Goal: Task Accomplishment & Management: Manage account settings

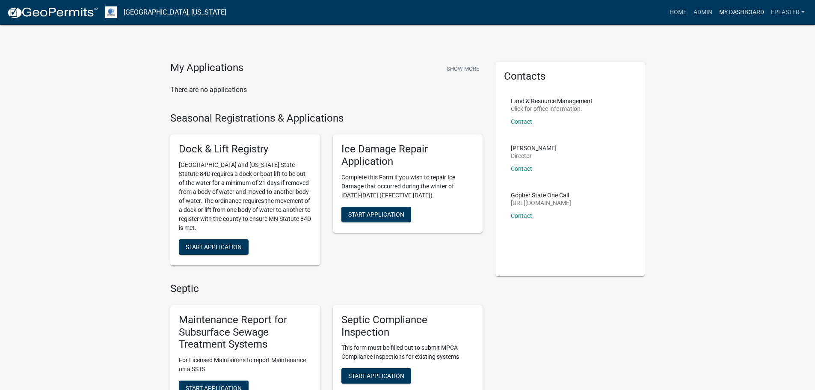
click at [742, 11] on link "My Dashboard" at bounding box center [742, 12] width 52 height 16
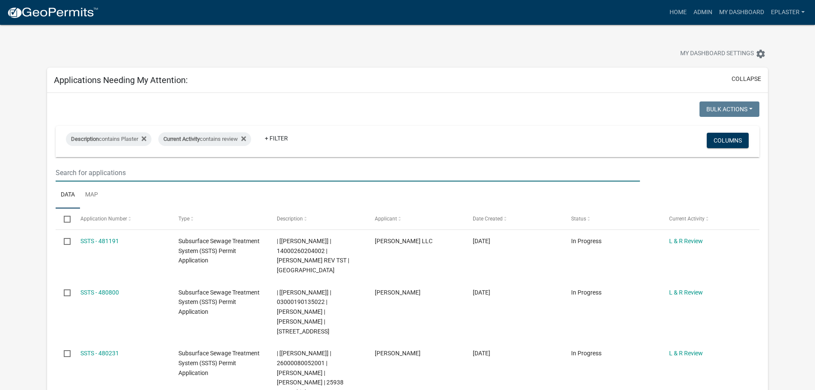
click at [618, 164] on input "text" at bounding box center [348, 173] width 584 height 18
drag, startPoint x: 692, startPoint y: 17, endPoint x: 674, endPoint y: 25, distance: 19.3
click at [692, 17] on link "Admin" at bounding box center [703, 12] width 26 height 16
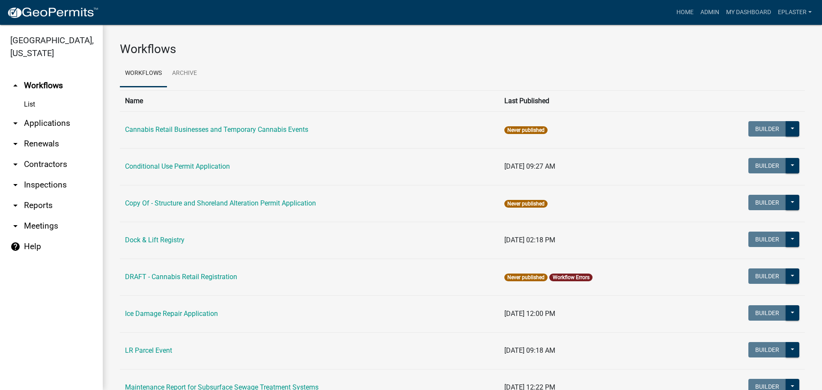
click at [56, 126] on link "arrow_drop_down Applications" at bounding box center [51, 123] width 103 height 21
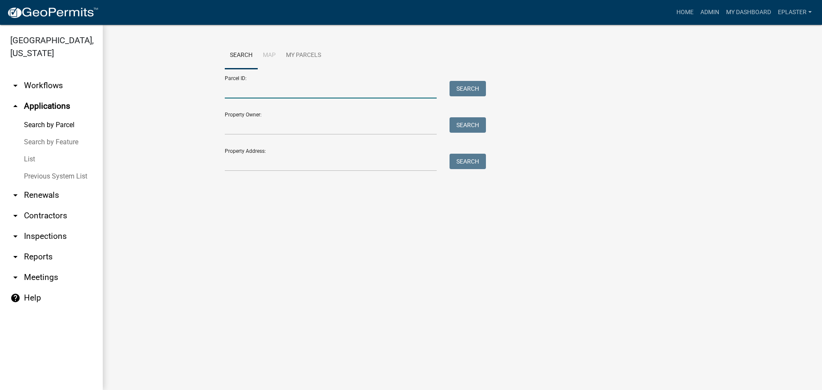
click at [277, 89] on input "Parcel ID:" at bounding box center [331, 90] width 212 height 18
paste input "14000990354000"
type input "14000990354000"
click at [463, 90] on button "Search" at bounding box center [467, 88] width 36 height 15
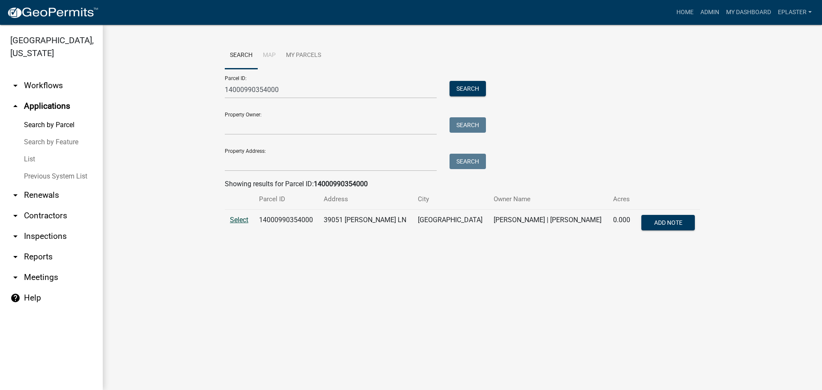
click at [232, 222] on span "Select" at bounding box center [239, 220] width 18 height 8
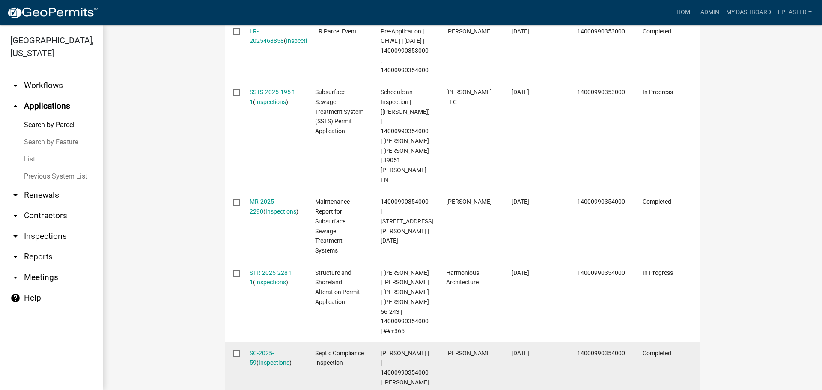
scroll to position [312, 0]
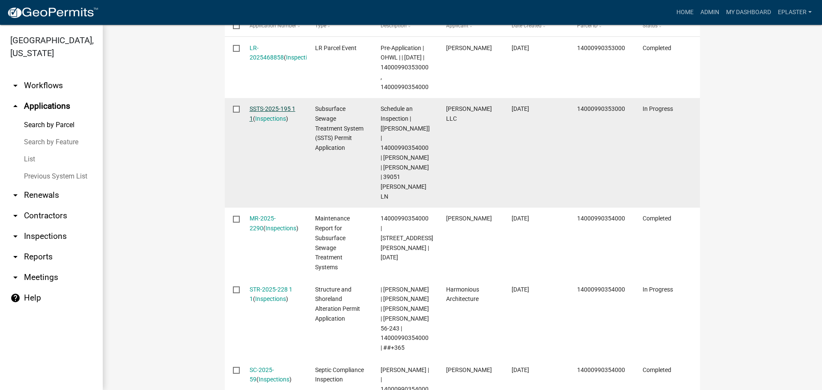
click at [264, 112] on link "SSTS-2025-195 1 1" at bounding box center [273, 113] width 46 height 17
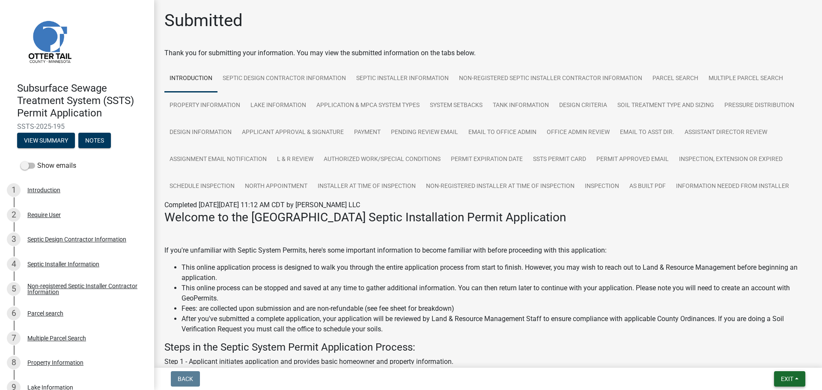
click at [793, 381] on span "Exit" at bounding box center [787, 378] width 12 height 7
click at [766, 351] on button "Save & Exit" at bounding box center [771, 356] width 68 height 21
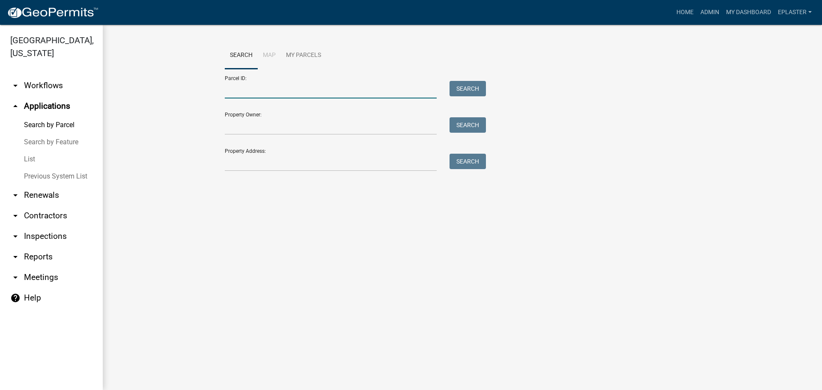
click at [244, 96] on input "Parcel ID:" at bounding box center [331, 90] width 212 height 18
paste input "37000990516000"
type input "37000990516000"
click at [469, 85] on button "Search" at bounding box center [467, 88] width 36 height 15
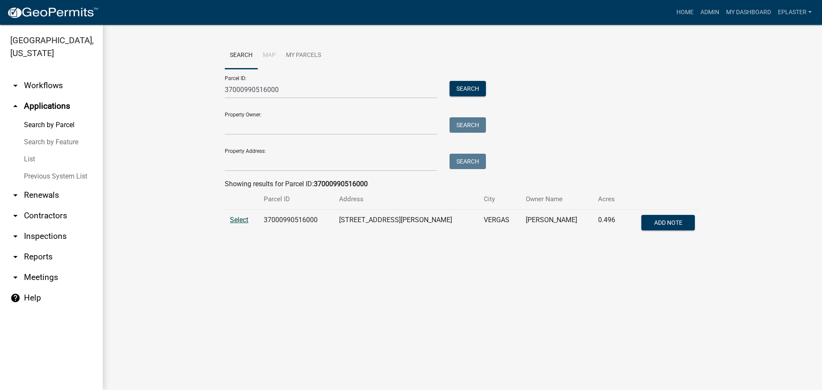
click at [240, 217] on span "Select" at bounding box center [239, 220] width 18 height 8
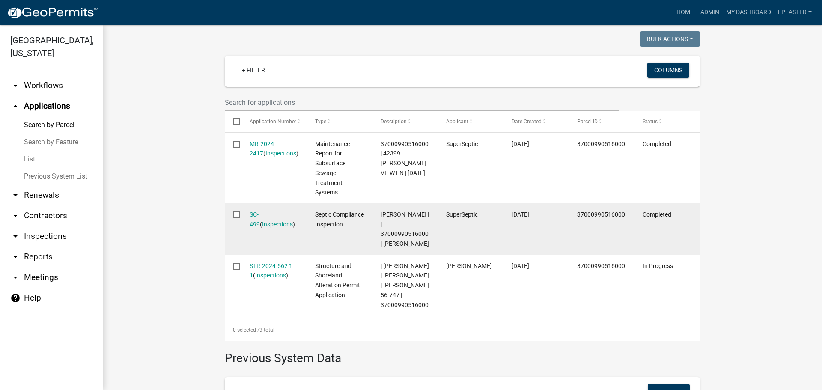
scroll to position [216, 0]
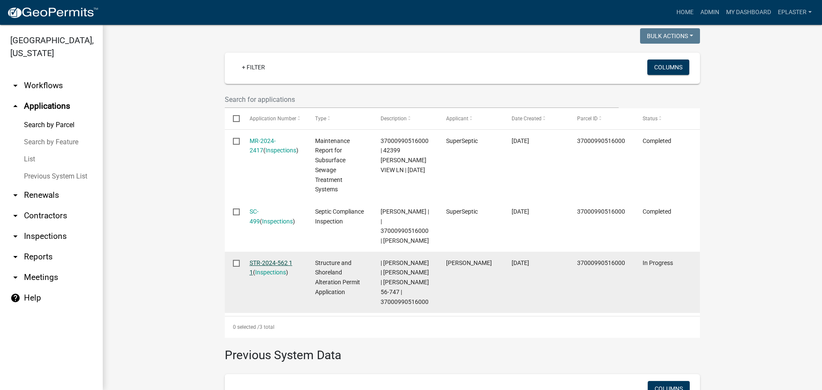
click at [269, 264] on link "STR-2024-562 1 1" at bounding box center [271, 267] width 43 height 17
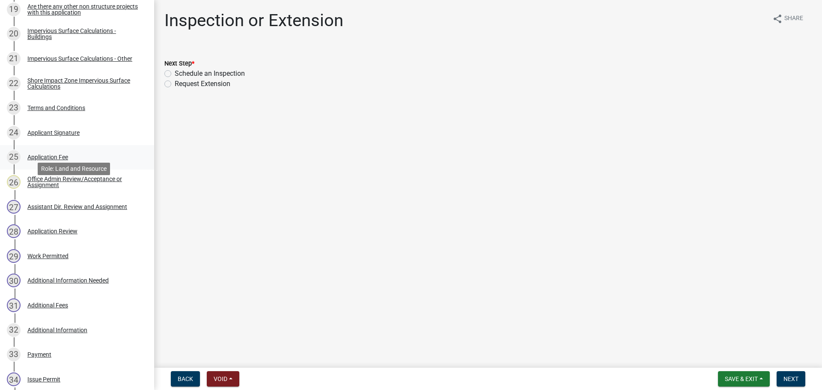
scroll to position [642, 0]
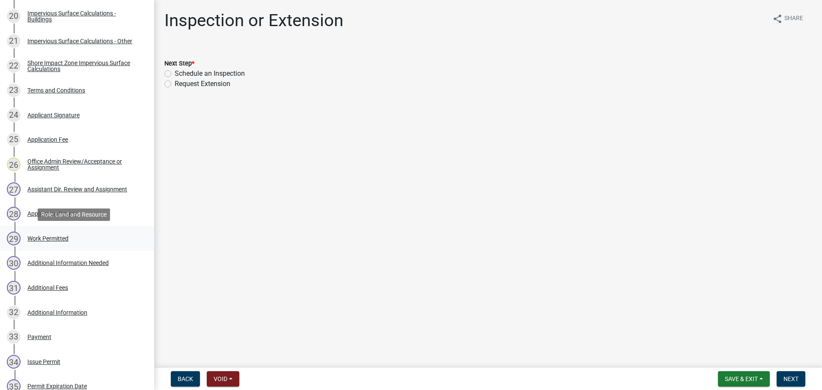
click at [81, 240] on div "29 Work Permitted" at bounding box center [74, 239] width 134 height 14
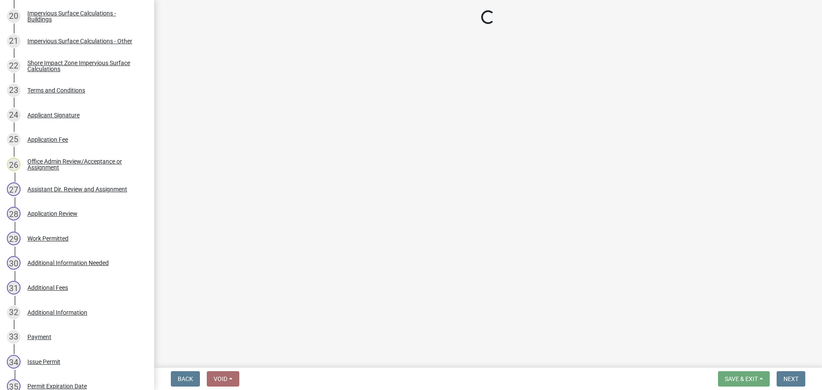
select select "ab2e7446-72a0-49c6-a36a-5181bad2fe68"
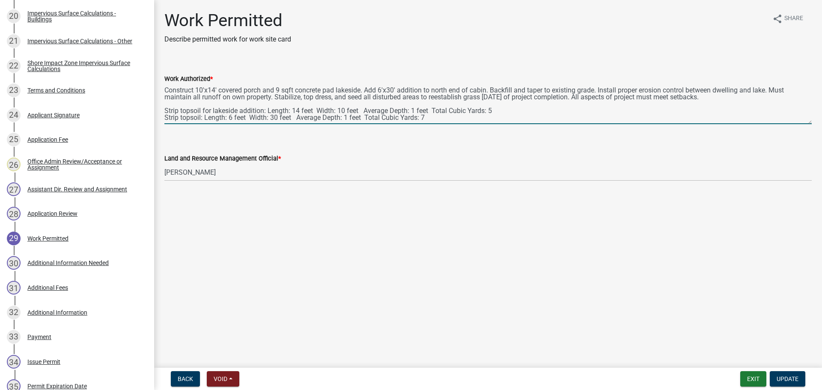
click at [492, 88] on textarea "Construct 10'x14' covered porch and 9 sqft concrete pad lakeside. Add 6'x30' ad…" at bounding box center [487, 104] width 647 height 40
click at [533, 91] on textarea "Construct 10'x14' covered porch and 9 sqft concrete pad lakeside. Add 6'x30' ad…" at bounding box center [487, 104] width 647 height 40
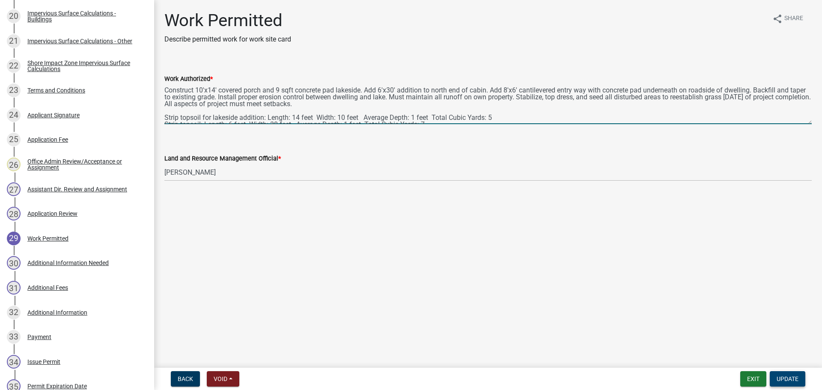
type textarea "Construct 10'x14' covered porch and 9 sqft concrete pad lakeside. Add 6'x30' ad…"
click at [797, 382] on span "Update" at bounding box center [787, 378] width 22 height 7
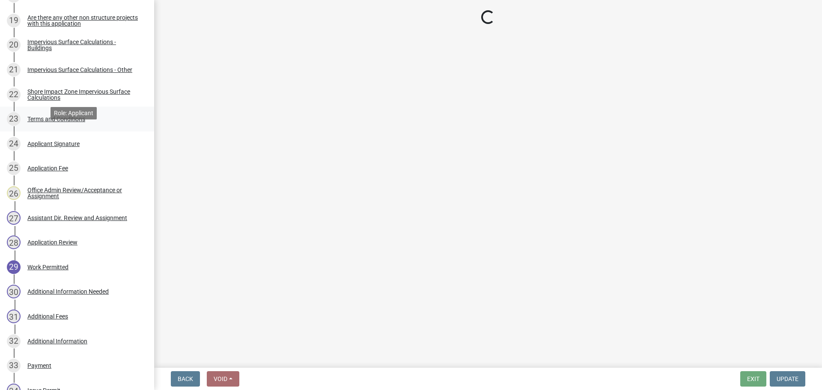
scroll to position [578, 0]
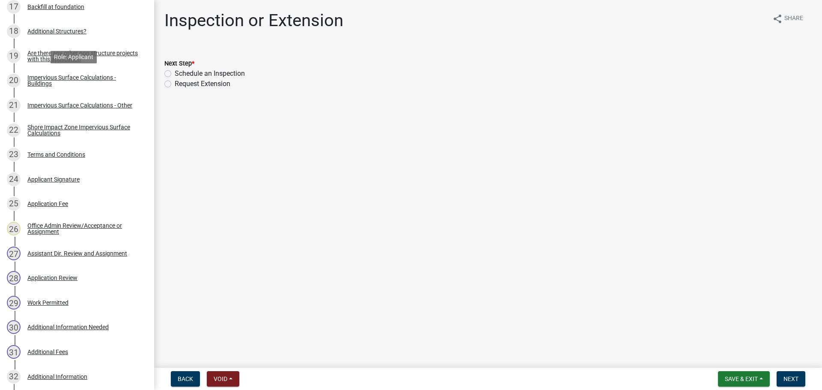
click at [63, 81] on div "Impervious Surface Calculations - Buildings" at bounding box center [83, 80] width 113 height 12
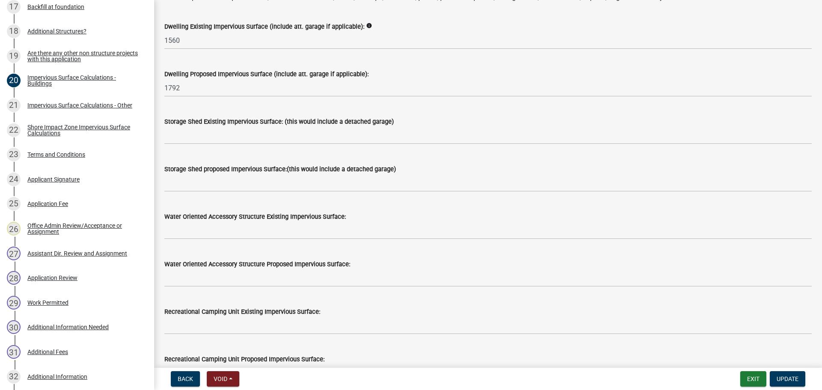
scroll to position [0, 0]
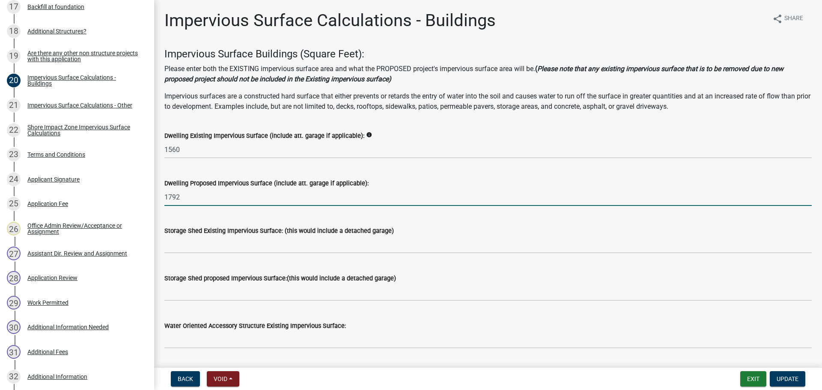
click at [180, 201] on input "1792" at bounding box center [487, 197] width 647 height 18
type input "1840"
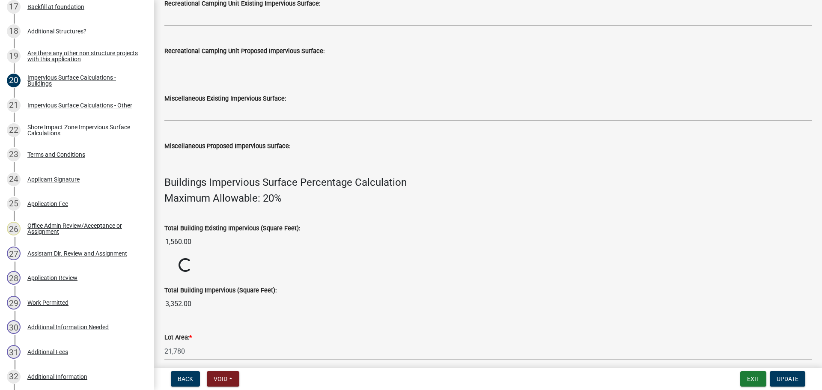
scroll to position [548, 0]
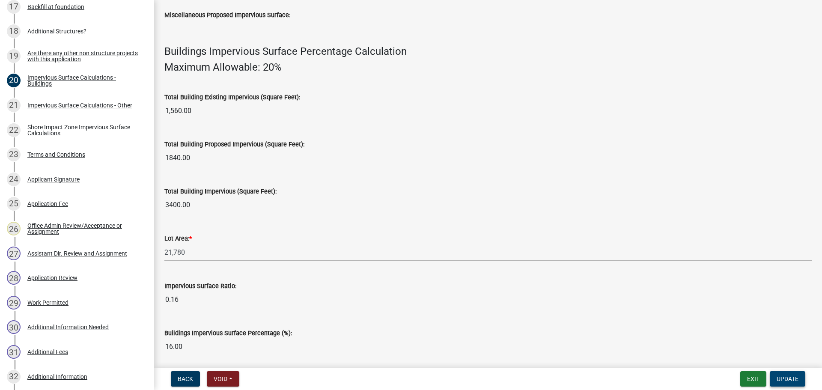
click at [788, 378] on span "Update" at bounding box center [787, 378] width 22 height 7
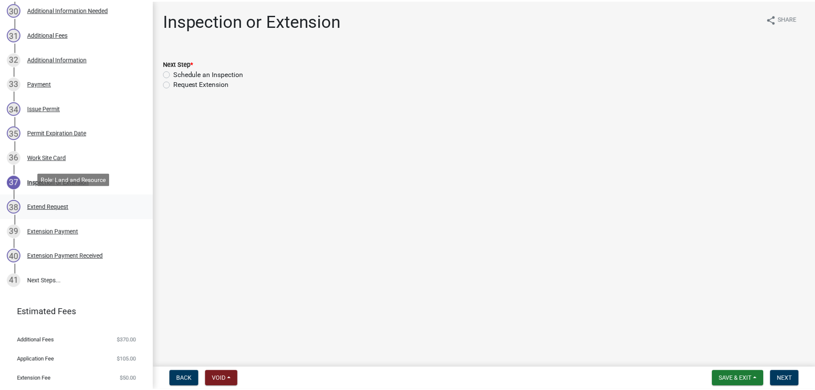
scroll to position [899, 0]
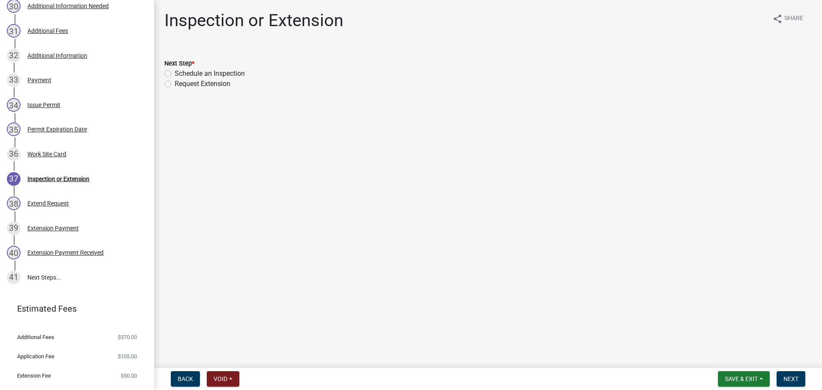
click at [63, 158] on div "36 Work Site Card" at bounding box center [74, 154] width 134 height 14
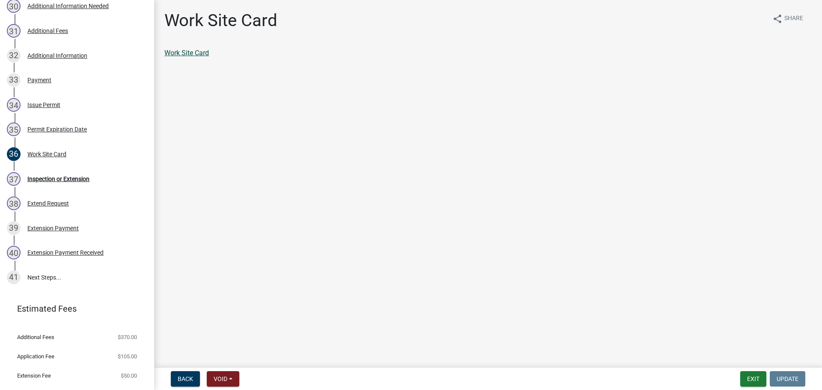
click at [186, 51] on link "Work Site Card" at bounding box center [186, 53] width 45 height 8
click at [744, 379] on button "Exit" at bounding box center [753, 378] width 26 height 15
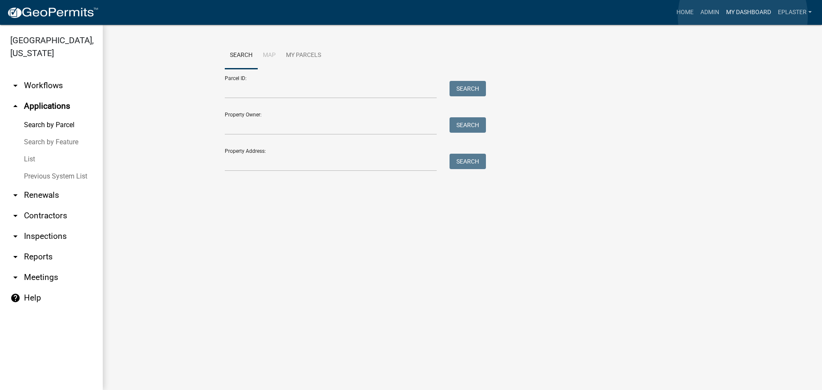
click at [743, 16] on link "My Dashboard" at bounding box center [748, 12] width 52 height 16
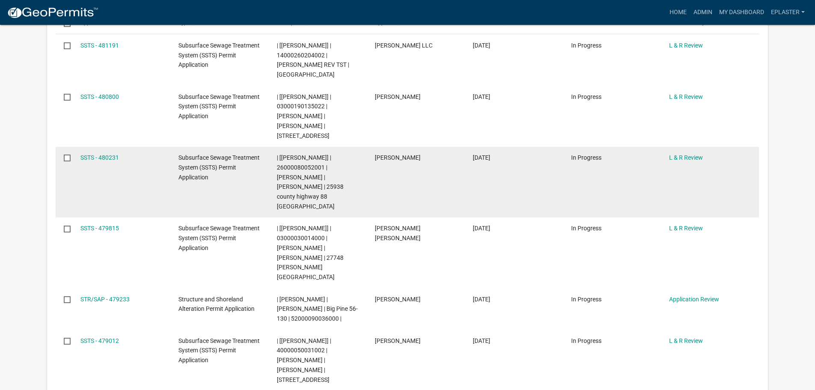
scroll to position [171, 0]
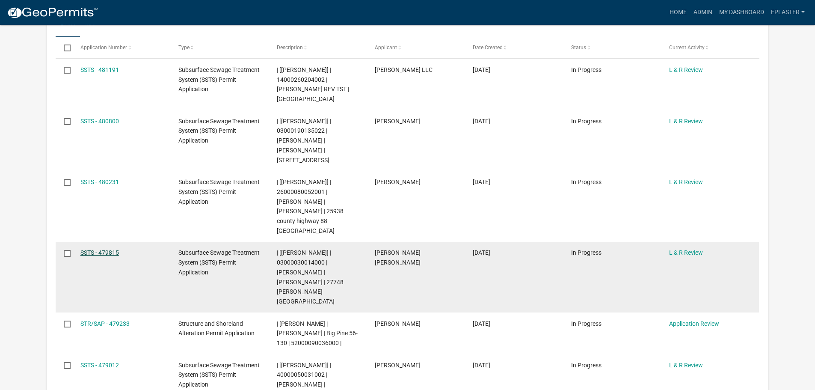
click at [113, 249] on link "SSTS - 479815" at bounding box center [99, 252] width 39 height 7
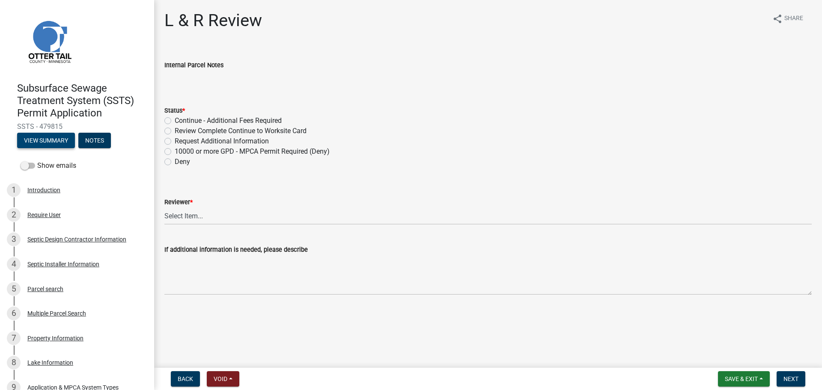
click at [42, 134] on button "View Summary" at bounding box center [46, 140] width 58 height 15
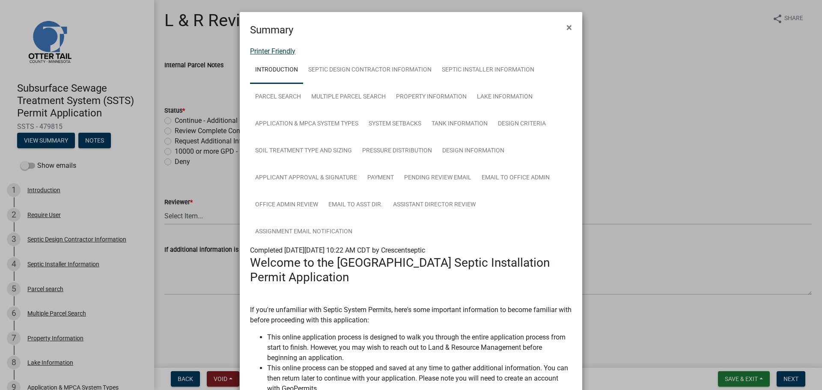
click at [273, 48] on link "Printer Friendly" at bounding box center [272, 51] width 45 height 8
click at [566, 27] on span "×" at bounding box center [569, 27] width 6 height 12
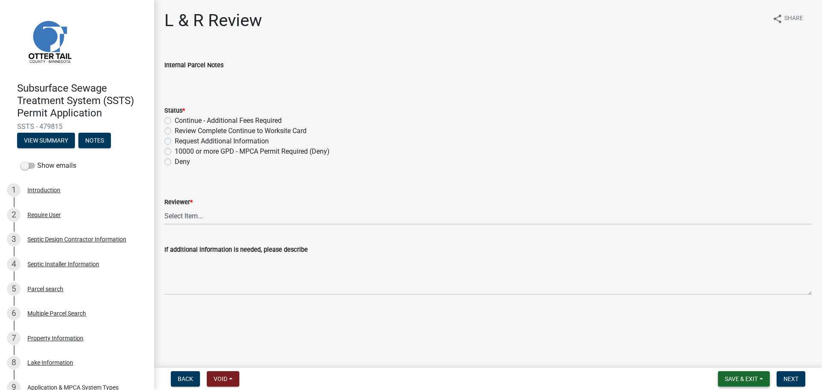
click at [734, 378] on span "Save & Exit" at bounding box center [741, 378] width 33 height 7
click at [722, 351] on button "Save & Exit" at bounding box center [735, 356] width 68 height 21
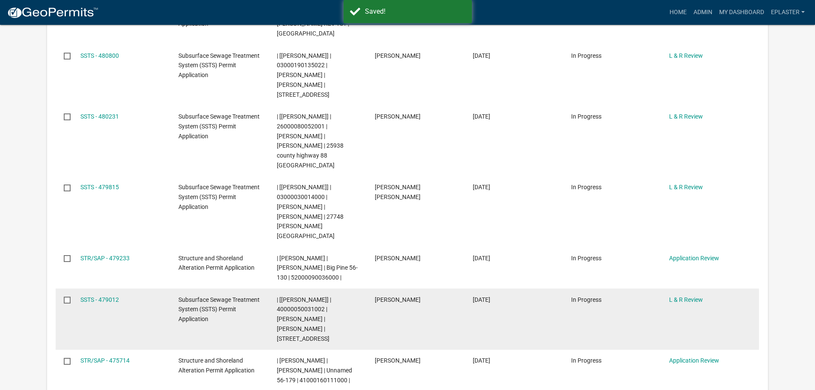
scroll to position [235, 0]
click at [285, 297] on span "| [Elizabeth Plaster] | 40000050031002 | MAYNARD E FALK | SYLVIA J FALK | 39070…" at bounding box center [304, 320] width 54 height 46
click at [285, 297] on span "| [[PERSON_NAME]] | 40000050031002 | [PERSON_NAME] | [PERSON_NAME] | [STREET_AD…" at bounding box center [304, 320] width 54 height 46
copy span "40000050031002"
click at [383, 295] on datatable-body-cell "Scott M Ellingson" at bounding box center [416, 320] width 98 height 61
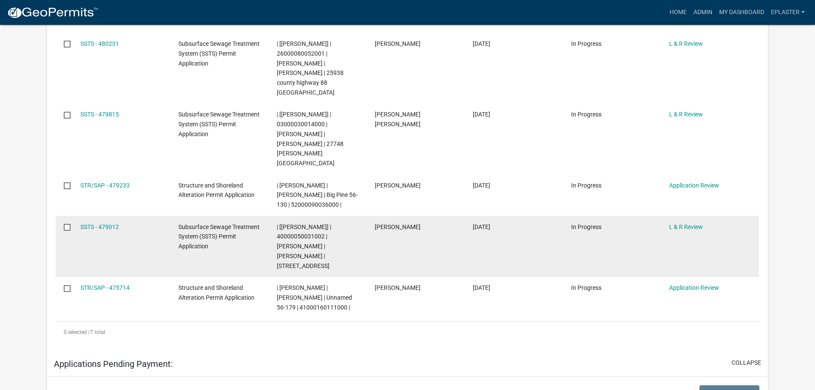
scroll to position [310, 0]
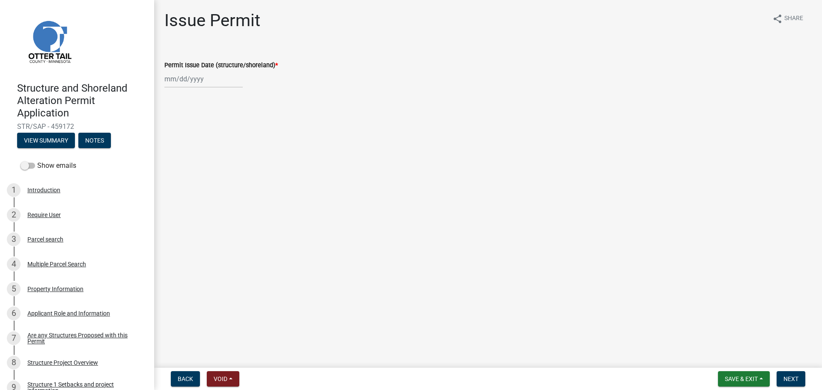
click at [180, 88] on wm-data-entity-input "Permit Issue Date (structure/shoreland) *" at bounding box center [487, 72] width 647 height 48
click at [185, 77] on div at bounding box center [203, 79] width 78 height 18
select select "9"
select select "2025"
click at [175, 163] on div "22" at bounding box center [173, 166] width 14 height 14
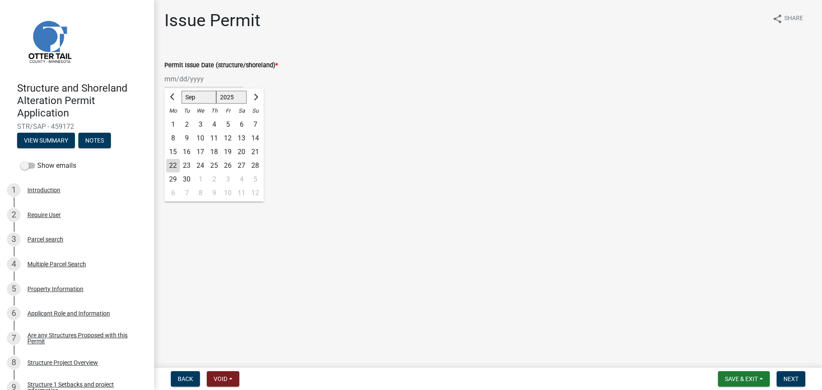
type input "09/22/2025"
click at [791, 380] on span "Next" at bounding box center [790, 378] width 15 height 7
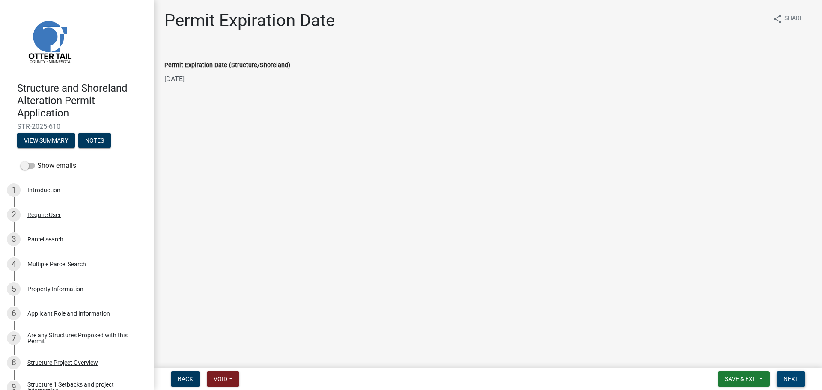
click at [797, 381] on span "Next" at bounding box center [790, 378] width 15 height 7
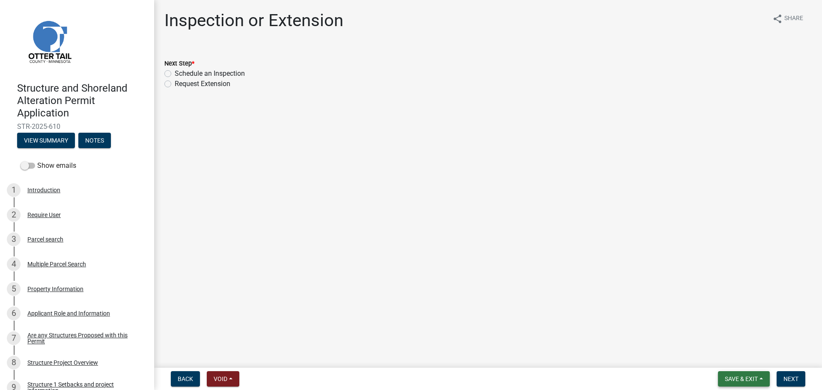
click at [734, 383] on button "Save & Exit" at bounding box center [744, 378] width 52 height 15
click at [725, 351] on button "Save & Exit" at bounding box center [735, 356] width 68 height 21
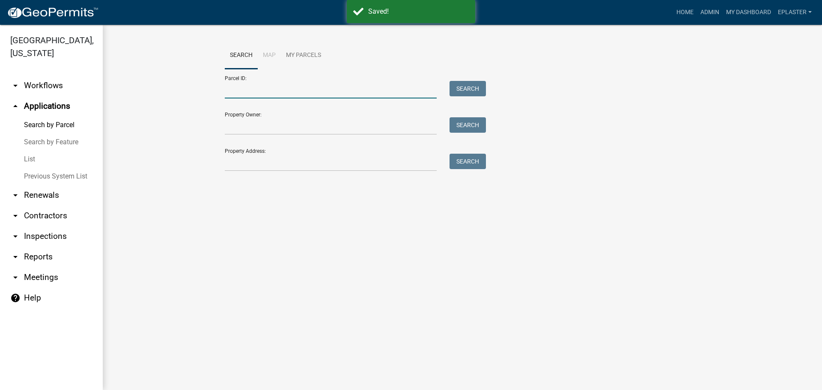
click at [244, 93] on input "Parcel ID:" at bounding box center [331, 90] width 212 height 18
paste input "50000990282000"
click at [467, 89] on button "Search" at bounding box center [467, 88] width 36 height 15
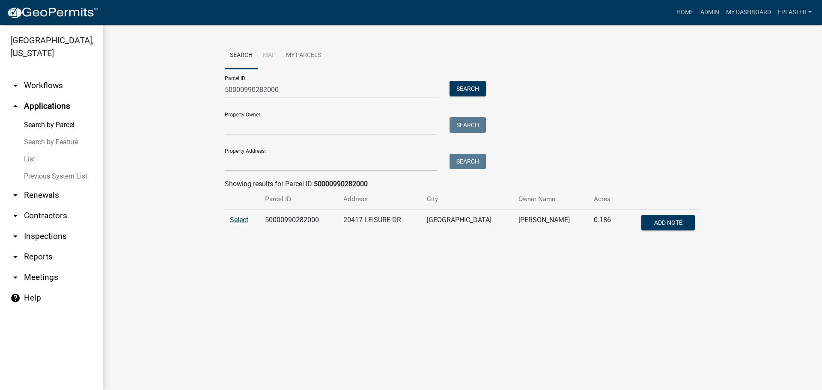
click at [236, 218] on span "Select" at bounding box center [239, 220] width 18 height 8
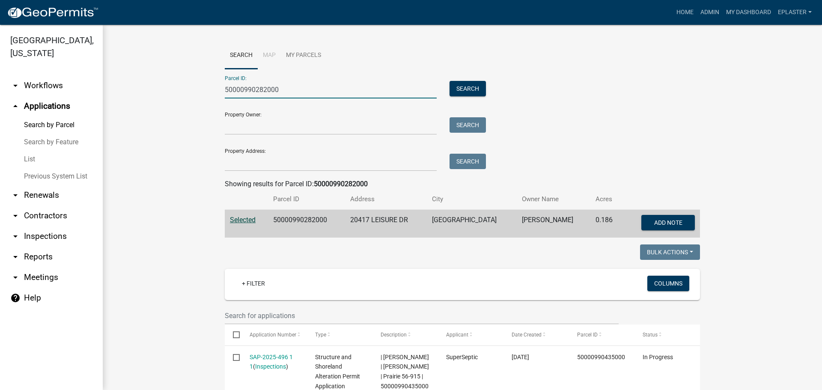
click at [286, 97] on input "50000990282000" at bounding box center [331, 90] width 212 height 18
click at [278, 87] on input "50000990282000" at bounding box center [331, 90] width 212 height 18
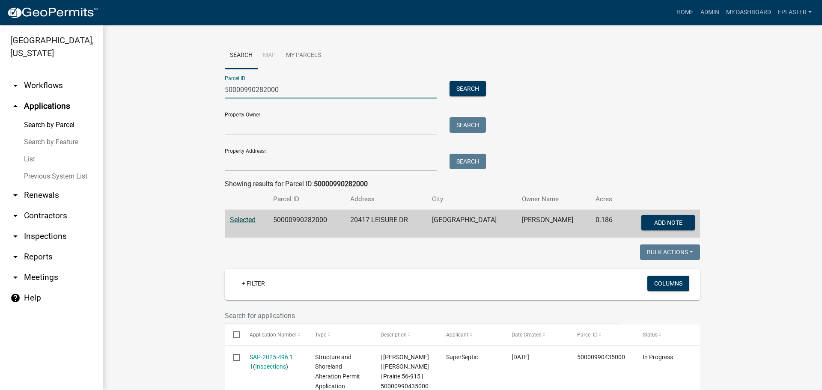
paste input "435000"
click at [463, 92] on button "Search" at bounding box center [467, 88] width 36 height 15
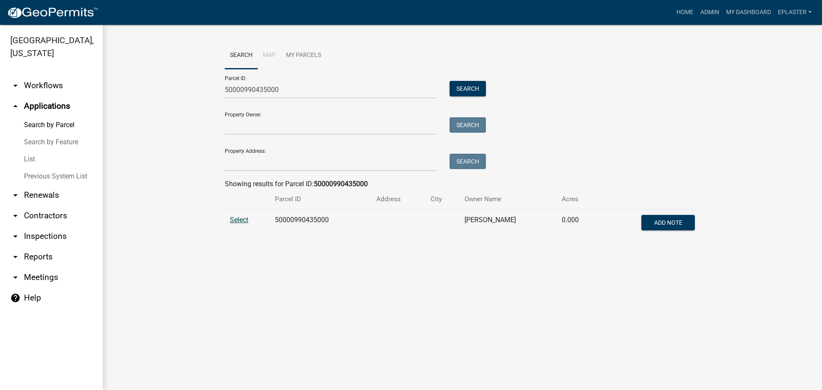
click at [236, 221] on span "Select" at bounding box center [239, 220] width 18 height 8
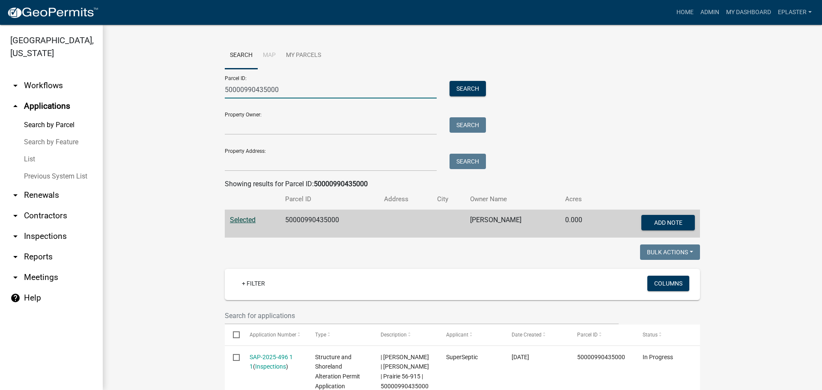
click at [317, 93] on input "50000990435000" at bounding box center [331, 90] width 212 height 18
paste input "4"
click at [449, 88] on button "Search" at bounding box center [467, 88] width 36 height 15
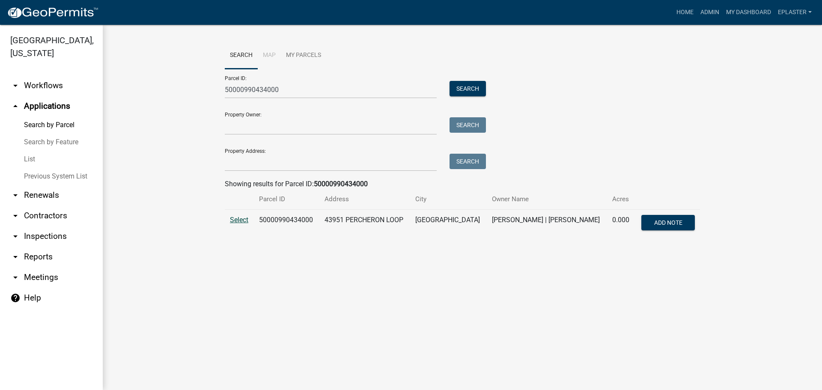
click at [237, 219] on span "Select" at bounding box center [239, 220] width 18 height 8
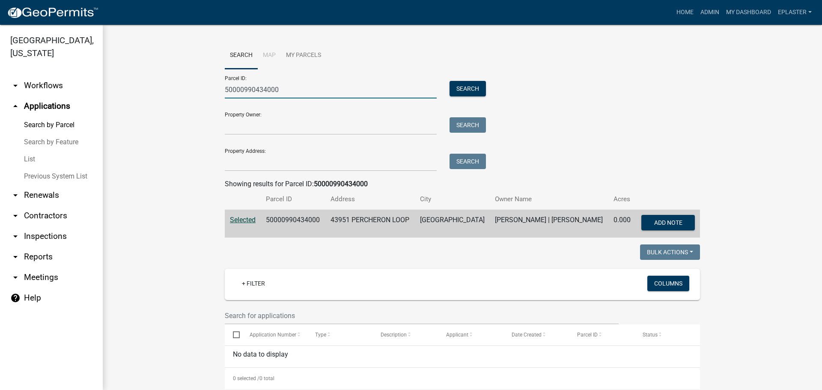
click at [259, 85] on input "50000990434000" at bounding box center [331, 90] width 212 height 18
paste input "140104005"
type input "50000140104005"
click at [464, 92] on button "Search" at bounding box center [467, 88] width 36 height 15
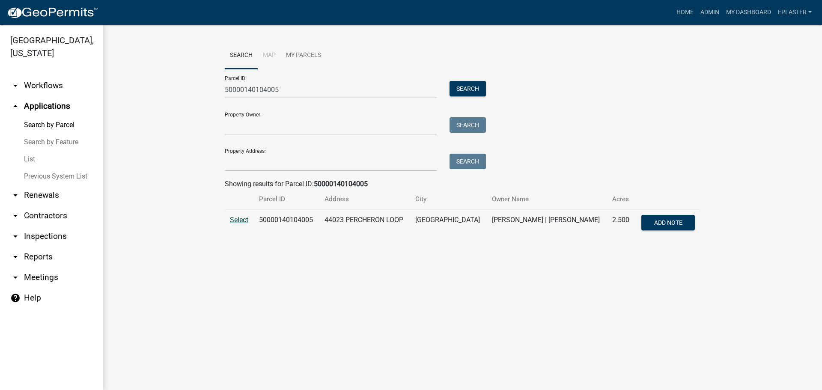
click at [237, 216] on span "Select" at bounding box center [239, 220] width 18 height 8
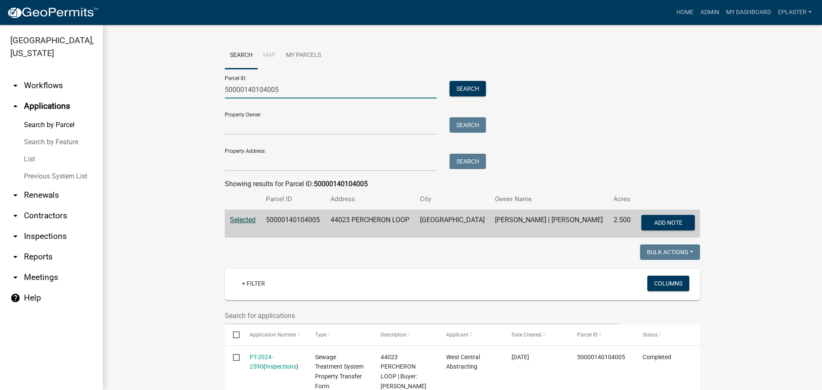
click at [284, 86] on input "50000140104005" at bounding box center [331, 90] width 212 height 18
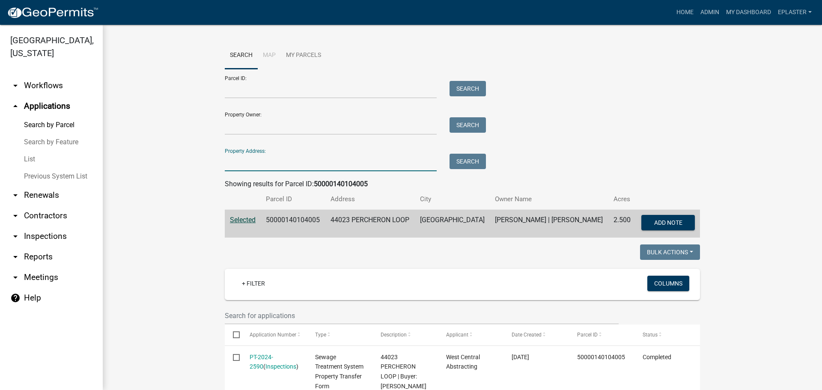
drag, startPoint x: 273, startPoint y: 163, endPoint x: 450, endPoint y: 159, distance: 177.6
click at [273, 163] on input "Property Address:" at bounding box center [331, 163] width 212 height 18
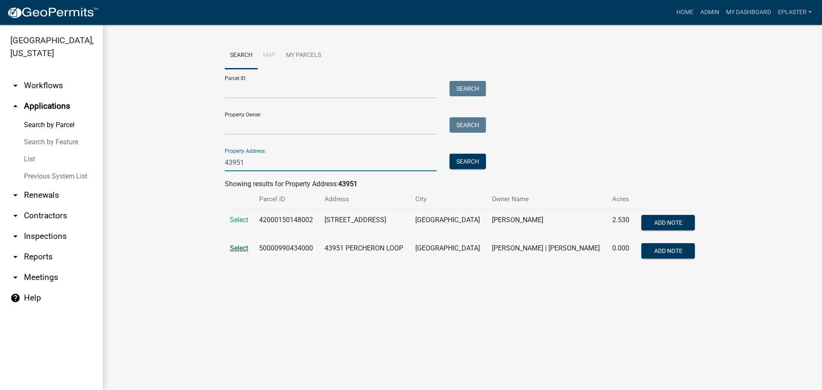
type input "43951"
click at [238, 248] on span "Select" at bounding box center [239, 248] width 18 height 8
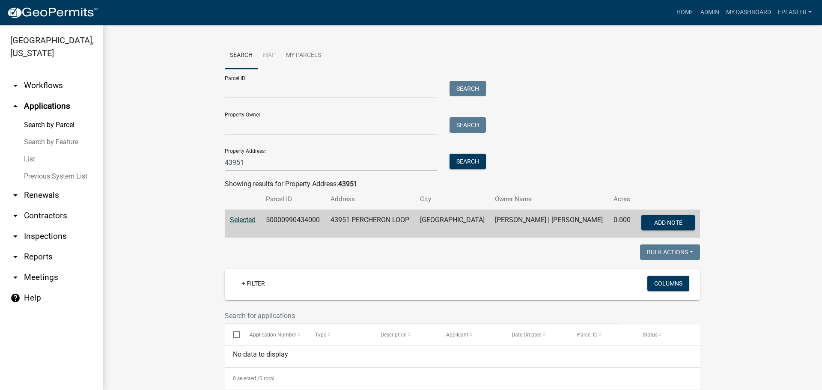
click at [59, 233] on link "arrow_drop_down Inspections" at bounding box center [51, 236] width 103 height 21
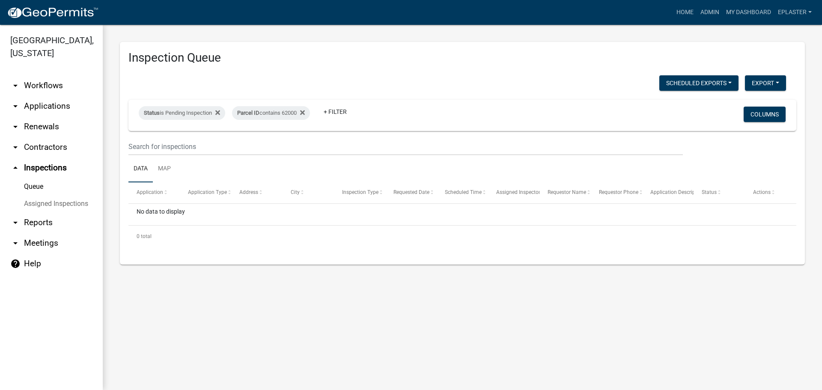
click at [58, 107] on link "arrow_drop_down Applications" at bounding box center [51, 106] width 103 height 21
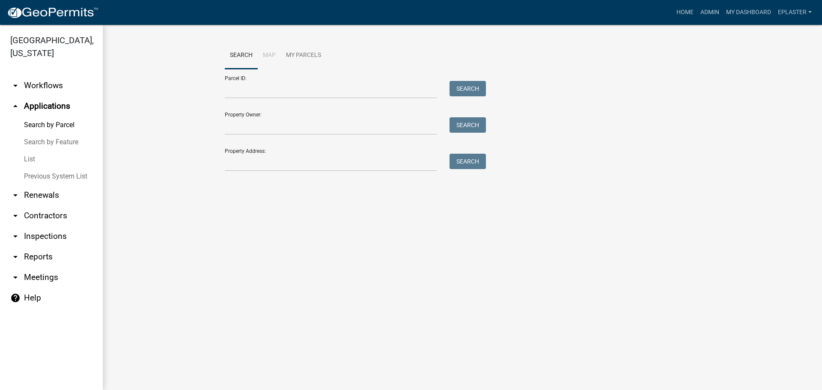
click at [30, 158] on link "List" at bounding box center [51, 159] width 103 height 17
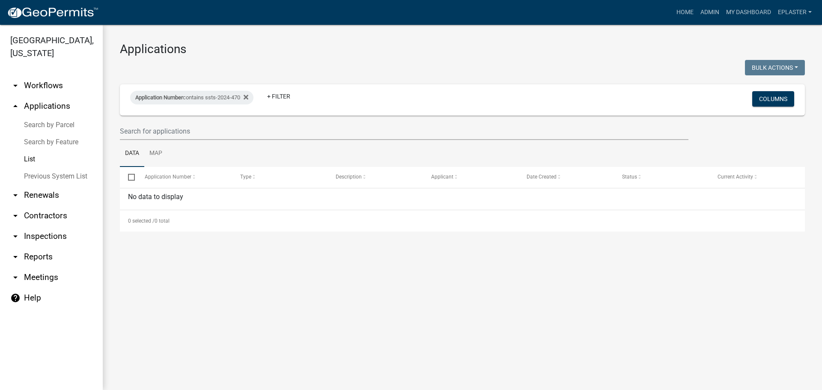
click at [44, 83] on link "arrow_drop_down Workflows" at bounding box center [51, 85] width 103 height 21
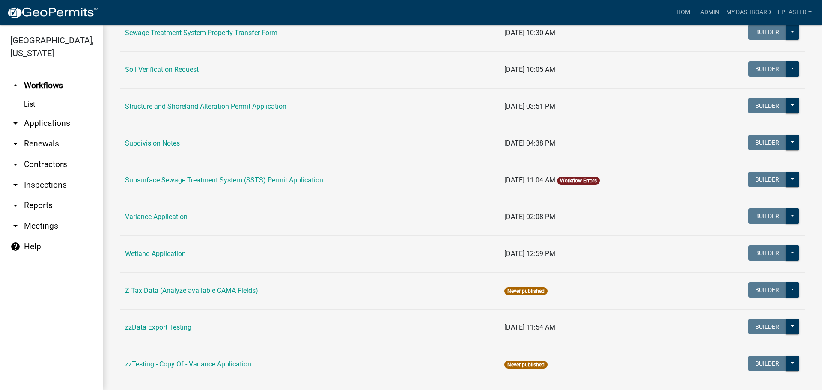
scroll to position [523, 0]
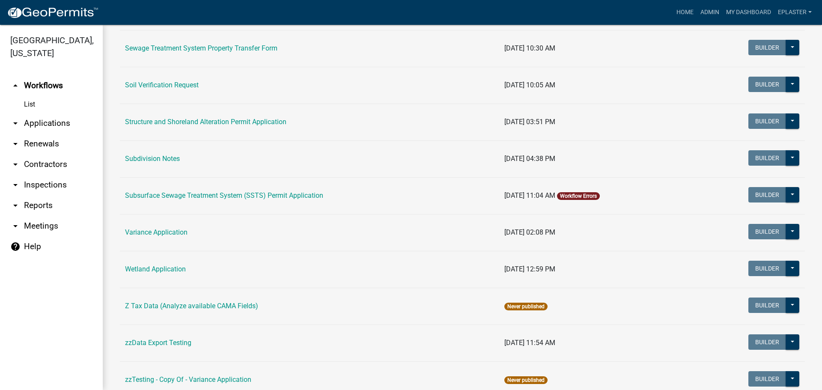
click at [154, 83] on link "Soil Verification Request" at bounding box center [162, 85] width 74 height 8
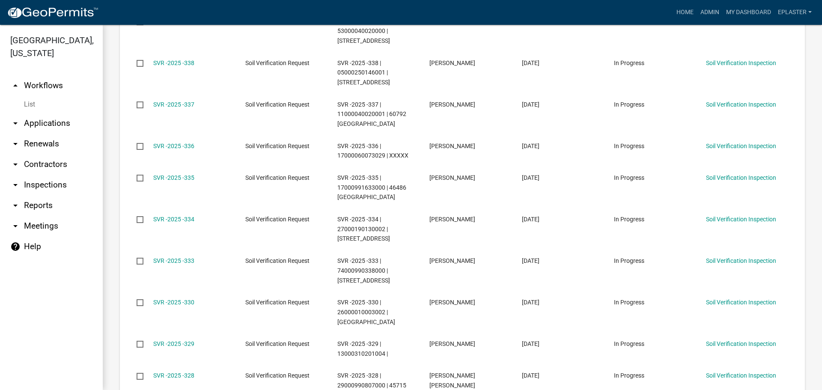
scroll to position [587, 0]
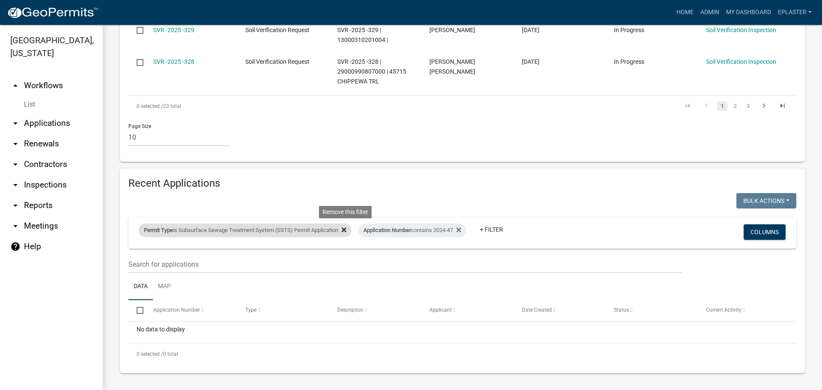
click at [346, 229] on icon at bounding box center [344, 230] width 5 height 5
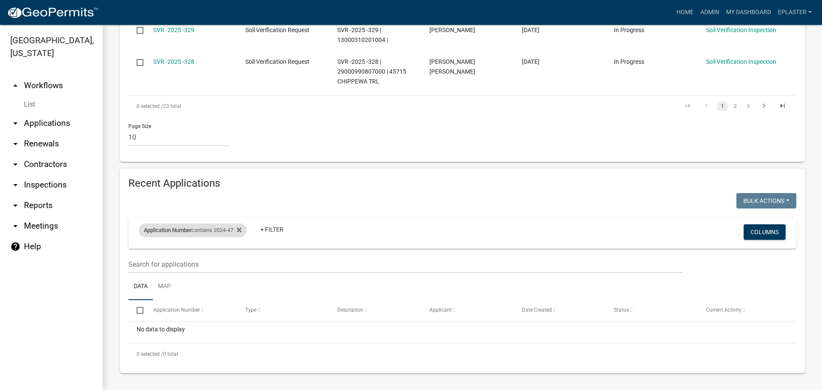
click at [229, 229] on div "Application Number contains 2024-47" at bounding box center [193, 230] width 108 height 14
click at [193, 264] on input "2024-47" at bounding box center [196, 262] width 78 height 18
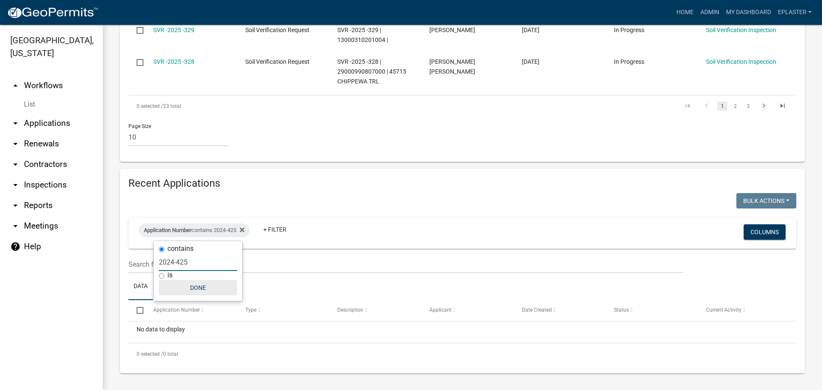
type input "2024-425"
click at [201, 287] on button "Done" at bounding box center [198, 287] width 78 height 15
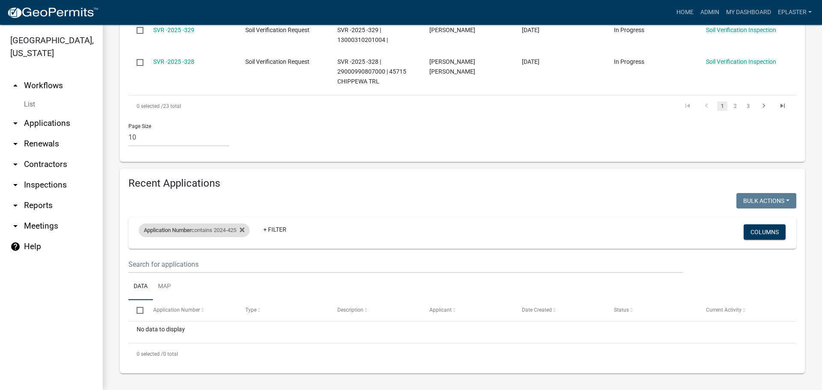
click at [221, 231] on div "Application Number contains 2024-425" at bounding box center [194, 230] width 111 height 14
drag, startPoint x: 175, startPoint y: 261, endPoint x: 160, endPoint y: 261, distance: 14.1
click at [160, 261] on input "2024-425" at bounding box center [198, 262] width 78 height 18
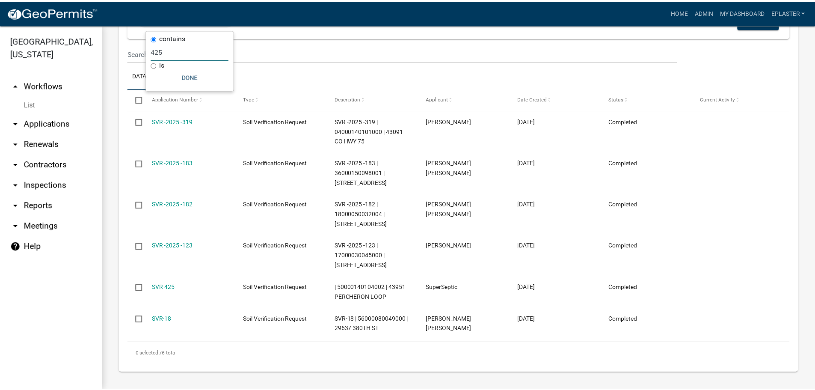
scroll to position [798, 0]
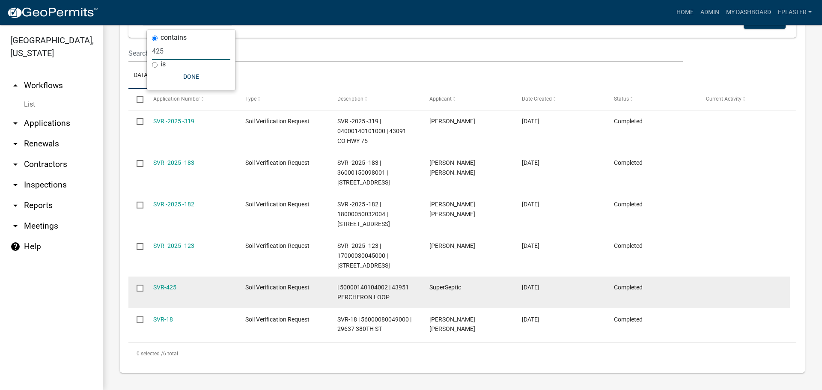
type input "425"
click at [169, 291] on div "SVR-425" at bounding box center [191, 287] width 76 height 10
click at [169, 287] on link "SVR-425" at bounding box center [164, 287] width 23 height 7
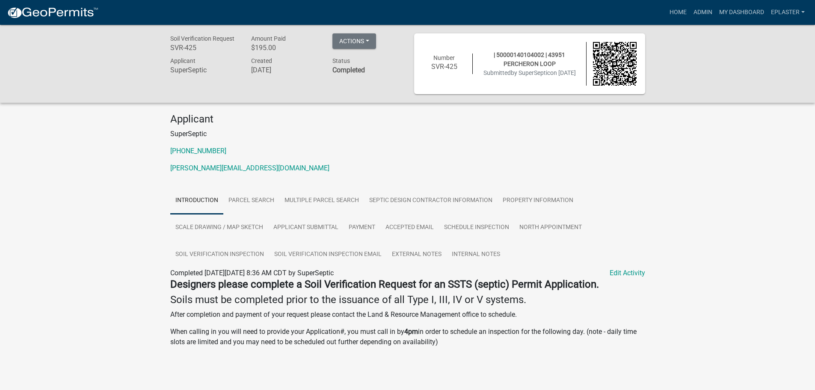
click at [518, 51] on span "| 50000140104002 | 43951 PERCHERON LOOP" at bounding box center [529, 59] width 71 height 16
copy span "50000140104002"
click at [241, 256] on link "Soil Verification Inspection" at bounding box center [219, 254] width 99 height 27
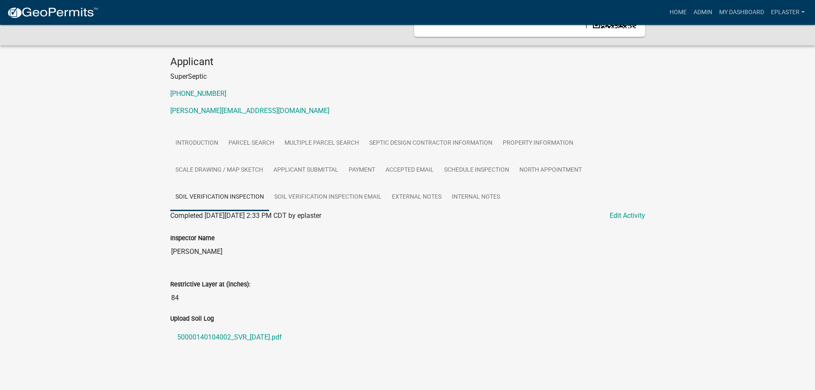
scroll to position [61, 0]
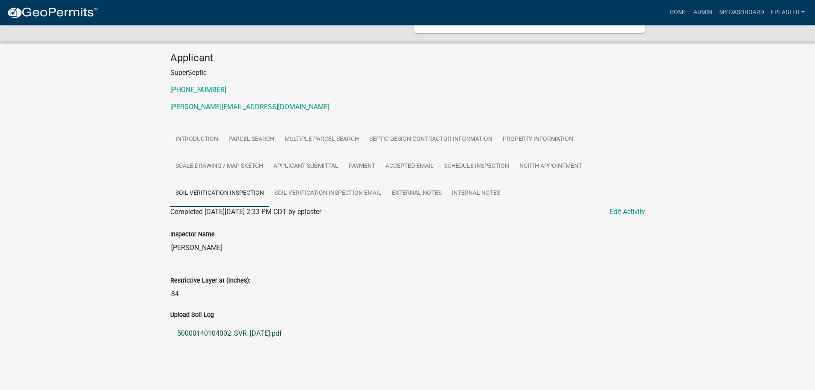
click at [279, 336] on link "50000140104002_SVR_2024-10-28.pdf" at bounding box center [407, 333] width 475 height 21
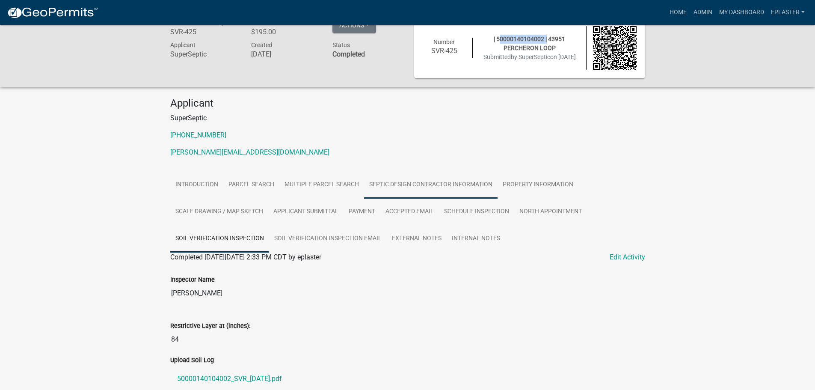
scroll to position [8, 0]
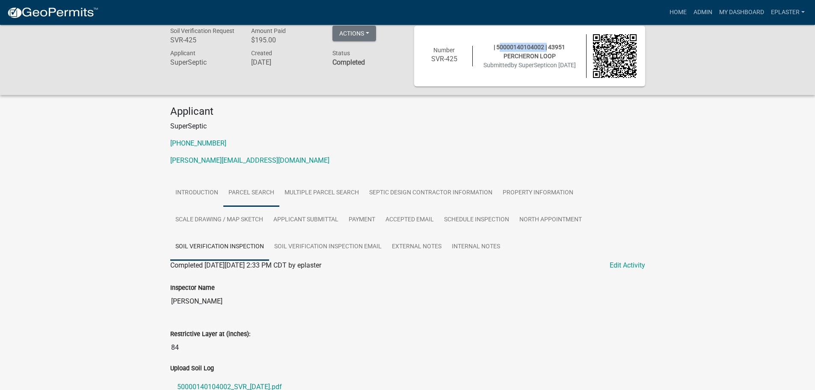
click at [246, 196] on link "Parcel search" at bounding box center [251, 192] width 56 height 27
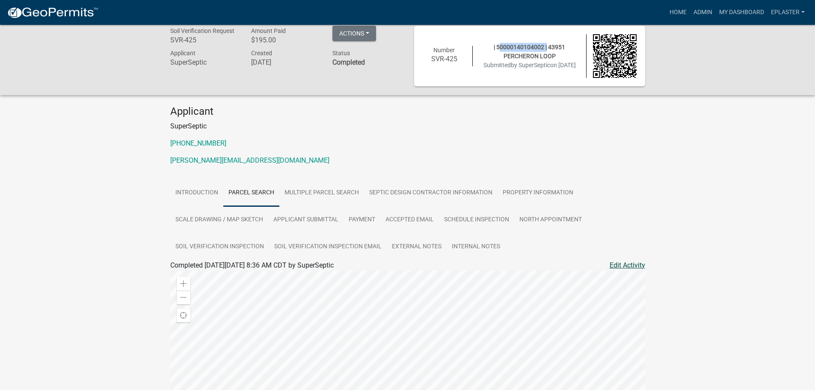
click at [635, 264] on link "Edit Activity" at bounding box center [628, 265] width 36 height 10
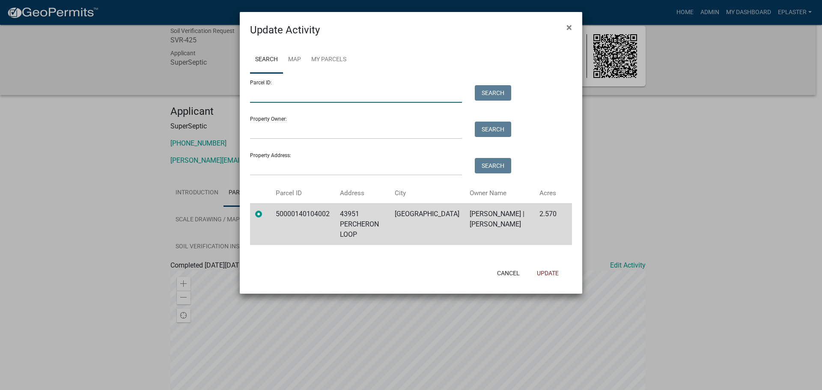
click at [310, 101] on input "Parcel ID:" at bounding box center [356, 94] width 212 height 18
paste input "50000990434000"
type input "50000990434000"
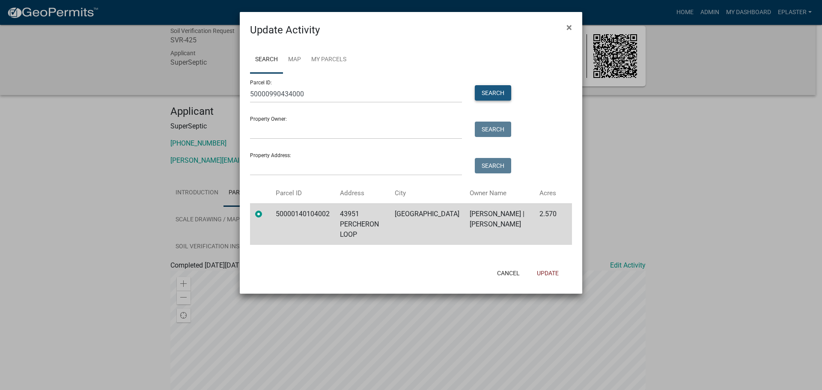
click at [493, 92] on button "Search" at bounding box center [493, 92] width 36 height 15
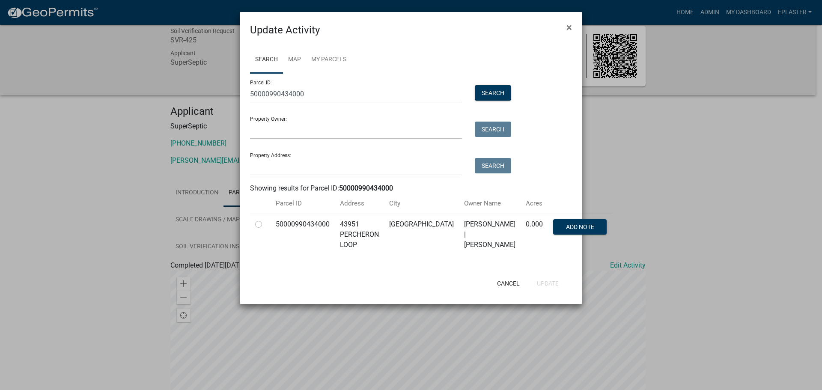
click at [265, 219] on label at bounding box center [265, 219] width 0 height 0
click at [265, 225] on input "radio" at bounding box center [268, 222] width 6 height 6
radio input "true"
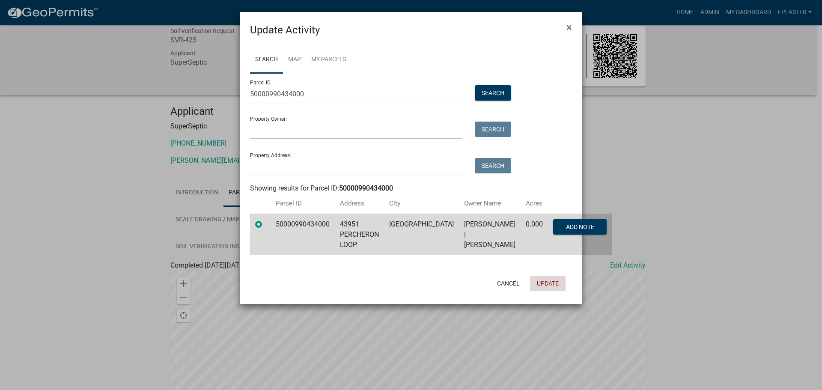
click at [552, 291] on button "Update" at bounding box center [548, 283] width 36 height 15
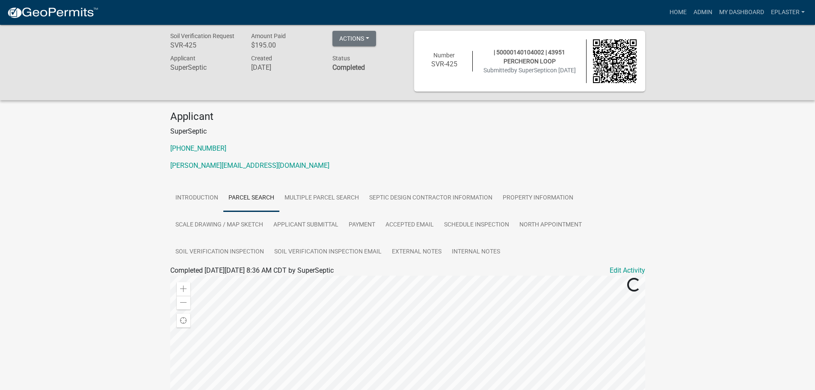
scroll to position [0, 0]
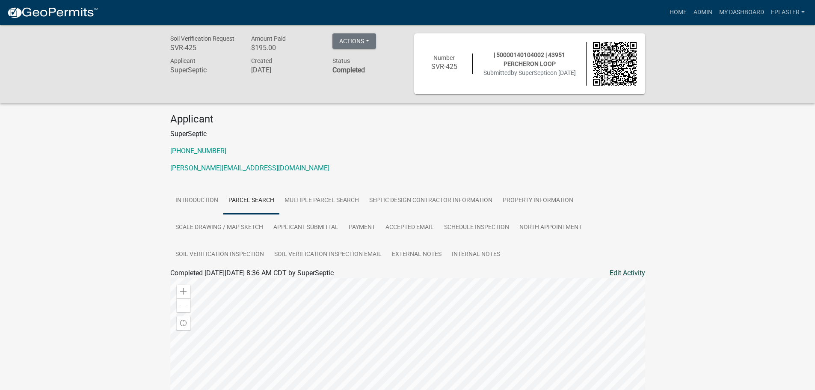
click at [624, 270] on link "Edit Activity" at bounding box center [628, 273] width 36 height 10
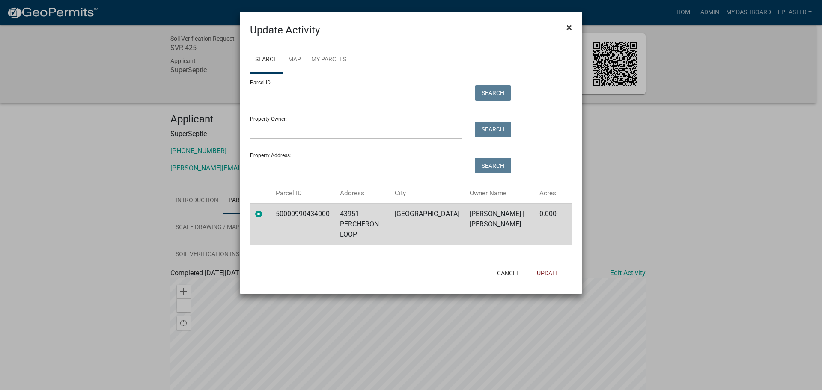
click at [571, 27] on span "×" at bounding box center [569, 27] width 6 height 12
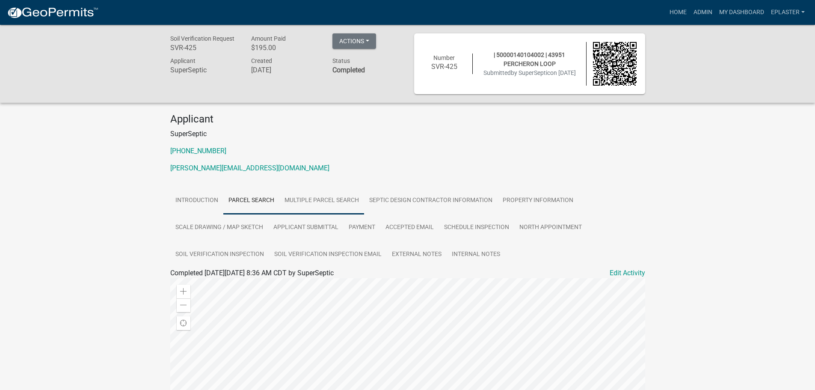
click at [315, 203] on link "Multiple Parcel Search" at bounding box center [321, 200] width 85 height 27
click at [626, 271] on link "Edit Activity" at bounding box center [628, 273] width 36 height 10
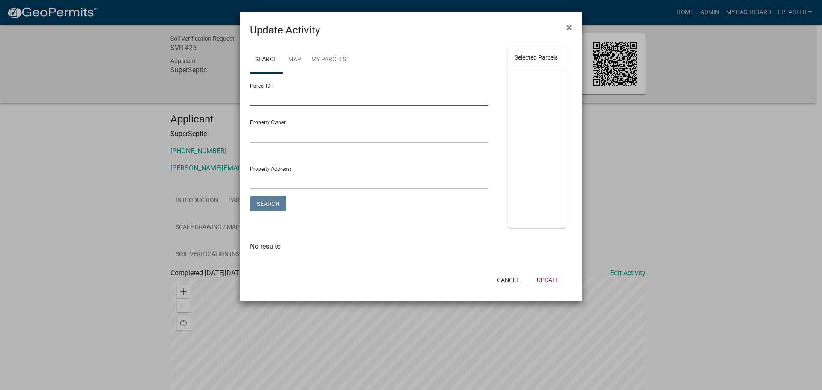
click at [267, 96] on input "Parcel ID:" at bounding box center [369, 98] width 238 height 18
paste input "50000990435000"
type input "50000990435000"
click at [260, 200] on button "Search" at bounding box center [268, 203] width 36 height 15
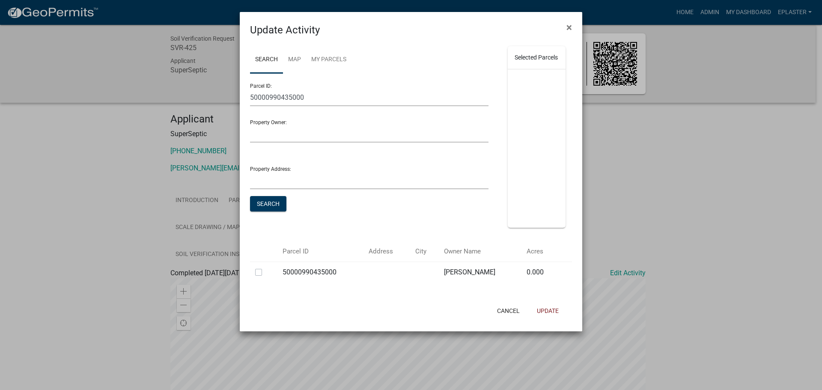
click at [262, 277] on div at bounding box center [263, 272] width 17 height 10
click at [265, 267] on label at bounding box center [265, 267] width 0 height 0
click at [265, 273] on input "checkbox" at bounding box center [268, 270] width 6 height 6
checkbox input "true"
click at [550, 318] on button "Update" at bounding box center [548, 310] width 36 height 15
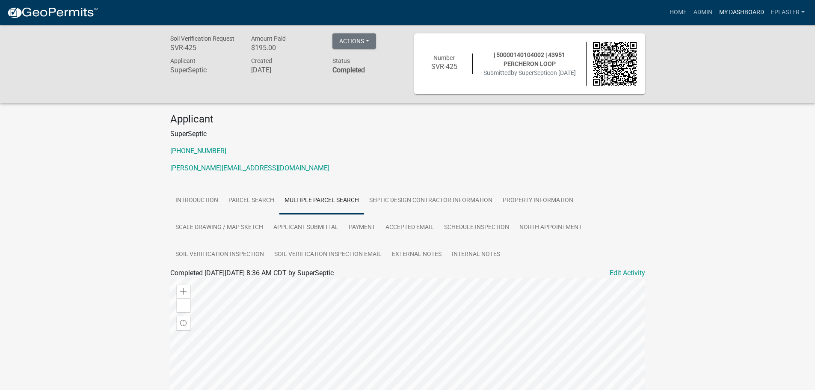
click at [735, 15] on link "My Dashboard" at bounding box center [742, 12] width 52 height 16
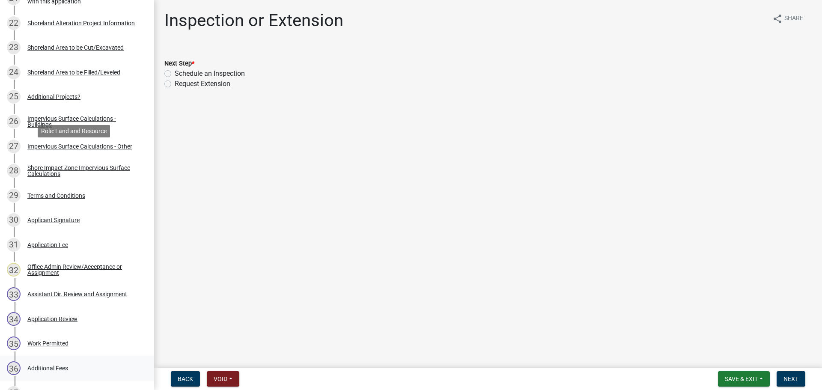
scroll to position [922, 0]
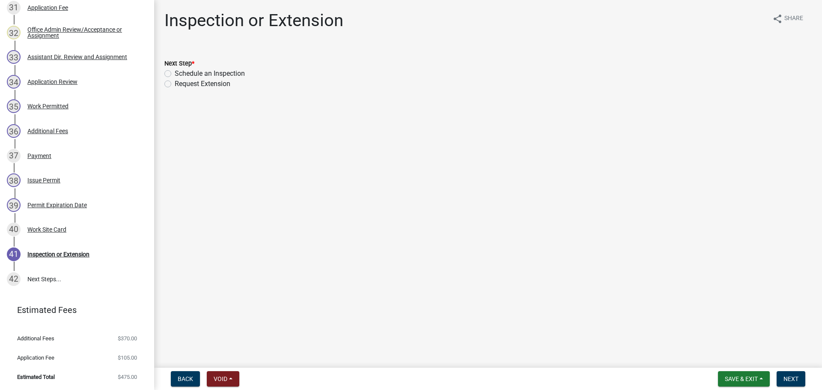
click at [175, 75] on label "Schedule an Inspection" at bounding box center [210, 73] width 70 height 10
click at [175, 74] on input "Schedule an Inspection" at bounding box center [178, 71] width 6 height 6
radio input "true"
click at [790, 380] on span "Next" at bounding box center [790, 378] width 15 height 7
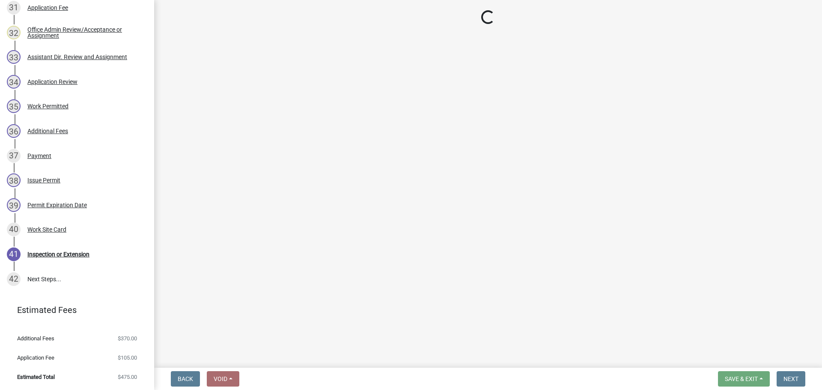
scroll to position [971, 0]
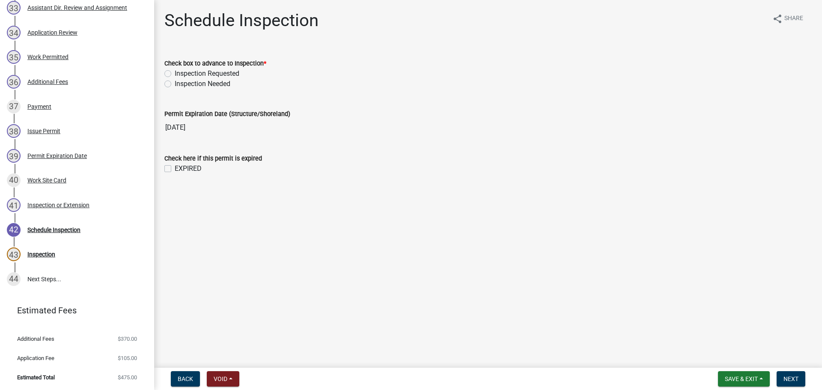
click at [175, 74] on label "Inspection Requested" at bounding box center [207, 73] width 65 height 10
click at [175, 74] on input "Inspection Requested" at bounding box center [178, 71] width 6 height 6
radio input "true"
click at [175, 169] on label "EXPIRED" at bounding box center [188, 168] width 27 height 10
click at [175, 169] on input "EXPIRED" at bounding box center [178, 166] width 6 height 6
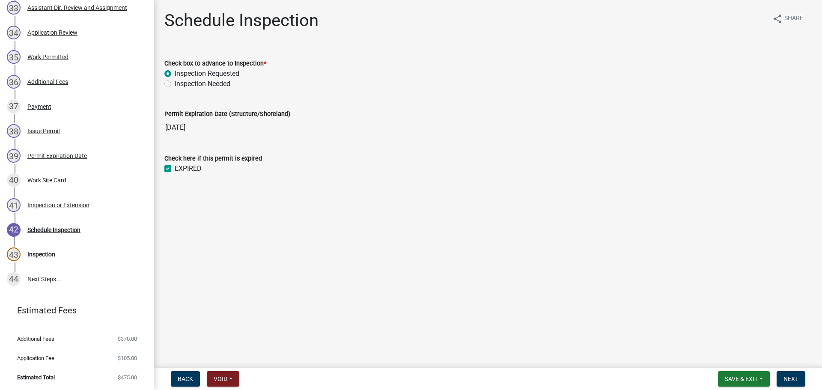
checkbox input "true"
click at [783, 381] on button "Next" at bounding box center [790, 378] width 29 height 15
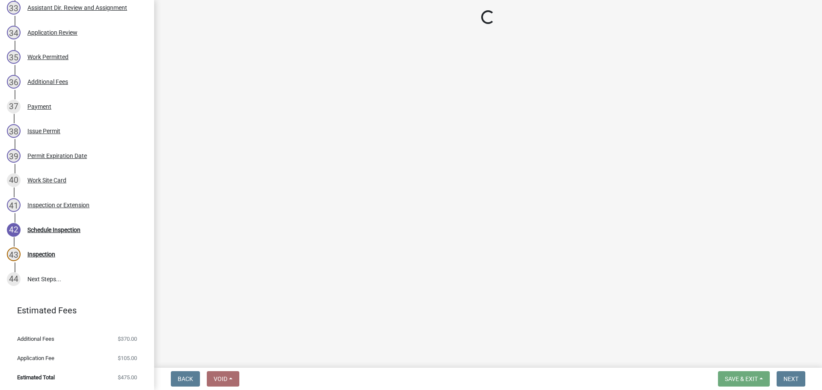
select select "710d5f49-2663-4e73-9718-d0c4e189f5ed"
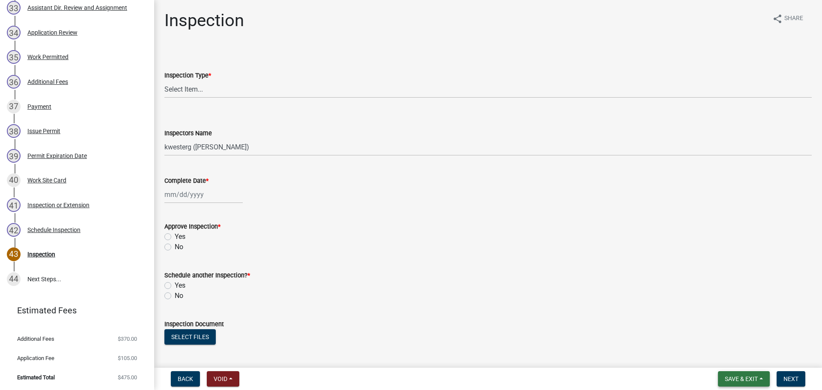
click at [737, 377] on span "Save & Exit" at bounding box center [741, 378] width 33 height 7
click at [730, 356] on button "Save & Exit" at bounding box center [735, 356] width 68 height 21
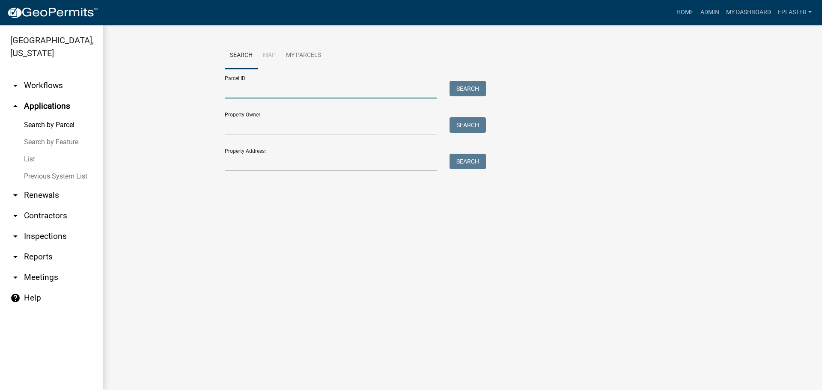
click at [247, 88] on input "Parcel ID:" at bounding box center [331, 90] width 212 height 18
paste input "50000990282000"
type input "50000990282000"
click at [457, 88] on button "Search" at bounding box center [467, 88] width 36 height 15
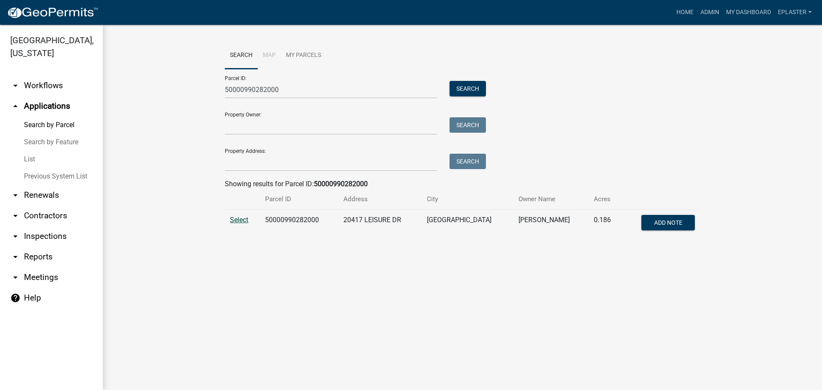
click at [240, 218] on span "Select" at bounding box center [239, 220] width 18 height 8
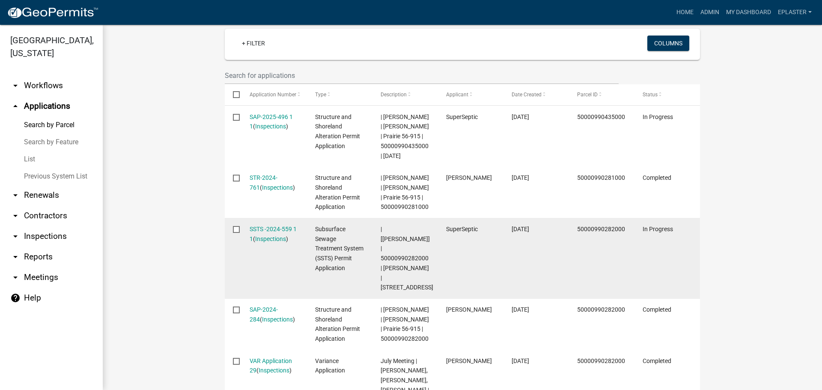
scroll to position [310, 0]
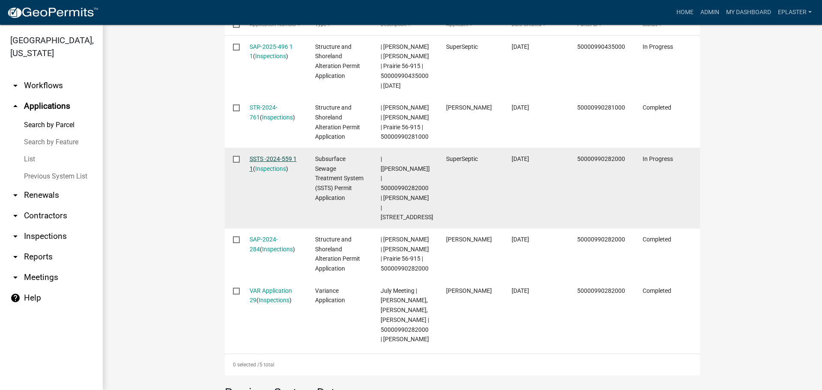
click at [289, 169] on link "SSTS -2024-559 1 1" at bounding box center [273, 163] width 47 height 17
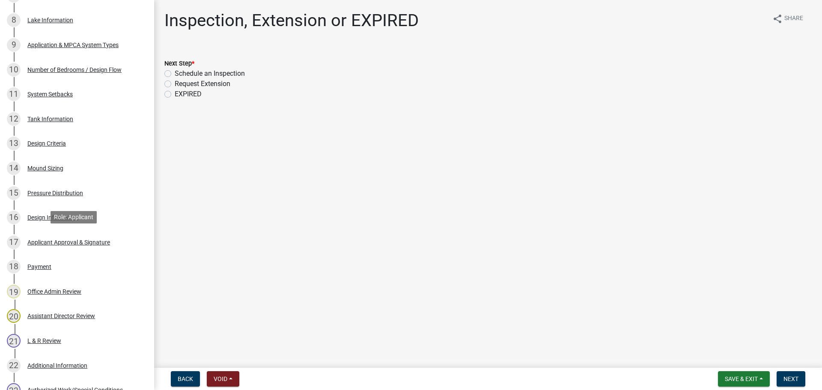
scroll to position [558, 0]
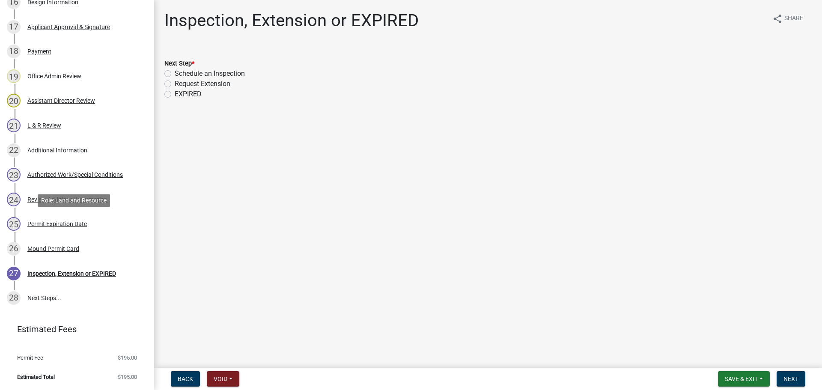
click at [66, 224] on div "Permit Expiration Date" at bounding box center [56, 224] width 59 height 6
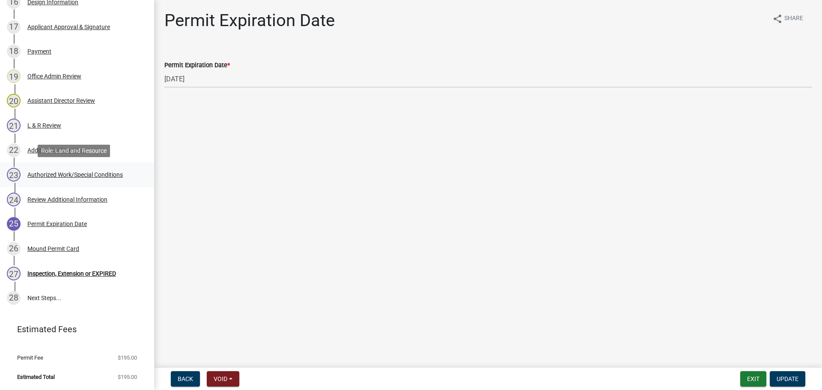
click at [69, 172] on div "Authorized Work/Special Conditions" at bounding box center [74, 175] width 95 height 6
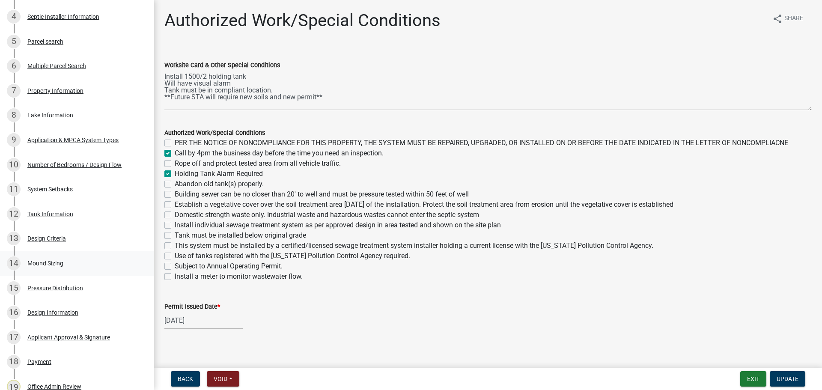
scroll to position [0, 0]
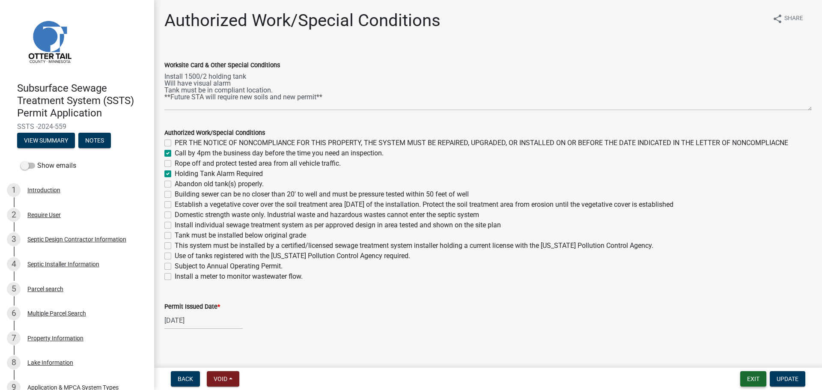
click at [749, 381] on button "Exit" at bounding box center [753, 378] width 26 height 15
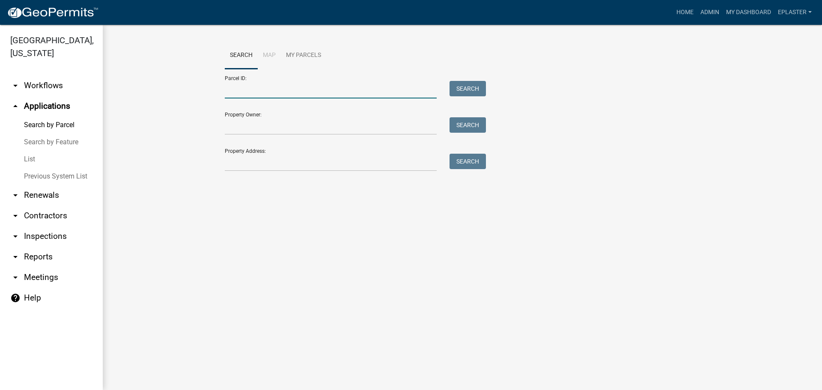
click at [286, 87] on input "Parcel ID:" at bounding box center [331, 90] width 212 height 18
paste input "50000140104002"
type input "50000140104002"
click at [470, 88] on button "Search" at bounding box center [467, 88] width 36 height 15
click at [294, 91] on input "50000140104002" at bounding box center [331, 90] width 212 height 18
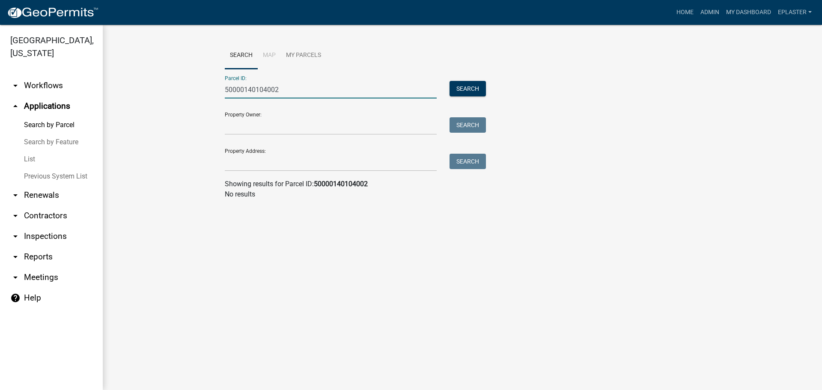
click at [294, 91] on input "50000140104002" at bounding box center [331, 90] width 212 height 18
paste input "50000990282000"
type input "50000990282000"
drag, startPoint x: 468, startPoint y: 88, endPoint x: 464, endPoint y: 93, distance: 6.4
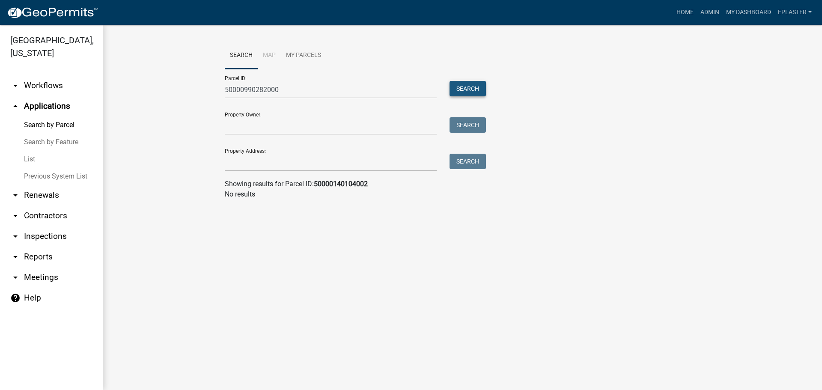
click at [468, 88] on button "Search" at bounding box center [467, 88] width 36 height 15
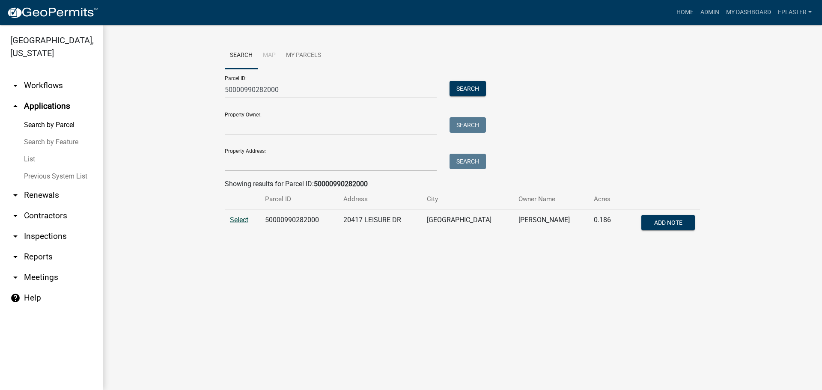
click at [243, 218] on span "Select" at bounding box center [239, 220] width 18 height 8
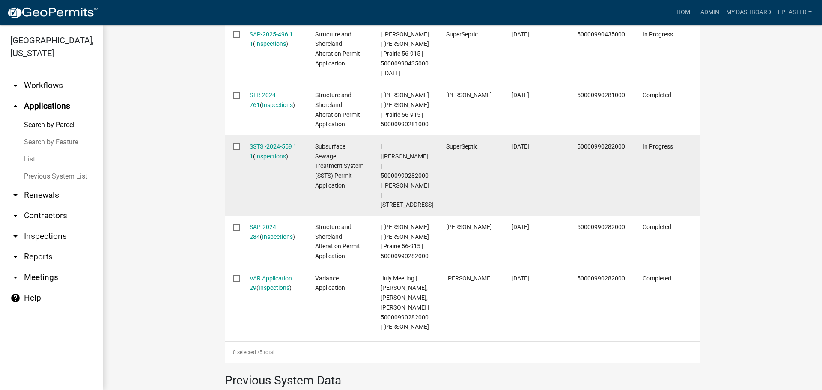
scroll to position [332, 0]
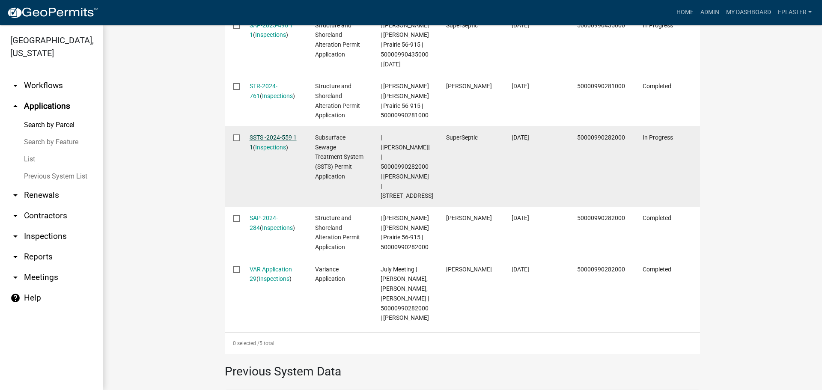
click at [285, 146] on link "SSTS -2024-559 1 1" at bounding box center [273, 142] width 47 height 17
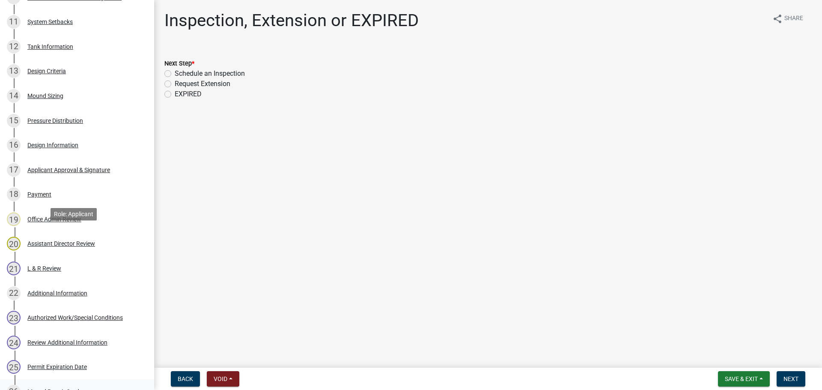
scroll to position [558, 0]
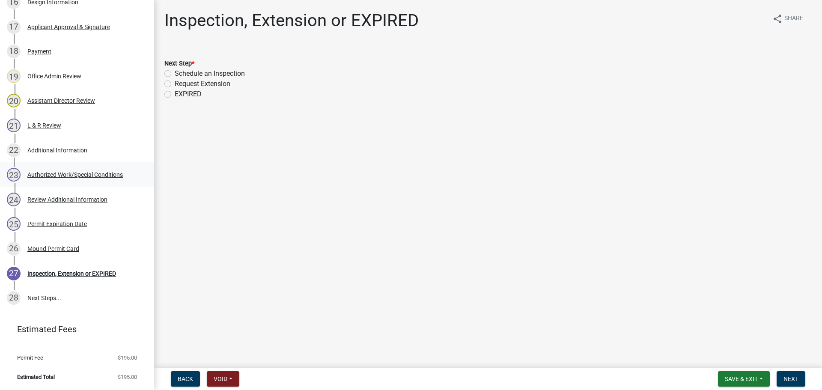
click at [87, 170] on div "23 Authorized Work/Special Conditions" at bounding box center [74, 175] width 134 height 14
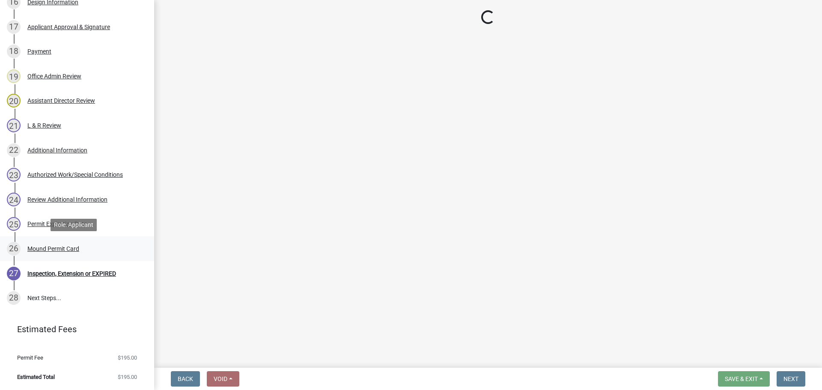
click at [70, 248] on div "Mound Permit Card" at bounding box center [53, 249] width 52 height 6
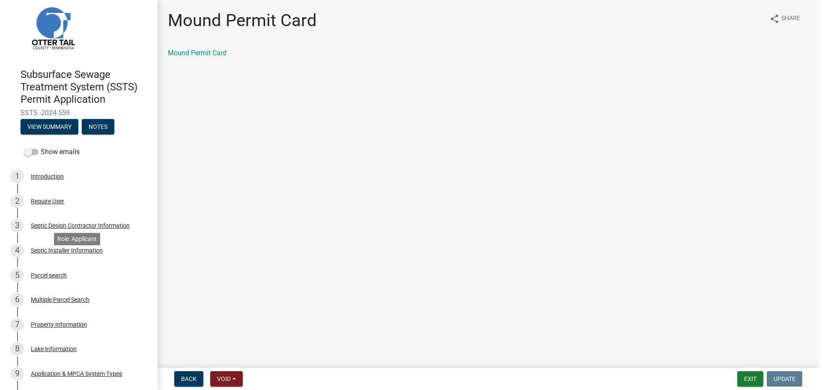
scroll to position [1, 0]
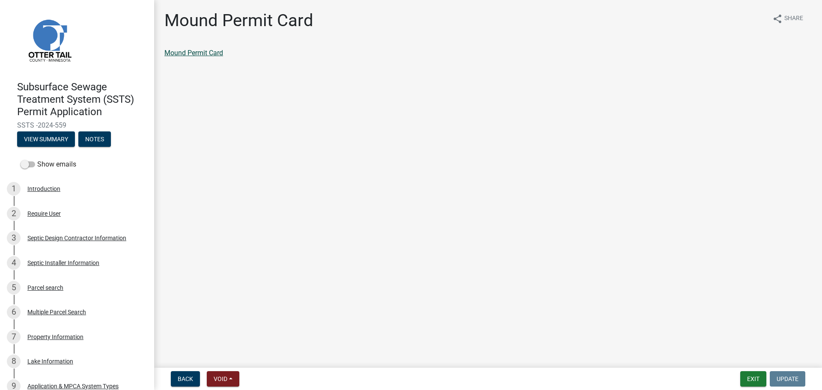
click at [214, 54] on link "Mound Permit Card" at bounding box center [193, 53] width 59 height 8
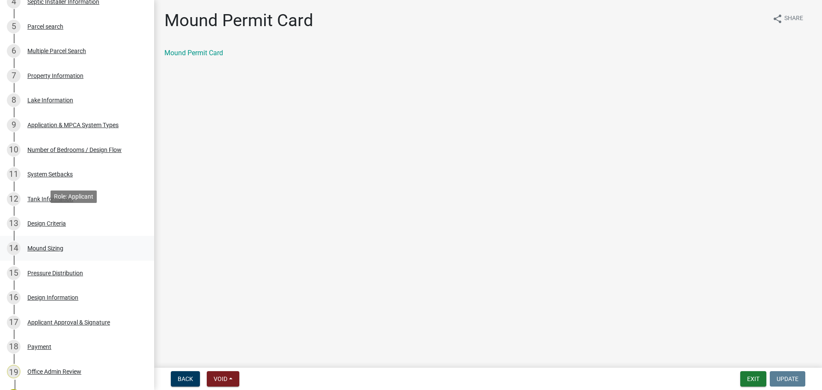
scroll to position [290, 0]
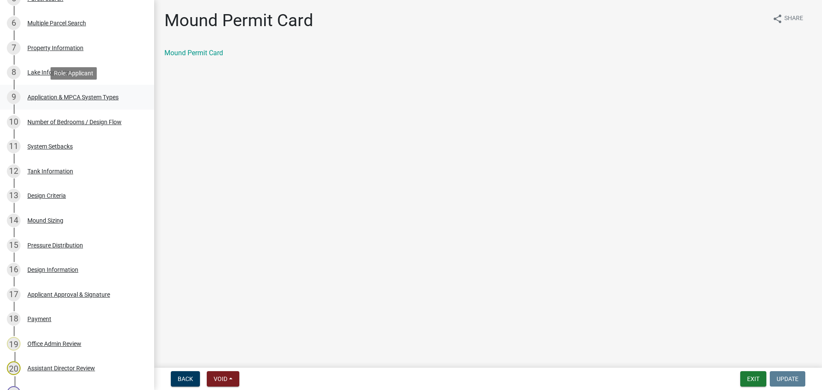
click at [111, 101] on div "9 Application & MPCA System Types" at bounding box center [74, 97] width 134 height 14
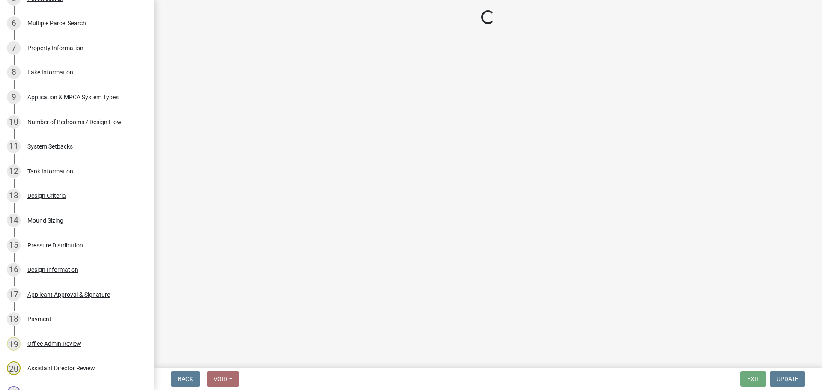
select select "fae00e78-47f7-4e44-a010-b5933d5343ee"
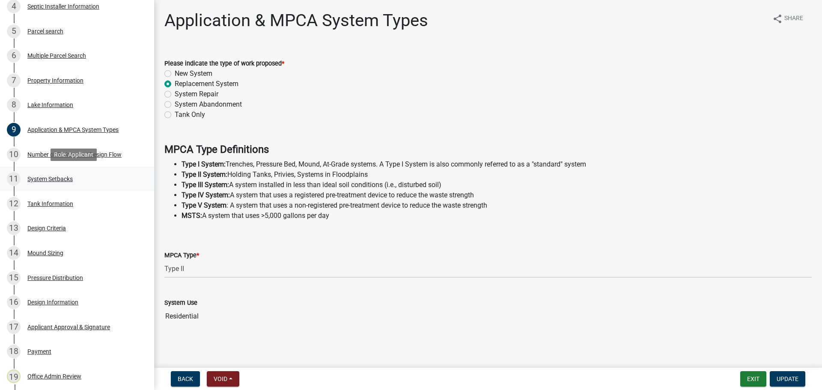
scroll to position [258, 0]
click at [111, 183] on div "11 System Setbacks" at bounding box center [74, 179] width 134 height 14
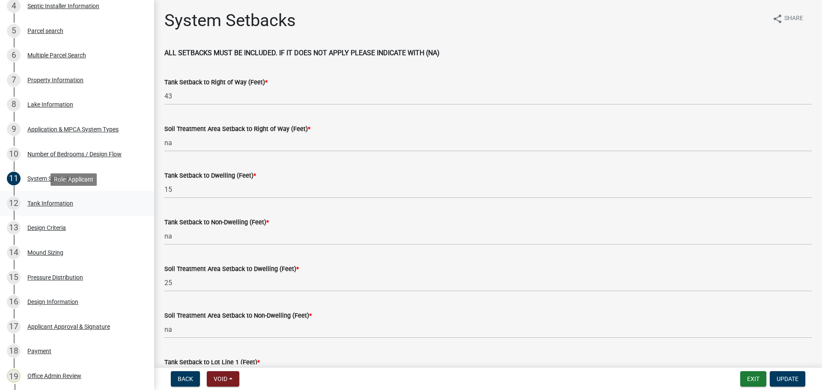
click at [105, 206] on div "12 Tank Information" at bounding box center [74, 203] width 134 height 14
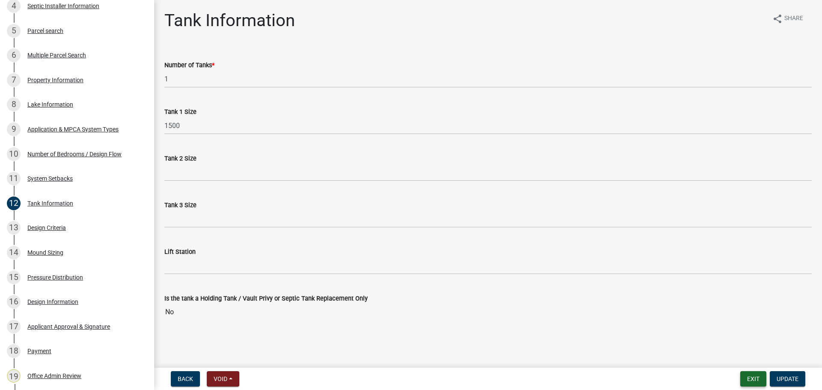
click at [746, 378] on button "Exit" at bounding box center [753, 378] width 26 height 15
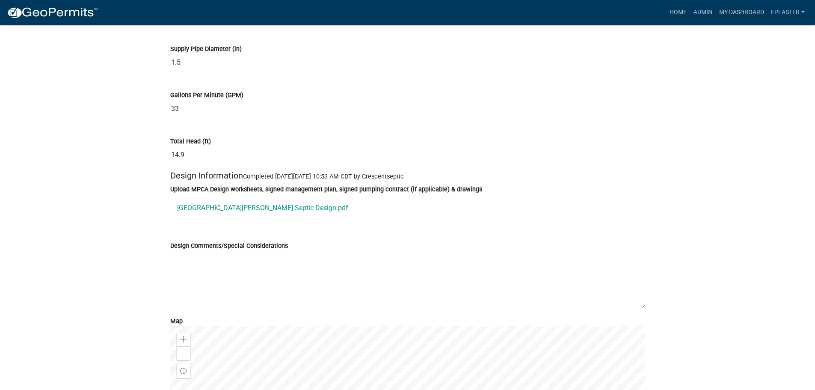
scroll to position [4515, 0]
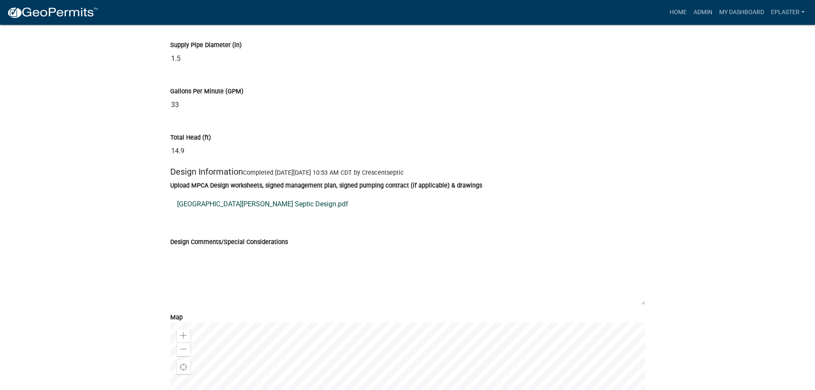
click at [270, 207] on link "27748 Brekke Lake Rd Septic Design.pdf" at bounding box center [407, 204] width 475 height 21
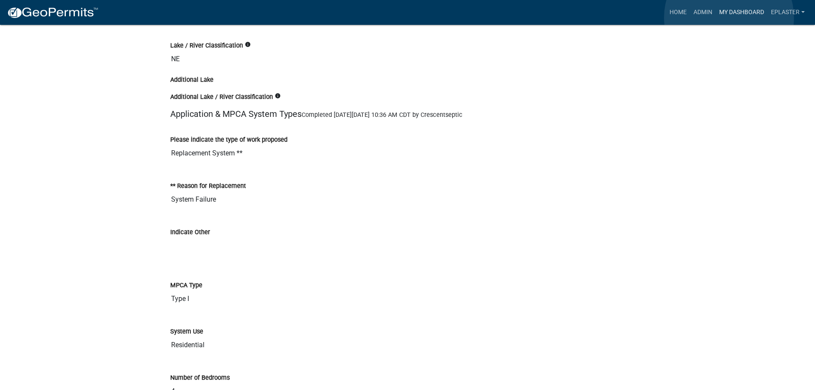
click at [729, 18] on link "My Dashboard" at bounding box center [742, 12] width 52 height 16
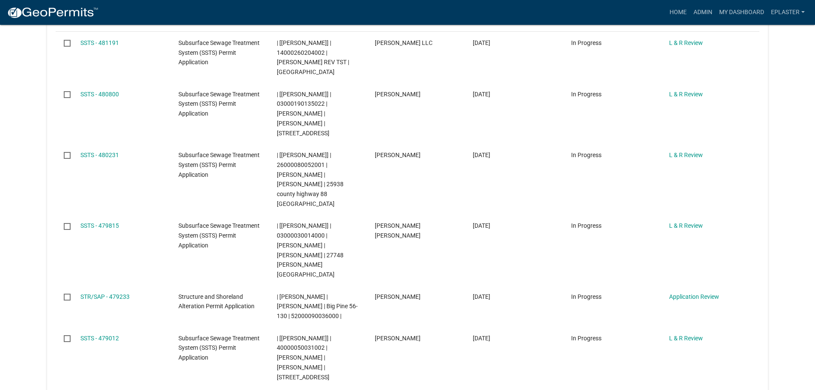
scroll to position [197, 0]
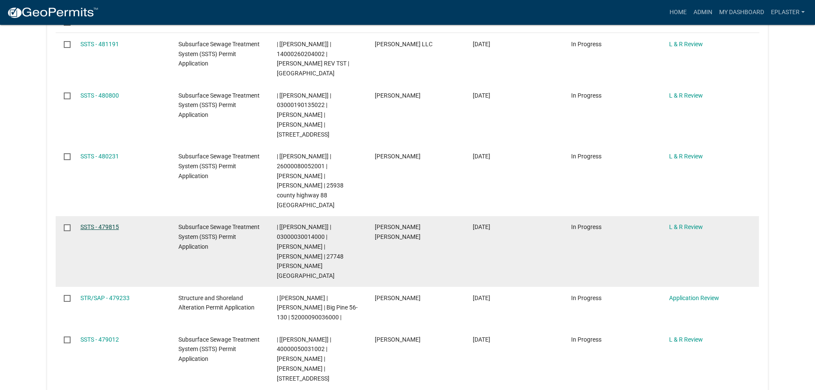
click at [96, 223] on link "SSTS - 479815" at bounding box center [99, 226] width 39 height 7
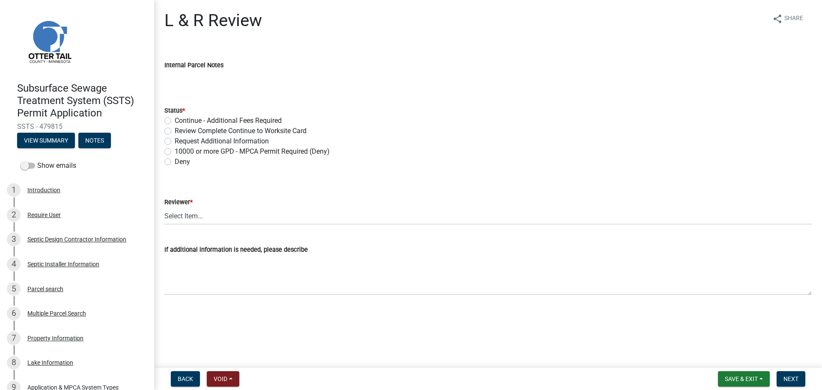
click at [175, 130] on label "Review Complete Continue to Worksite Card" at bounding box center [241, 131] width 132 height 10
click at [175, 130] on input "Review Complete Continue to Worksite Card" at bounding box center [178, 129] width 6 height 6
radio input "true"
click at [210, 219] on select "Select Item... Alexis Newark Andrea Perales Brittany Tollefson Elizabeth Plaste…" at bounding box center [487, 216] width 647 height 18
click at [164, 207] on select "Select Item... Alexis Newark Andrea Perales Brittany Tollefson Elizabeth Plaste…" at bounding box center [487, 216] width 647 height 18
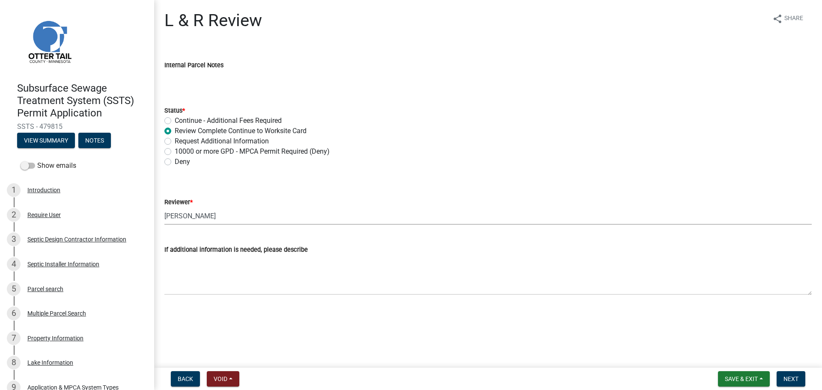
select select "bef7bfac-0505-4ed4-90ff-47b6907fb5e6"
click at [787, 378] on span "Next" at bounding box center [790, 378] width 15 height 7
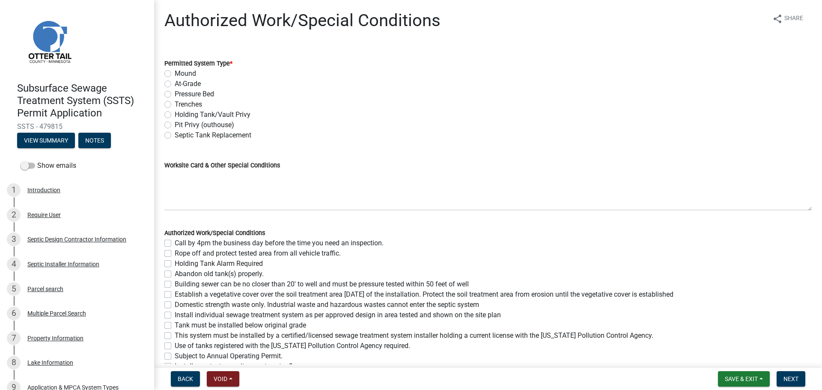
click at [175, 96] on label "Pressure Bed" at bounding box center [194, 94] width 39 height 10
click at [175, 95] on input "Pressure Bed" at bounding box center [178, 92] width 6 height 6
radio input "true"
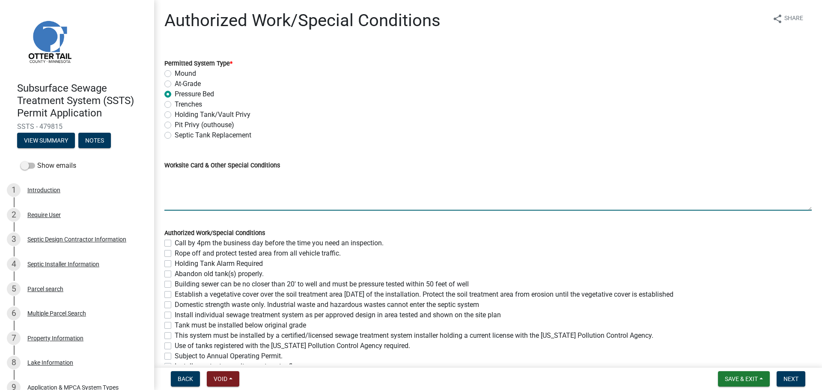
click at [186, 173] on textarea "Worksite Card & Other Special Conditions" at bounding box center [487, 190] width 647 height 40
paste textarea "# bedroom- Type I pressure bed Install SIZE septic/lift LxW rock bed, # - SIZE …"
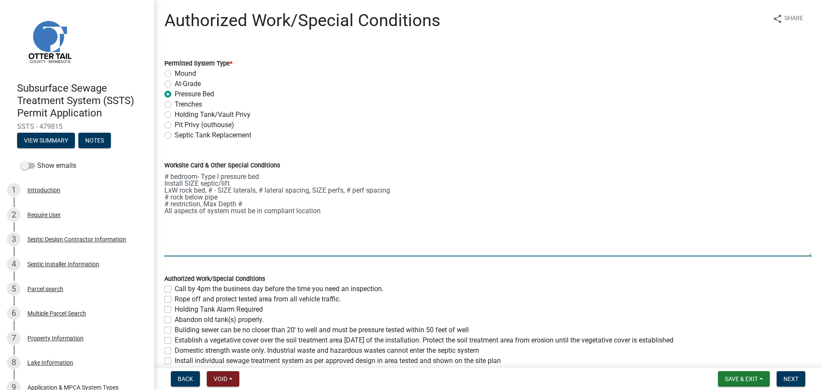
drag, startPoint x: 800, startPoint y: 207, endPoint x: 795, endPoint y: 264, distance: 57.2
click at [796, 256] on textarea "# bedroom- Type I pressure bed Install SIZE septic/lift LxW rock bed, # - SIZE …" at bounding box center [487, 213] width 647 height 86
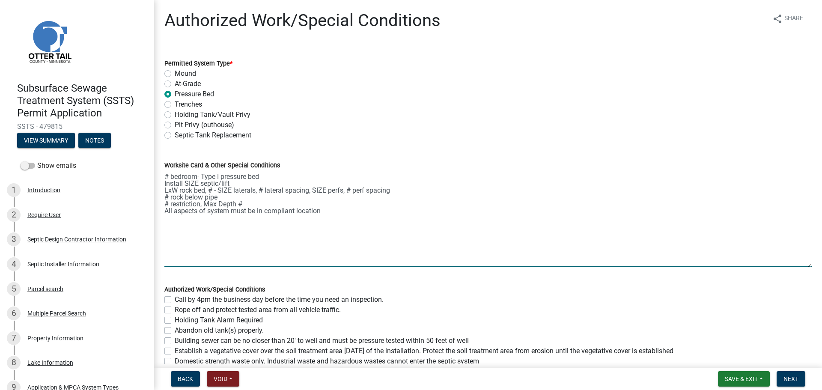
click at [166, 174] on textarea "# bedroom- Type I pressure bed Install SIZE septic/lift LxW rock bed, # - SIZE …" at bounding box center [487, 218] width 647 height 97
click at [198, 183] on textarea "4 bedroom- Type I pressure bed Install SIZE septic/lift LxW rock bed, # - SIZE …" at bounding box center [487, 218] width 647 height 97
click at [175, 188] on textarea "4 bedroom- Type I pressure bed Install 1500 gal septic and 650 gal lift tank Lx…" at bounding box center [487, 218] width 647 height 97
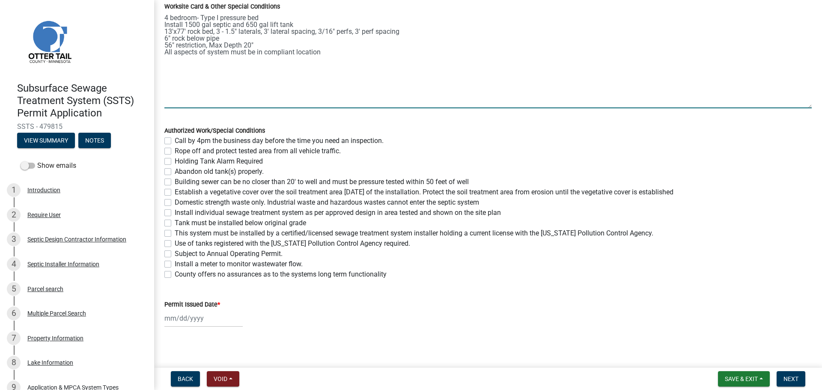
scroll to position [163, 0]
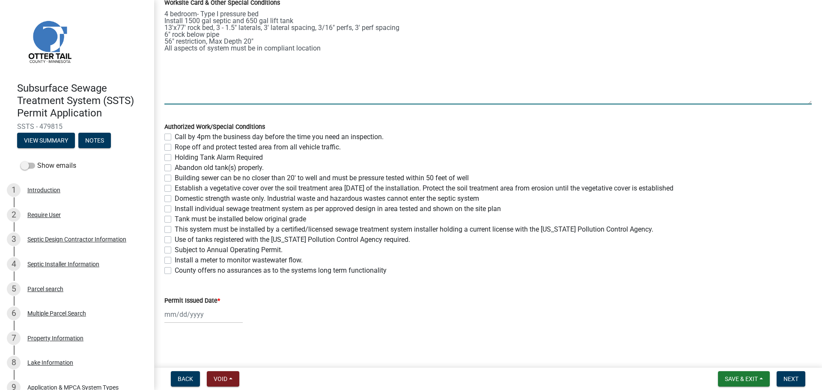
type textarea "4 bedroom- Type I pressure bed Install 1500 gal septic and 650 gal lift tank 13…"
click at [175, 135] on label "Call by 4pm the business day before the time you need an inspection." at bounding box center [279, 137] width 209 height 10
click at [175, 135] on input "Call by 4pm the business day before the time you need an inspection." at bounding box center [178, 135] width 6 height 6
checkbox input "true"
checkbox input "false"
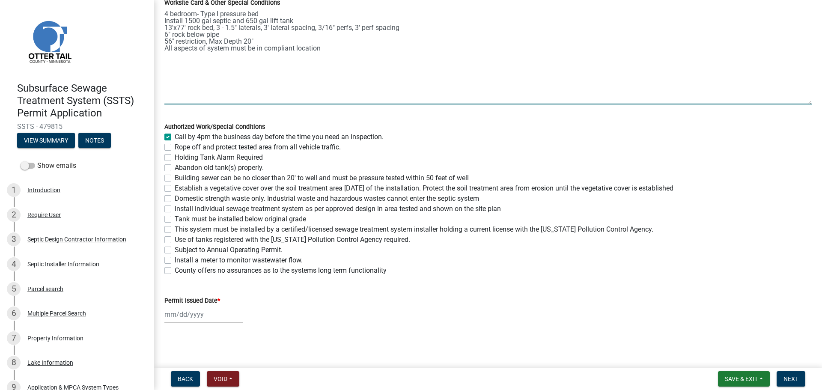
checkbox input "false"
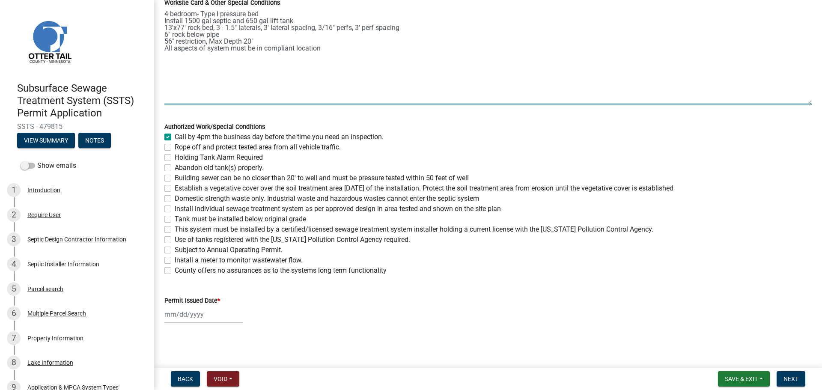
checkbox input "false"
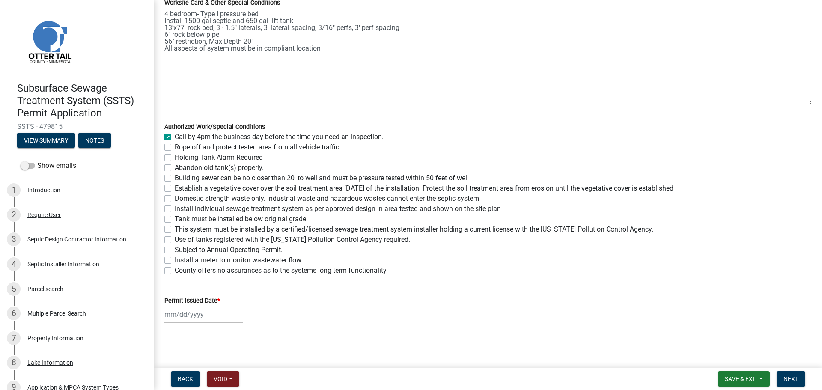
checkbox input "false"
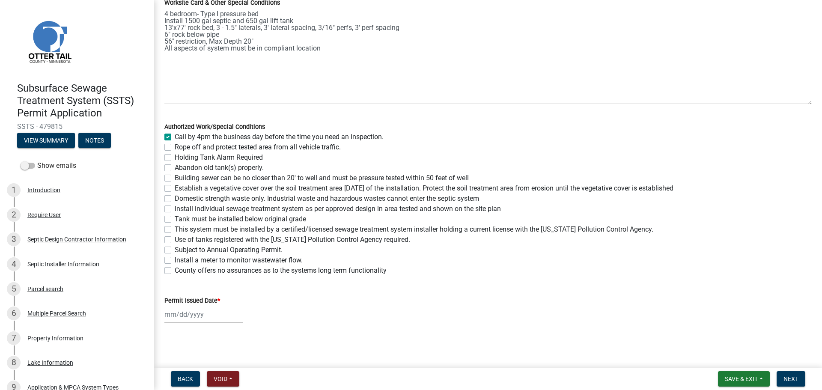
click at [175, 146] on label "Rope off and protect tested area from all vehicle traffic." at bounding box center [258, 147] width 166 height 10
click at [175, 146] on input "Rope off and protect tested area from all vehicle traffic." at bounding box center [178, 145] width 6 height 6
checkbox input "true"
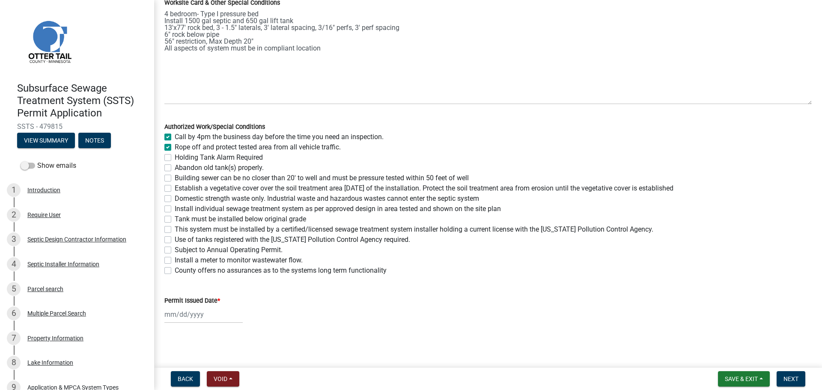
checkbox input "false"
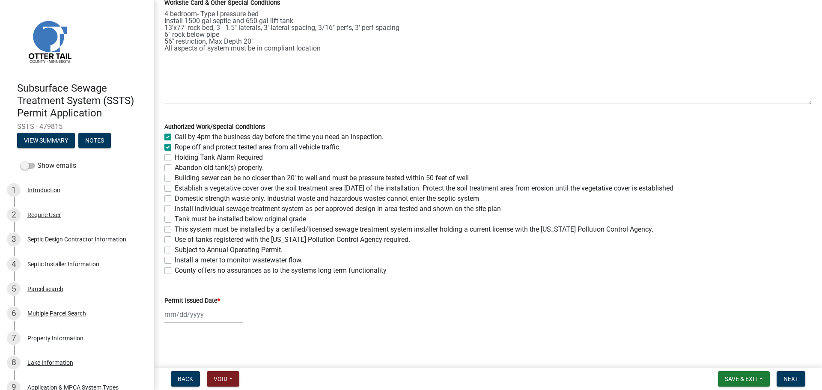
checkbox input "false"
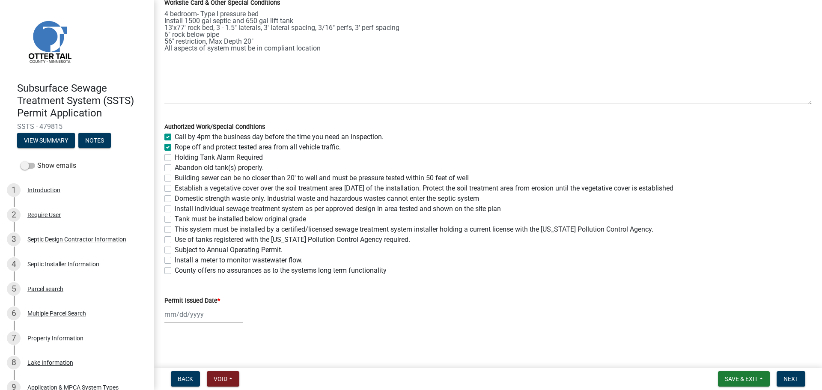
checkbox input "false"
click at [175, 169] on label "Abandon old tank(s) properly." at bounding box center [219, 168] width 89 height 10
click at [175, 168] on input "Abandon old tank(s) properly." at bounding box center [178, 166] width 6 height 6
checkbox input "true"
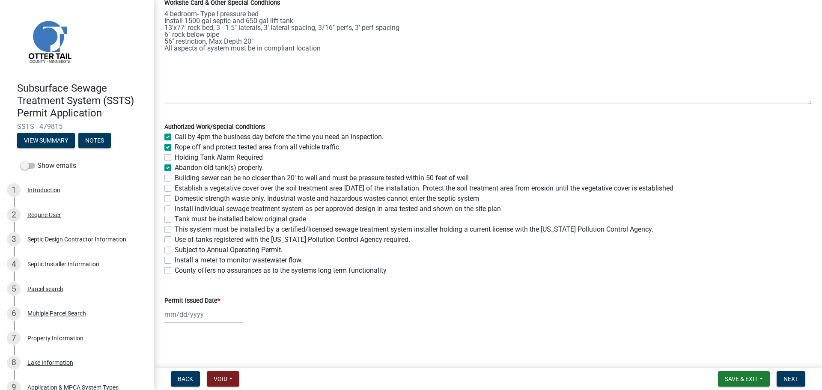
checkbox input "true"
checkbox input "false"
checkbox input "true"
checkbox input "false"
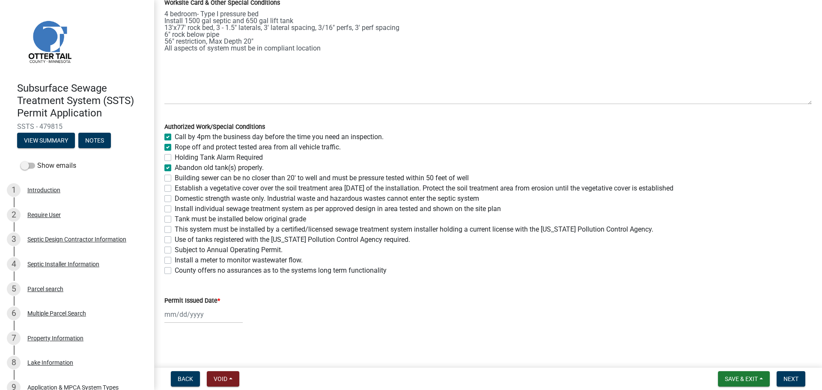
checkbox input "false"
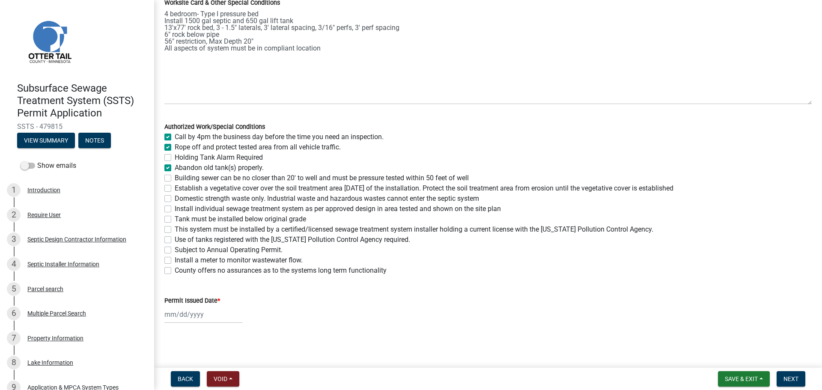
checkbox input "false"
click at [169, 182] on div "Building sewer can be no closer than 20' to well and must be pressure tested wi…" at bounding box center [487, 178] width 647 height 10
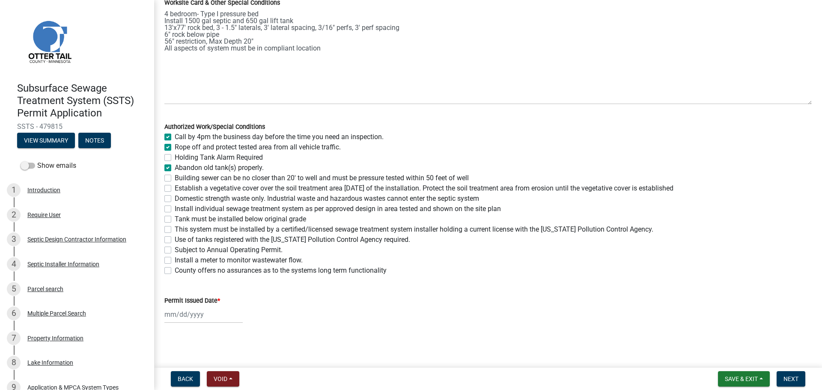
click at [175, 178] on label "Building sewer can be no closer than 20' to well and must be pressure tested wi…" at bounding box center [322, 178] width 294 height 10
click at [175, 178] on input "Building sewer can be no closer than 20' to well and must be pressure tested wi…" at bounding box center [178, 176] width 6 height 6
checkbox input "true"
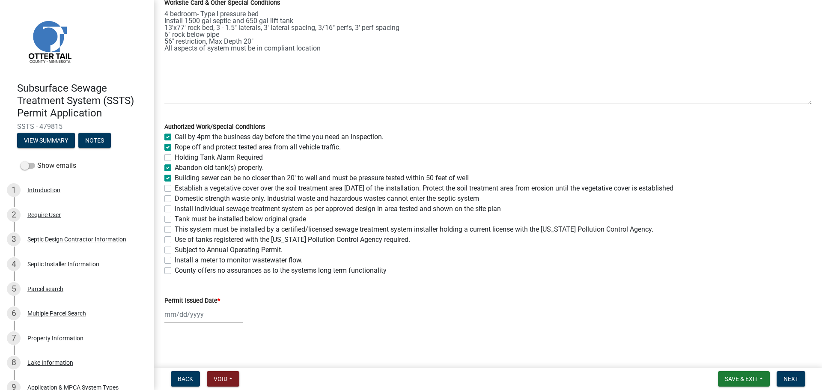
checkbox input "false"
checkbox input "true"
checkbox input "false"
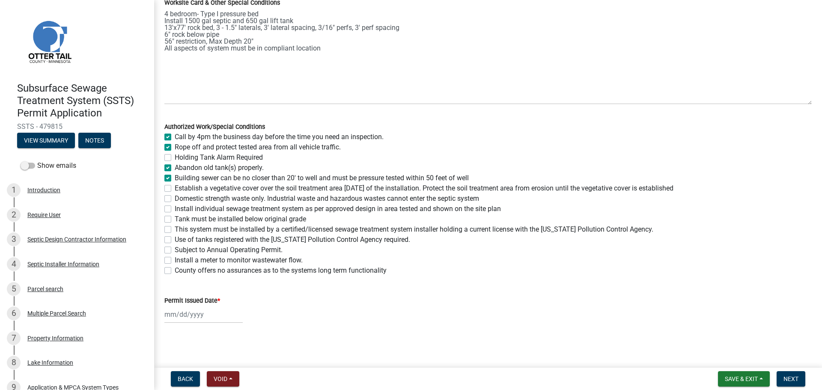
checkbox input "false"
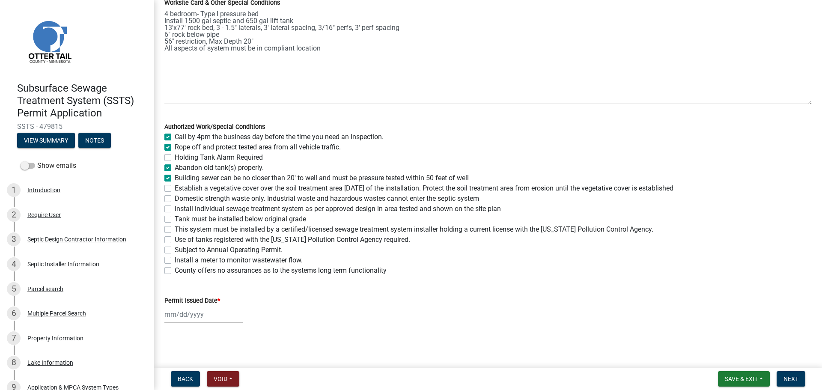
checkbox input "false"
click at [175, 191] on label "Establish a vegetative cover over the soil treatment area within 30 days of the…" at bounding box center [424, 188] width 499 height 10
click at [175, 189] on input "Establish a vegetative cover over the soil treatment area within 30 days of the…" at bounding box center [178, 186] width 6 height 6
checkbox input "true"
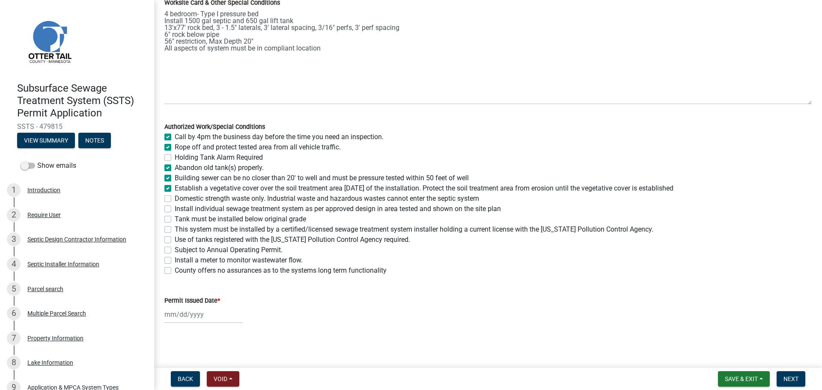
checkbox input "true"
checkbox input "false"
checkbox input "true"
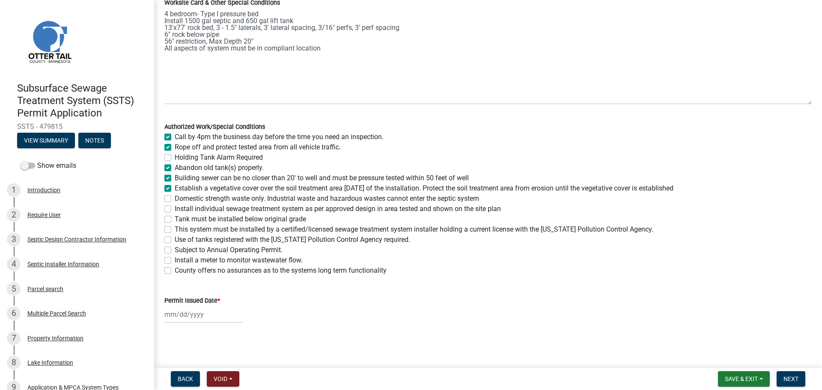
checkbox input "true"
checkbox input "false"
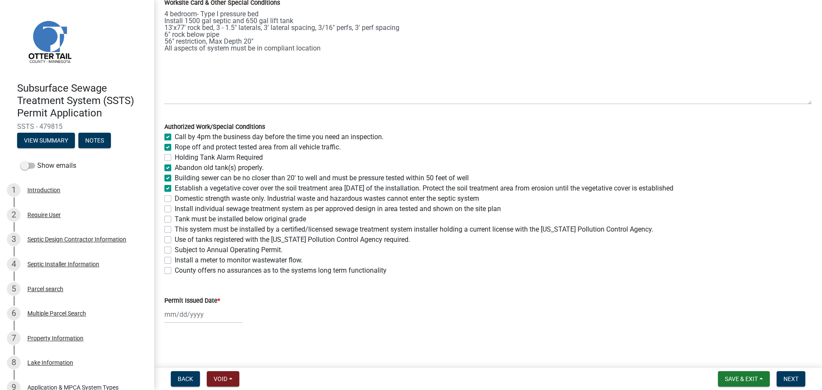
checkbox input "false"
click at [175, 199] on label "Domestic strength waste only. Industrial waste and hazardous wastes cannot ente…" at bounding box center [327, 198] width 304 height 10
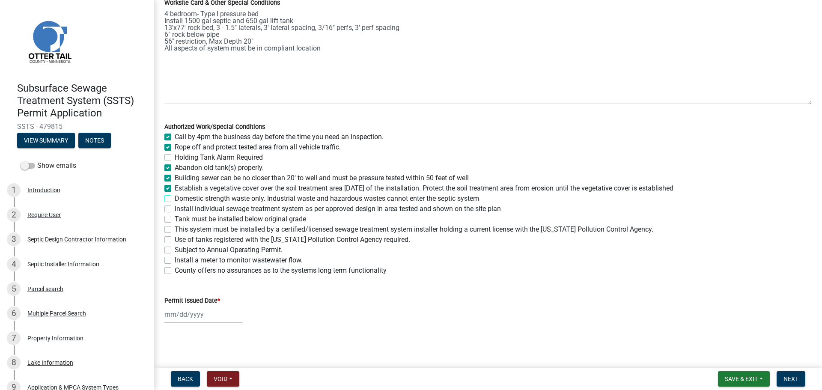
click at [175, 199] on input "Domestic strength waste only. Industrial waste and hazardous wastes cannot ente…" at bounding box center [178, 196] width 6 height 6
checkbox input "true"
checkbox input "false"
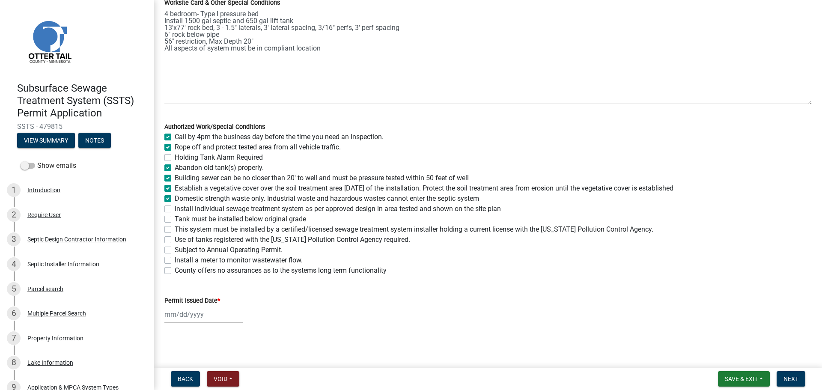
checkbox input "true"
checkbox input "false"
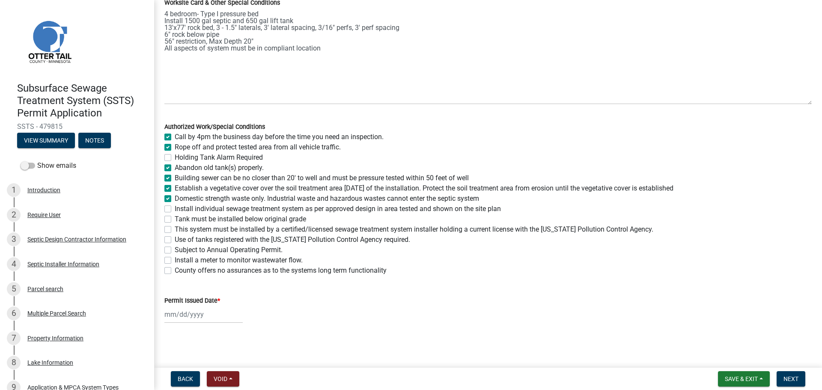
checkbox input "false"
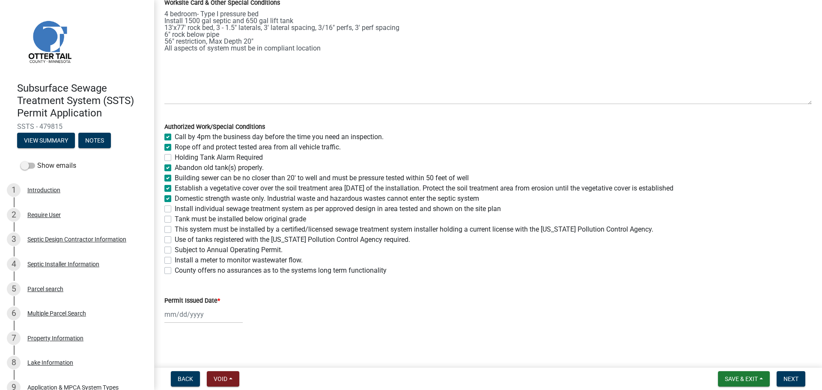
checkbox input "false"
click at [175, 209] on label "Install individual sewage treatment system as per approved design in area teste…" at bounding box center [338, 209] width 326 height 10
click at [175, 209] on input "Install individual sewage treatment system as per approved design in area teste…" at bounding box center [178, 207] width 6 height 6
checkbox input "true"
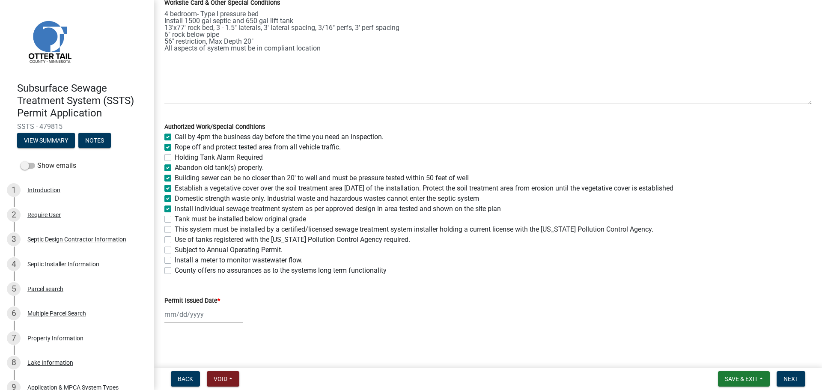
checkbox input "true"
checkbox input "false"
checkbox input "true"
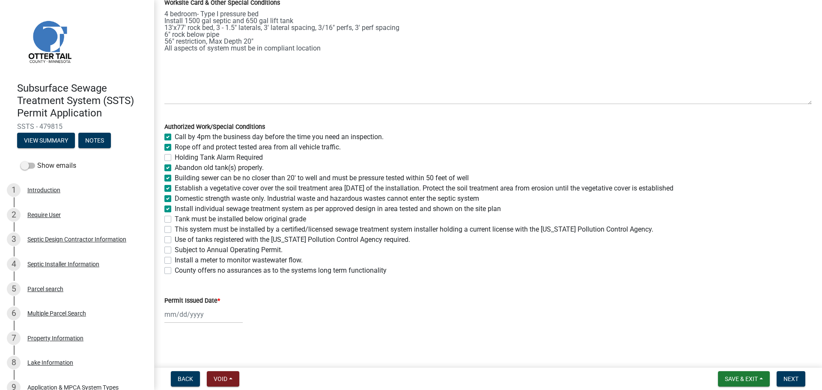
checkbox input "true"
checkbox input "false"
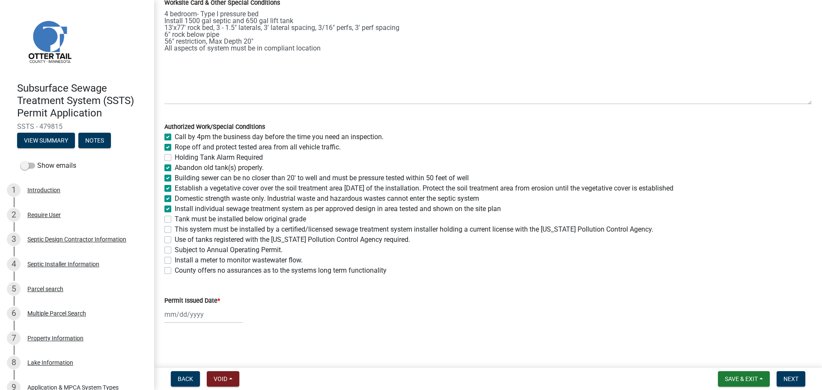
checkbox input "false"
click at [175, 218] on label "Tank must be installed below original grade" at bounding box center [240, 219] width 131 height 10
click at [175, 218] on input "Tank must be installed below original grade" at bounding box center [178, 217] width 6 height 6
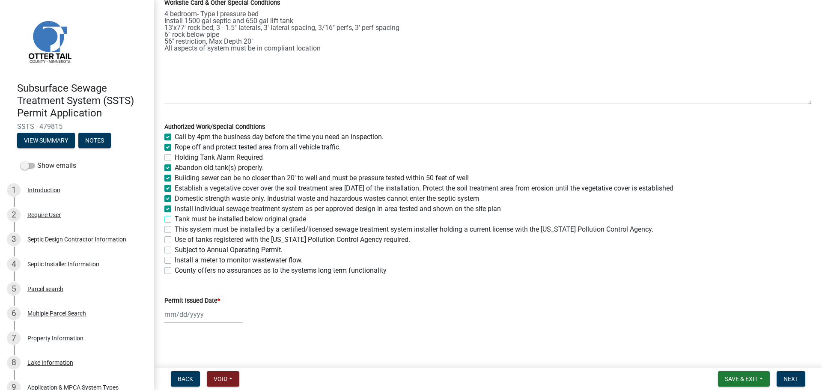
checkbox input "true"
checkbox input "false"
checkbox input "true"
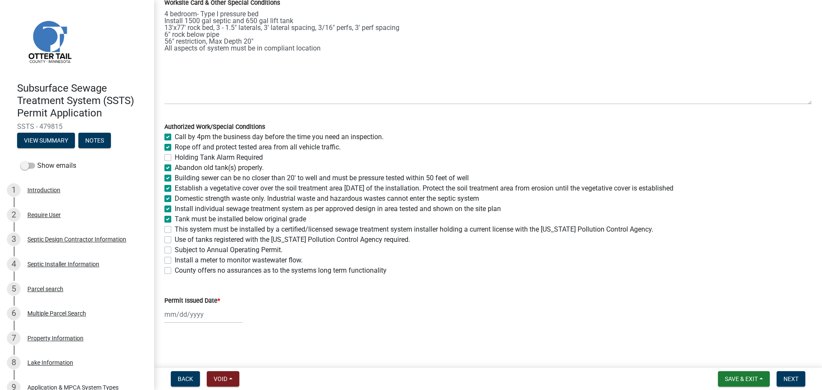
checkbox input "true"
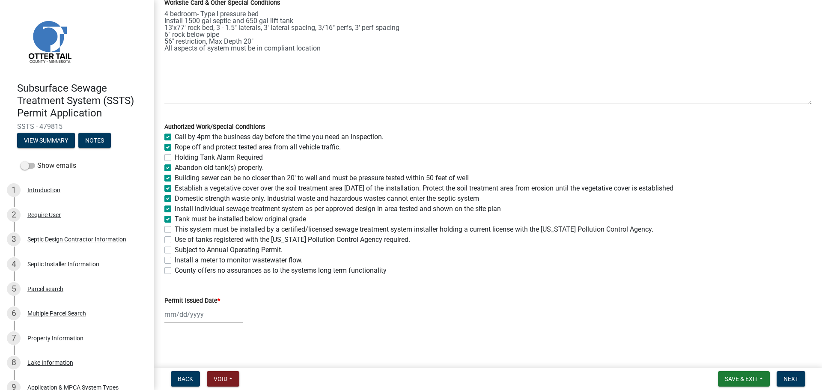
checkbox input "false"
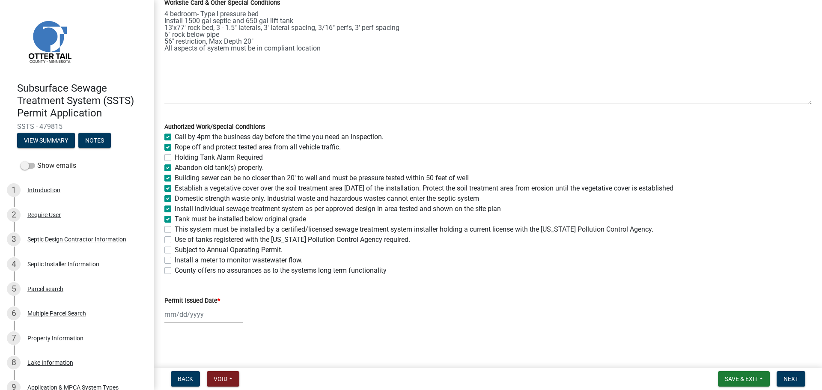
click at [171, 232] on div "This system must be installed by a certified/licensed sewage treatment system i…" at bounding box center [487, 229] width 647 height 10
click at [175, 229] on label "This system must be installed by a certified/licensed sewage treatment system i…" at bounding box center [414, 229] width 478 height 10
click at [175, 229] on input "This system must be installed by a certified/licensed sewage treatment system i…" at bounding box center [178, 227] width 6 height 6
checkbox input "true"
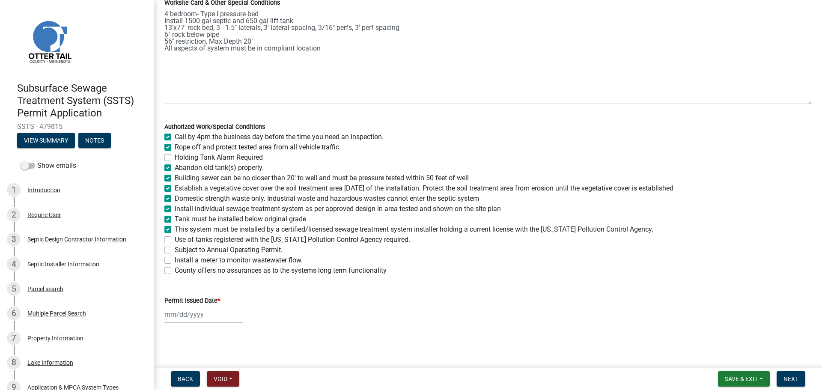
checkbox input "true"
checkbox input "false"
checkbox input "true"
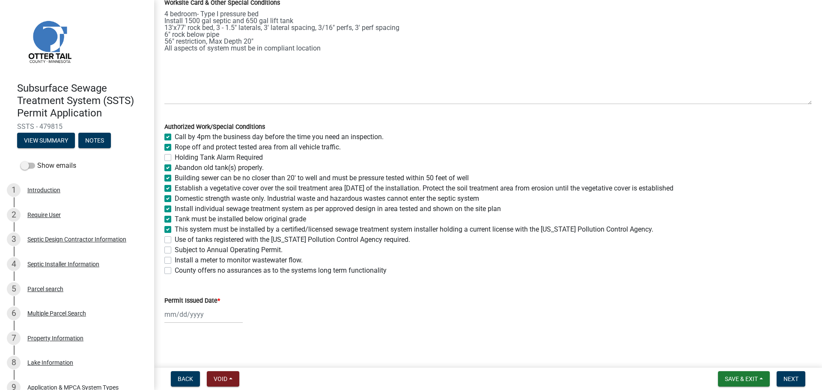
checkbox input "true"
checkbox input "false"
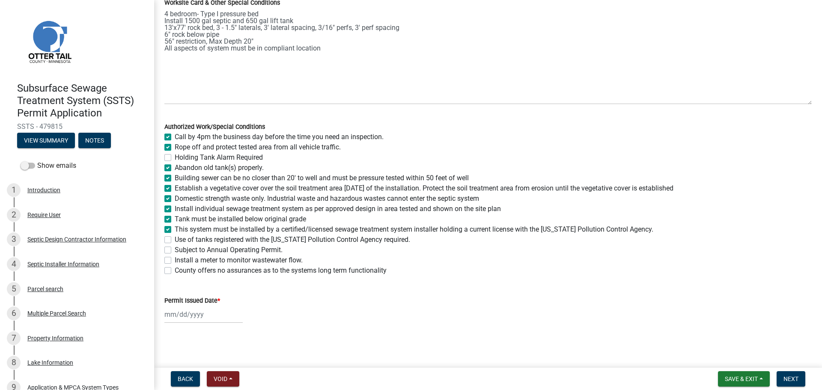
checkbox input "false"
click at [175, 242] on label "Use of tanks registered with the Minnesota Pollution Control Agency required." at bounding box center [292, 240] width 235 height 10
click at [175, 240] on input "Use of tanks registered with the Minnesota Pollution Control Agency required." at bounding box center [178, 238] width 6 height 6
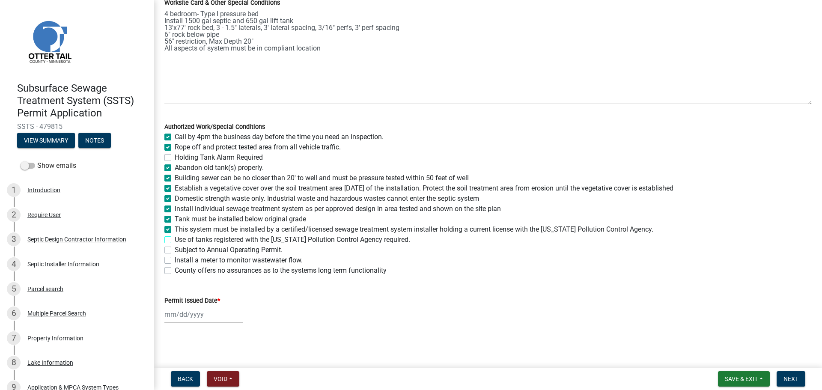
checkbox input "true"
checkbox input "false"
checkbox input "true"
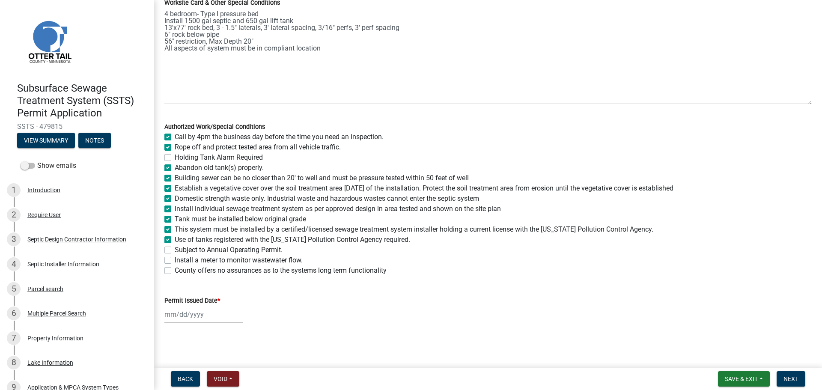
checkbox input "true"
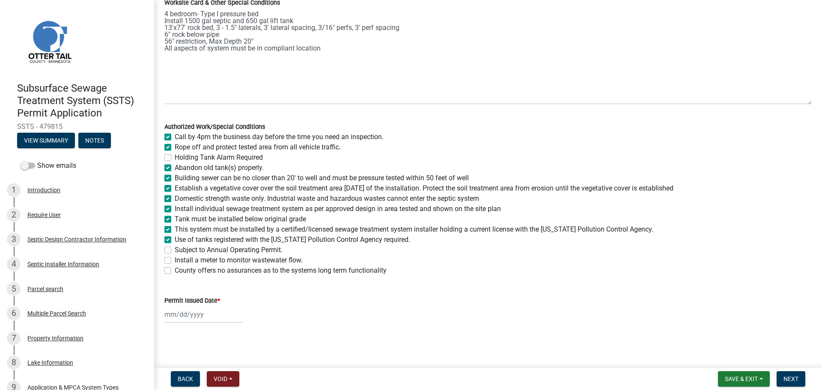
checkbox input "true"
checkbox input "false"
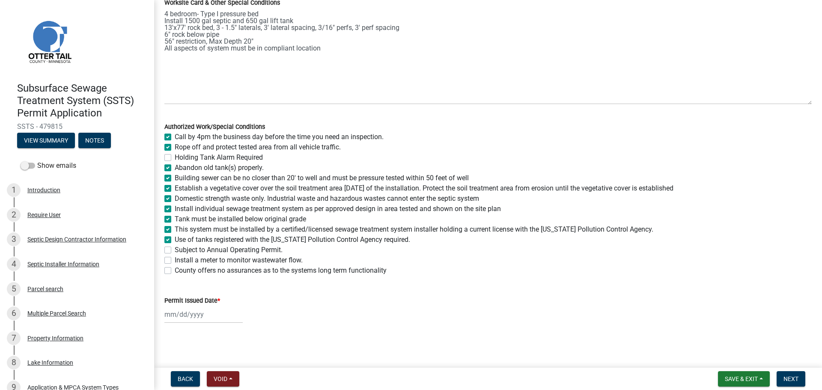
click at [175, 261] on label "Install a meter to monitor wastewater flow." at bounding box center [239, 260] width 128 height 10
click at [175, 261] on input "Install a meter to monitor wastewater flow." at bounding box center [178, 258] width 6 height 6
checkbox input "true"
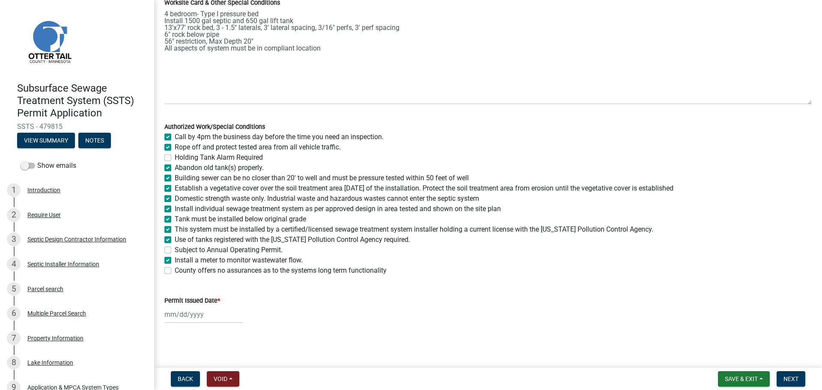
checkbox input "false"
checkbox input "true"
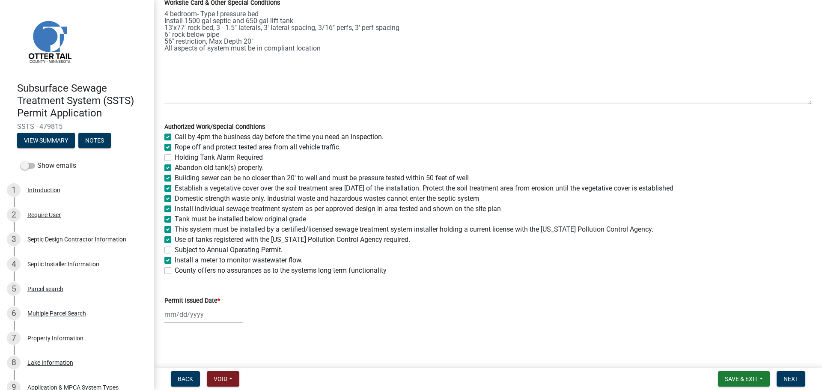
checkbox input "true"
checkbox input "false"
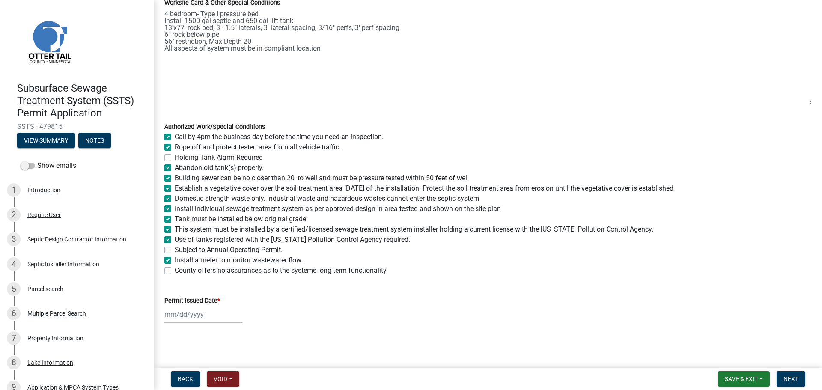
checkbox input "true"
click at [175, 268] on label "County offers no assurances as to the systems long term functionality" at bounding box center [281, 270] width 212 height 10
click at [175, 268] on input "County offers no assurances as to the systems long term functionality" at bounding box center [178, 268] width 6 height 6
checkbox input "true"
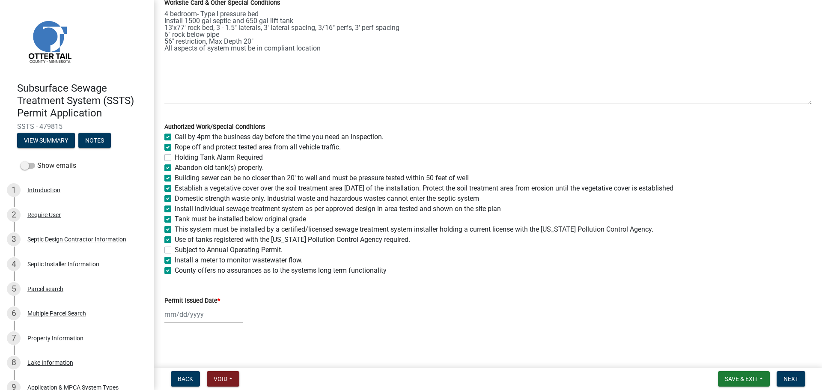
checkbox input "true"
checkbox input "false"
checkbox input "true"
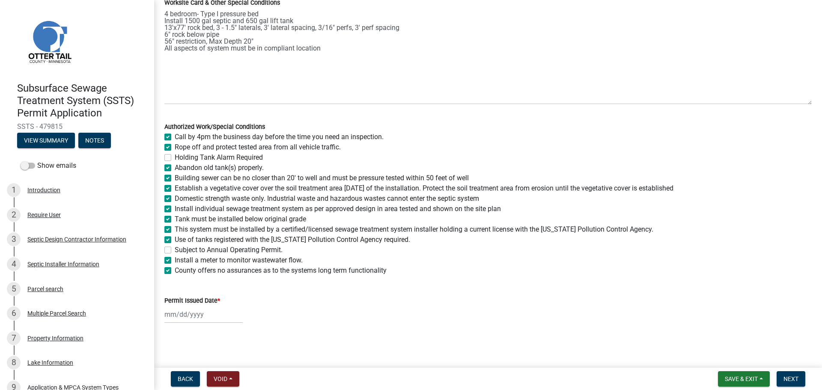
checkbox input "true"
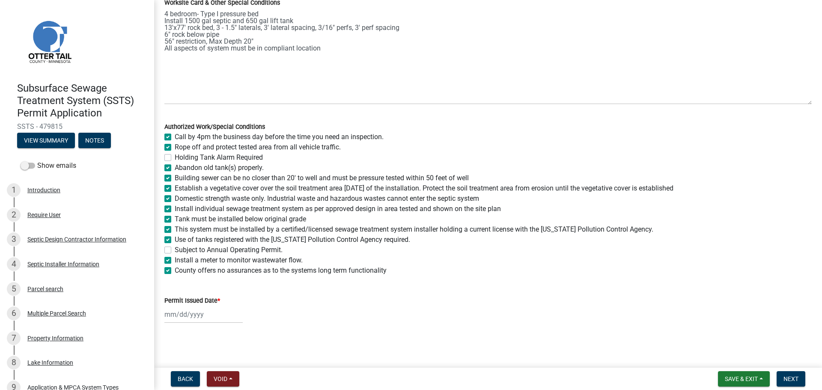
checkbox input "false"
checkbox input "true"
select select "9"
select select "2025"
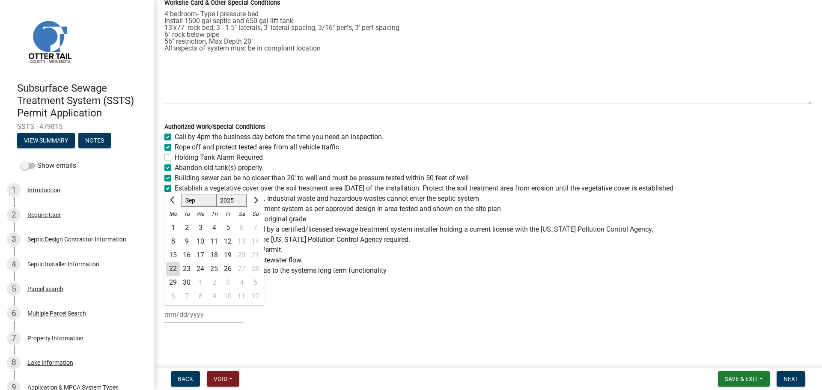
click at [177, 314] on div "Jan Feb Mar Apr May Jun Jul Aug Sep Oct Nov Dec 1525 1526 1527 1528 1529 1530 1…" at bounding box center [203, 315] width 78 height 18
click at [173, 270] on div "22" at bounding box center [173, 269] width 14 height 14
type input "09/22/2025"
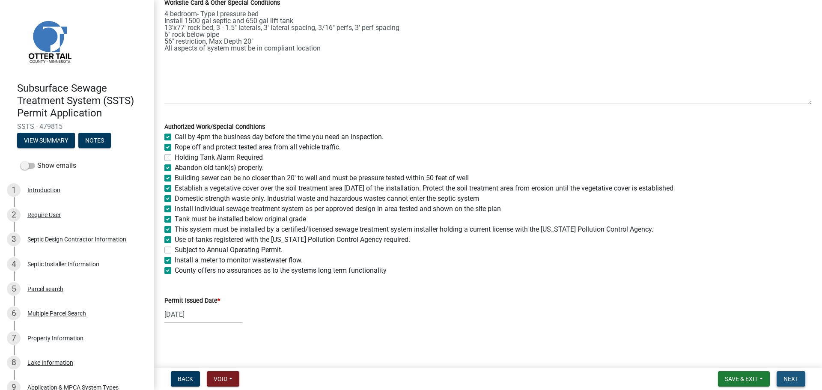
click at [793, 381] on span "Next" at bounding box center [790, 378] width 15 height 7
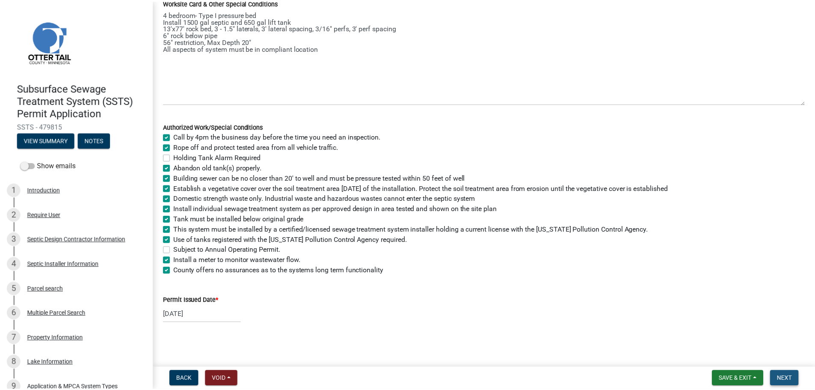
scroll to position [0, 0]
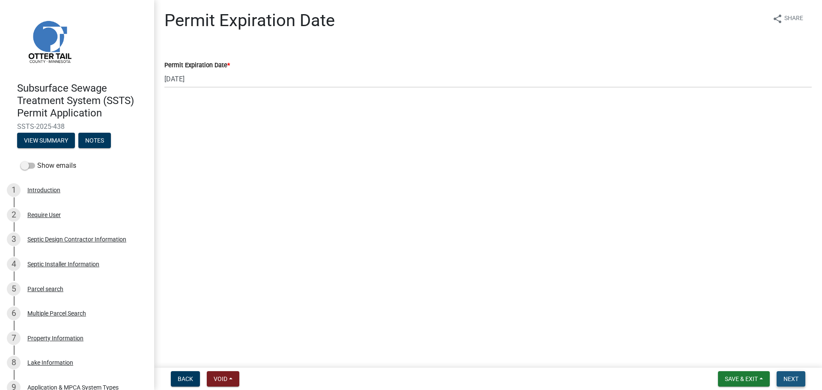
click at [789, 377] on span "Next" at bounding box center [790, 378] width 15 height 7
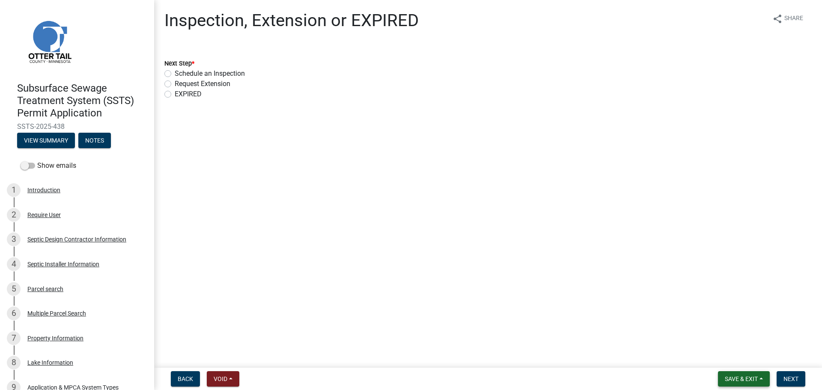
click at [755, 378] on span "Save & Exit" at bounding box center [741, 378] width 33 height 7
click at [744, 351] on button "Save & Exit" at bounding box center [735, 356] width 68 height 21
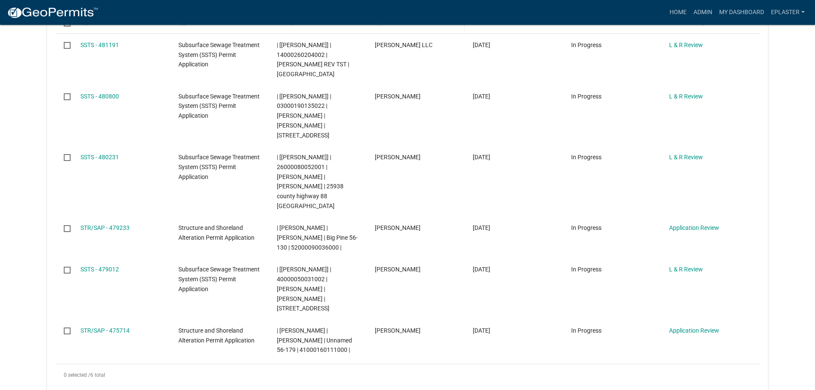
scroll to position [225, 0]
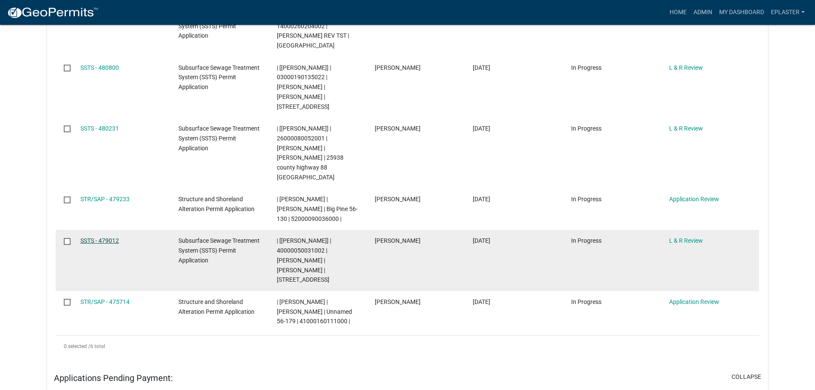
click at [107, 237] on link "SSTS - 479012" at bounding box center [99, 240] width 39 height 7
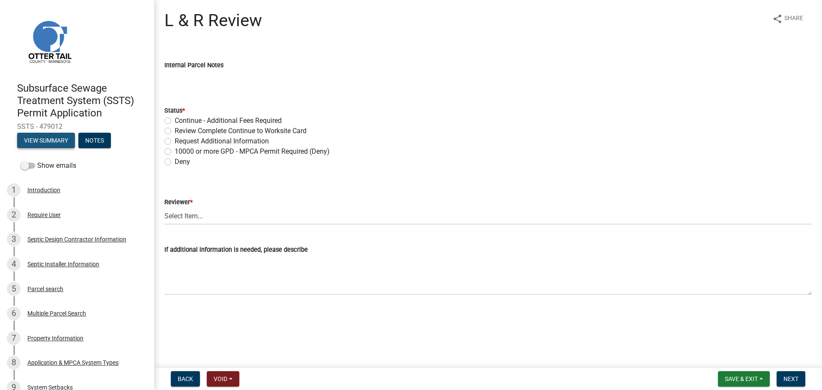
click at [54, 146] on button "View Summary" at bounding box center [46, 140] width 58 height 15
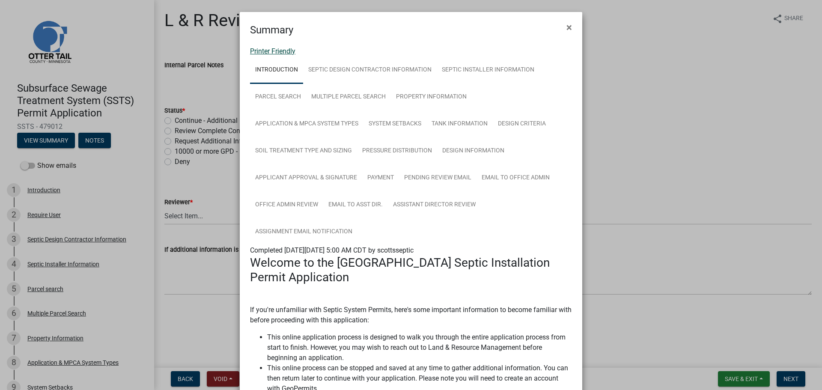
click at [267, 49] on link "Printer Friendly" at bounding box center [272, 51] width 45 height 8
click at [570, 29] on button "×" at bounding box center [568, 27] width 19 height 24
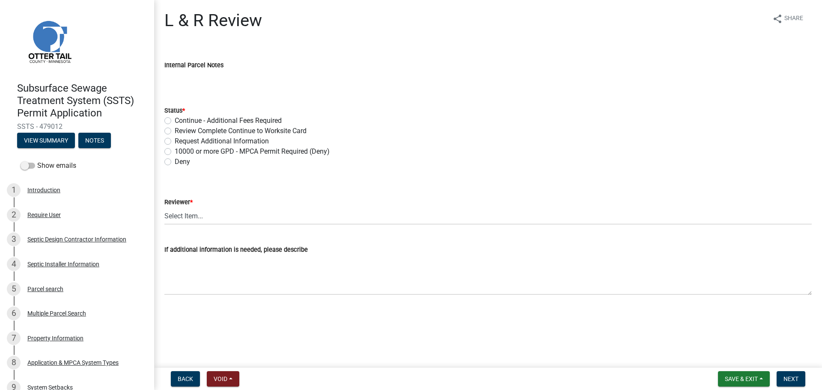
click at [175, 131] on label "Review Complete Continue to Worksite Card" at bounding box center [241, 131] width 132 height 10
click at [175, 131] on input "Review Complete Continue to Worksite Card" at bounding box center [178, 129] width 6 height 6
radio input "true"
click at [182, 227] on wm-data-entity-input "Reviewer * Select Item... Alexis Newark Andrea Perales Brittany Tollefson Eliza…" at bounding box center [487, 204] width 647 height 58
click at [184, 220] on select "Select Item... Alexis Newark Andrea Perales Brittany Tollefson Elizabeth Plaste…" at bounding box center [487, 216] width 647 height 18
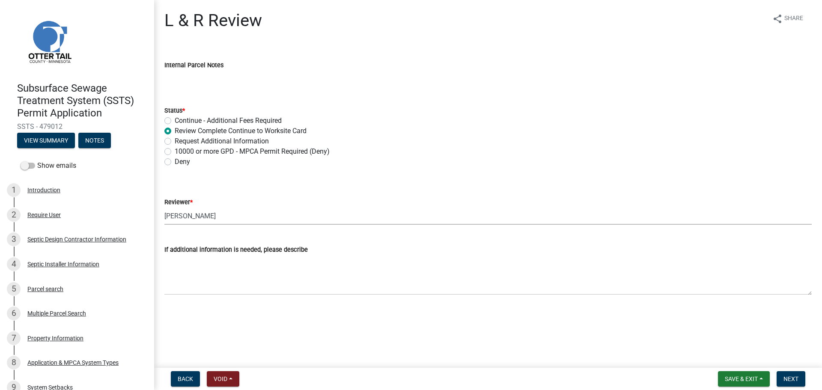
click at [164, 207] on select "Select Item... Alexis Newark Andrea Perales Brittany Tollefson Elizabeth Plaste…" at bounding box center [487, 216] width 647 height 18
select select "bef7bfac-0505-4ed4-90ff-47b6907fb5e6"
click at [788, 372] on button "Next" at bounding box center [790, 378] width 29 height 15
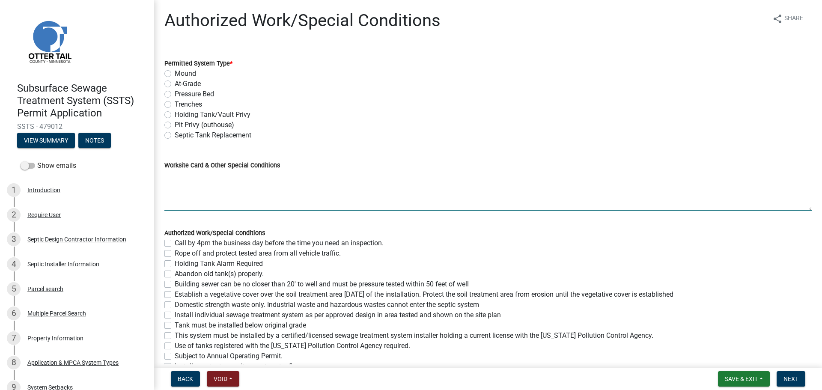
click at [175, 176] on textarea "Worksite Card & Other Special Conditions" at bounding box center [487, 190] width 647 height 40
paste textarea "# bedroom- TYPE Mound Install SIZE septic/lift tank LxW rock bed, LxW S.A.A, # …"
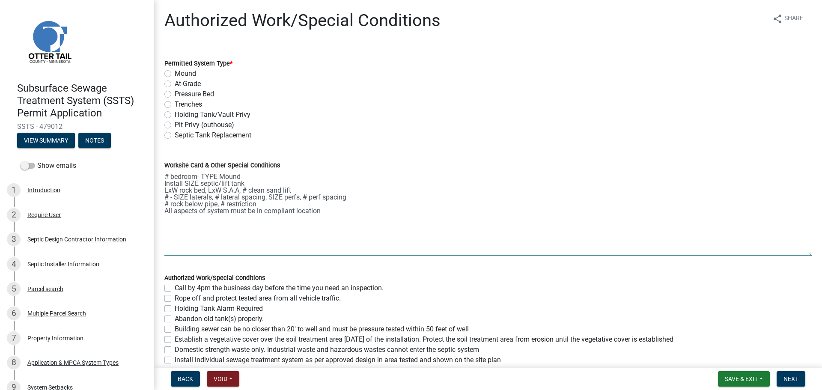
drag, startPoint x: 802, startPoint y: 207, endPoint x: 782, endPoint y: 274, distance: 69.9
click at [783, 255] on textarea "# bedroom- TYPE Mound Install SIZE septic/lift tank LxW rock bed, LxW S.A.A, # …" at bounding box center [487, 212] width 647 height 85
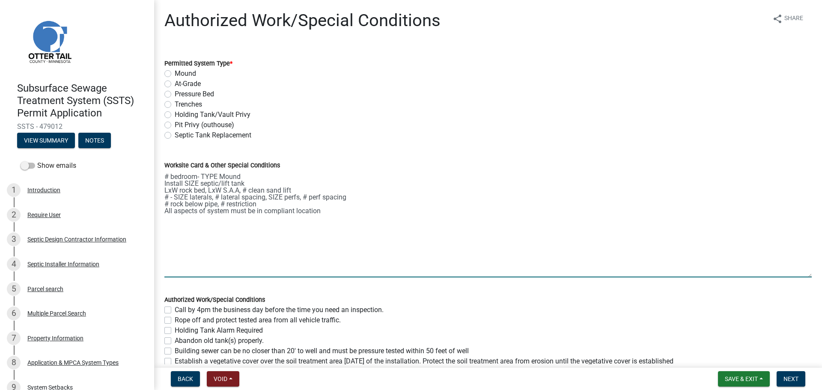
click at [165, 175] on textarea "# bedroom- TYPE Mound Install SIZE septic/lift tank LxW rock bed, LxW S.A.A, # …" at bounding box center [487, 223] width 647 height 107
type textarea "3 bedroom- Type I Mound Install 1600/2 septic/lift tank 10'x40' rock bed, 26'x4…"
click at [175, 74] on label "Mound" at bounding box center [185, 73] width 21 height 10
click at [175, 74] on input "Mound" at bounding box center [178, 71] width 6 height 6
radio input "true"
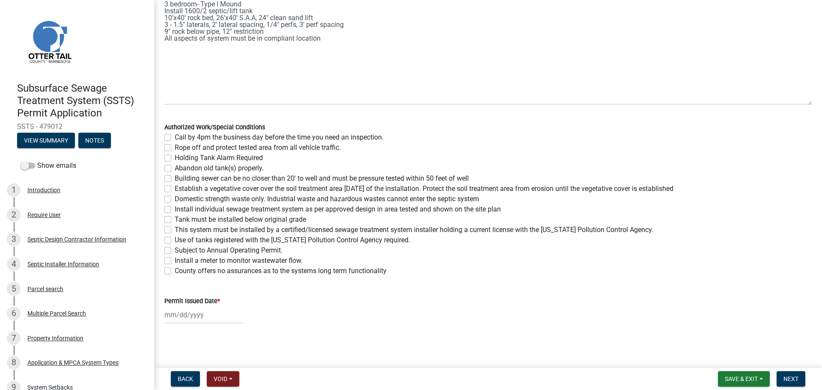
scroll to position [173, 0]
click at [175, 136] on label "Call by 4pm the business day before the time you need an inspection." at bounding box center [279, 137] width 209 height 10
click at [175, 136] on input "Call by 4pm the business day before the time you need an inspection." at bounding box center [178, 135] width 6 height 6
checkbox input "true"
checkbox input "false"
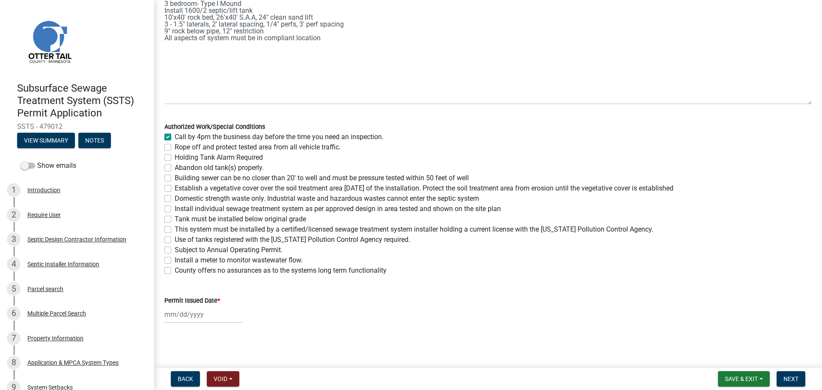
checkbox input "false"
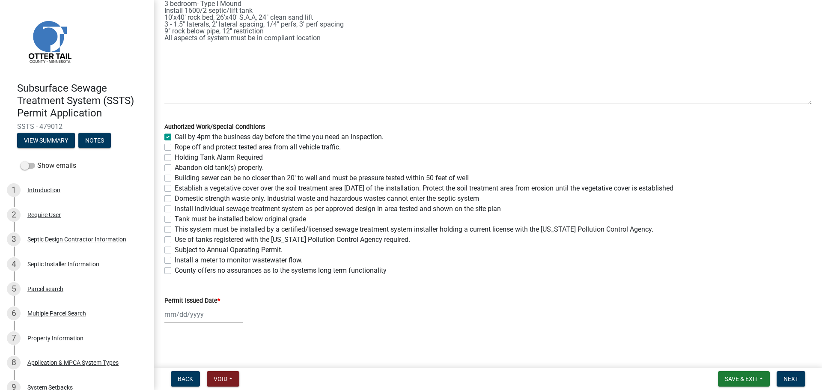
checkbox input "false"
click at [175, 148] on label "Rope off and protect tested area from all vehicle traffic." at bounding box center [258, 147] width 166 height 10
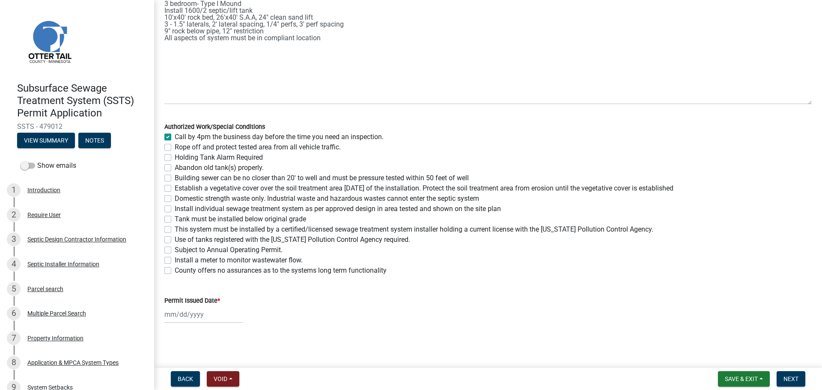
click at [175, 148] on input "Rope off and protect tested area from all vehicle traffic." at bounding box center [178, 145] width 6 height 6
click at [175, 167] on label "Abandon old tank(s) properly." at bounding box center [219, 168] width 89 height 10
click at [175, 167] on input "Abandon old tank(s) properly." at bounding box center [178, 166] width 6 height 6
click at [175, 180] on label "Building sewer can be no closer than 20' to well and must be pressure tested wi…" at bounding box center [322, 178] width 294 height 10
click at [175, 178] on input "Building sewer can be no closer than 20' to well and must be pressure tested wi…" at bounding box center [178, 176] width 6 height 6
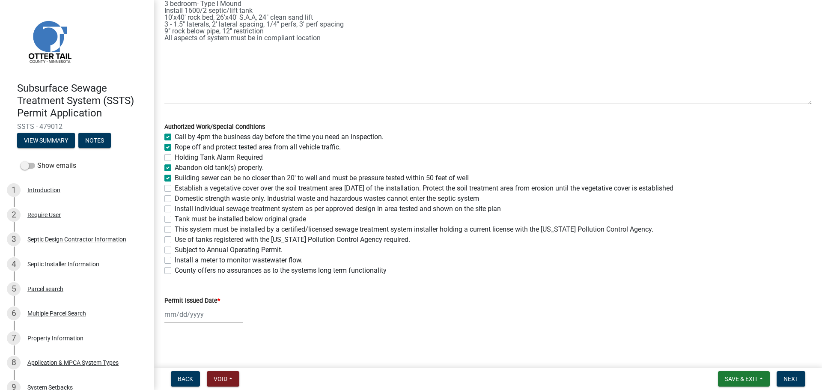
click at [175, 190] on label "Establish a vegetative cover over the soil treatment area within 30 days of the…" at bounding box center [424, 188] width 499 height 10
click at [175, 189] on input "Establish a vegetative cover over the soil treatment area within 30 days of the…" at bounding box center [178, 186] width 6 height 6
click at [175, 199] on label "Domestic strength waste only. Industrial waste and hazardous wastes cannot ente…" at bounding box center [327, 198] width 304 height 10
click at [175, 199] on input "Domestic strength waste only. Industrial waste and hazardous wastes cannot ente…" at bounding box center [178, 196] width 6 height 6
click at [175, 212] on label "Install individual sewage treatment system as per approved design in area teste…" at bounding box center [338, 209] width 326 height 10
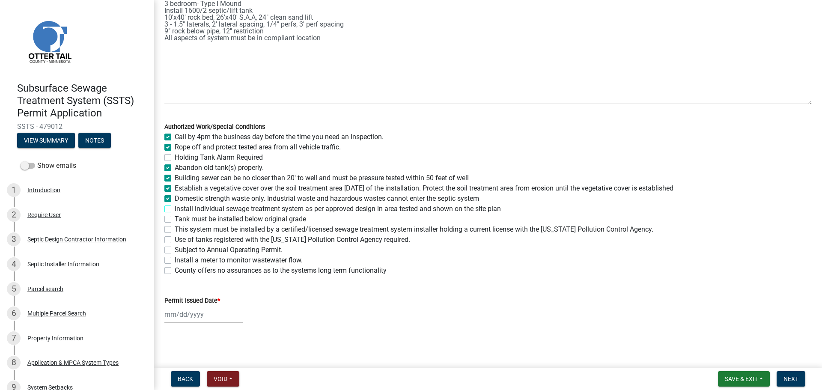
click at [175, 209] on input "Install individual sewage treatment system as per approved design in area teste…" at bounding box center [178, 207] width 6 height 6
click at [175, 219] on label "Tank must be installed below original grade" at bounding box center [240, 219] width 131 height 10
click at [175, 219] on input "Tank must be installed below original grade" at bounding box center [178, 217] width 6 height 6
click at [175, 230] on label "This system must be installed by a certified/licensed sewage treatment system i…" at bounding box center [414, 229] width 478 height 10
click at [175, 230] on input "This system must be installed by a certified/licensed sewage treatment system i…" at bounding box center [178, 227] width 6 height 6
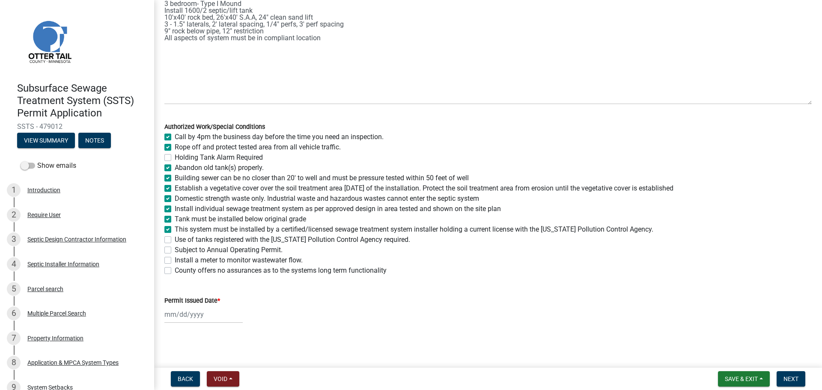
click at [175, 236] on label "Use of tanks registered with the Minnesota Pollution Control Agency required." at bounding box center [292, 240] width 235 height 10
click at [175, 236] on input "Use of tanks registered with the Minnesota Pollution Control Agency required." at bounding box center [178, 238] width 6 height 6
click at [175, 260] on label "Install a meter to monitor wastewater flow." at bounding box center [239, 260] width 128 height 10
click at [175, 260] on input "Install a meter to monitor wastewater flow." at bounding box center [178, 258] width 6 height 6
click at [175, 268] on label "County offers no assurances as to the systems long term functionality" at bounding box center [281, 270] width 212 height 10
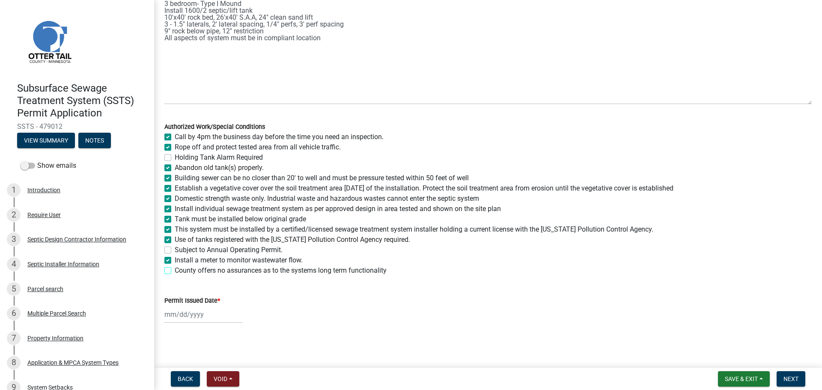
click at [175, 268] on input "County offers no assurances as to the systems long term functionality" at bounding box center [178, 268] width 6 height 6
click at [169, 312] on div at bounding box center [203, 315] width 78 height 18
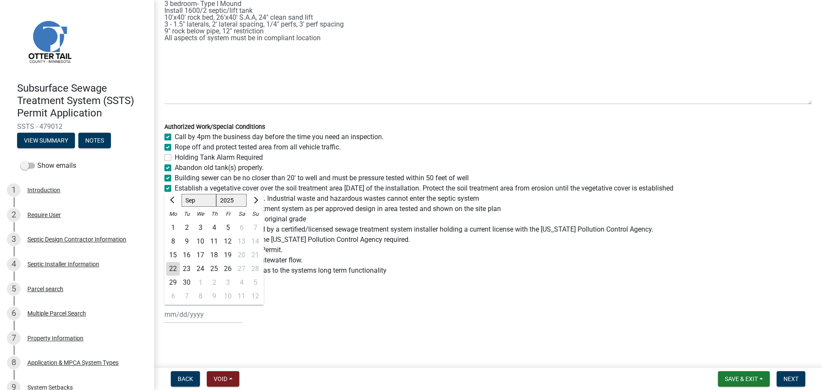
click at [175, 270] on div "22" at bounding box center [173, 269] width 14 height 14
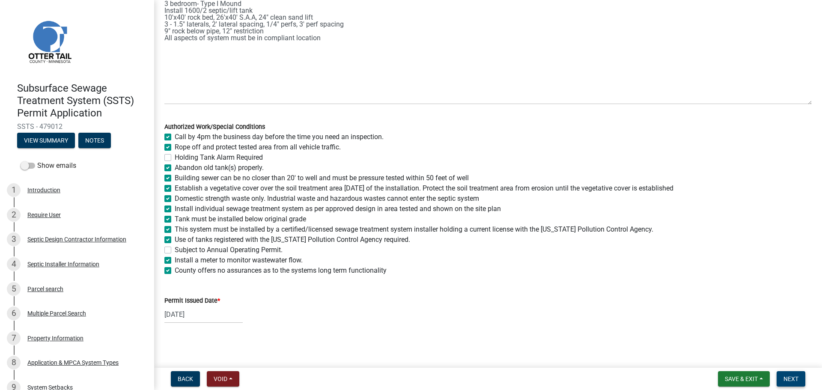
click at [791, 379] on span "Next" at bounding box center [790, 378] width 15 height 7
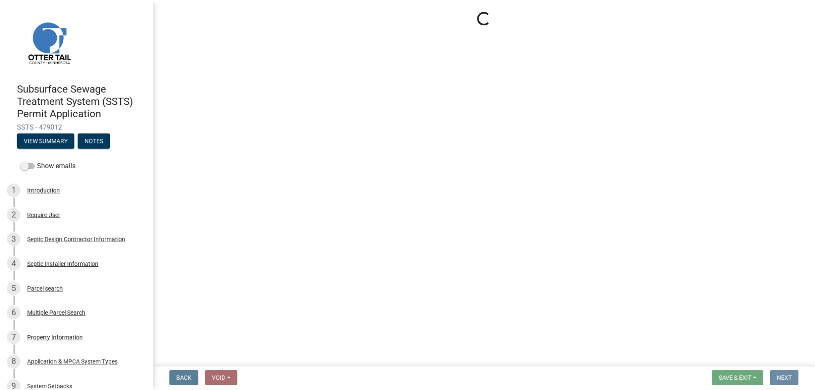
scroll to position [0, 0]
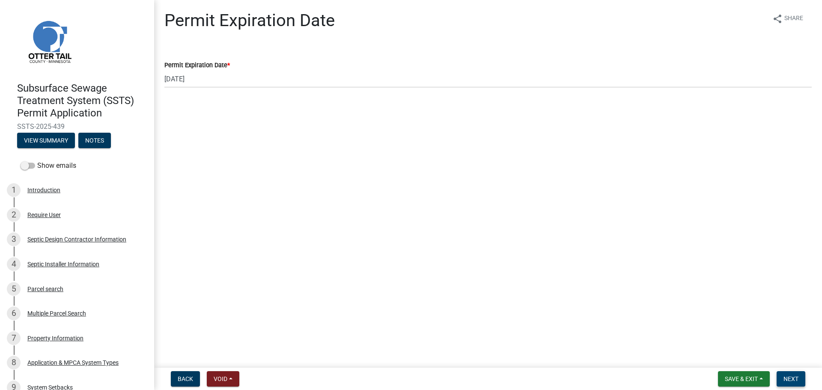
click at [785, 377] on span "Next" at bounding box center [790, 378] width 15 height 7
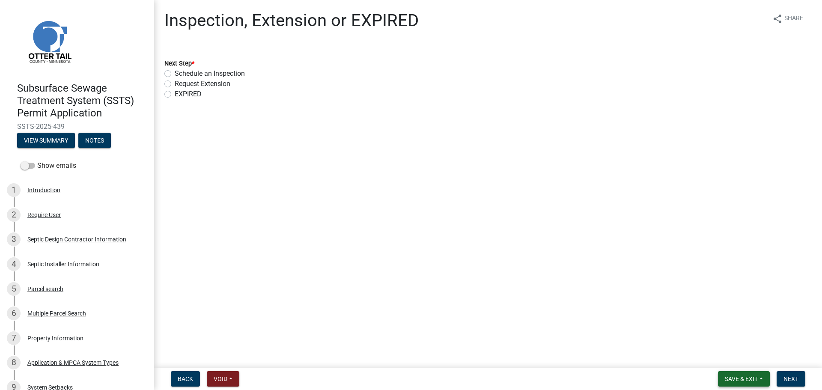
click at [739, 380] on span "Save & Exit" at bounding box center [741, 378] width 33 height 7
click at [713, 356] on button "Save & Exit" at bounding box center [735, 356] width 68 height 21
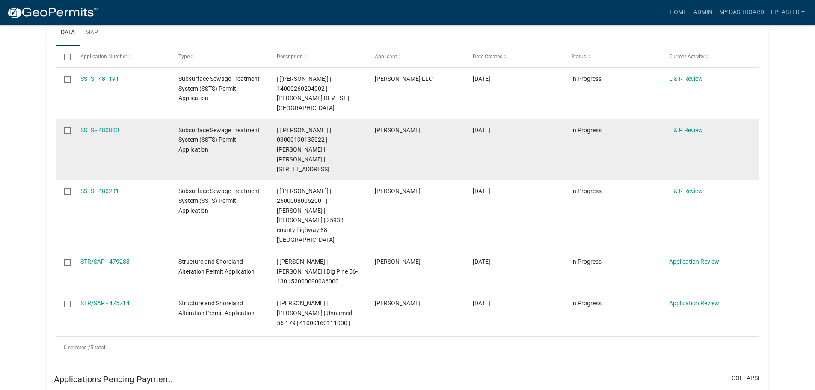
scroll to position [150, 0]
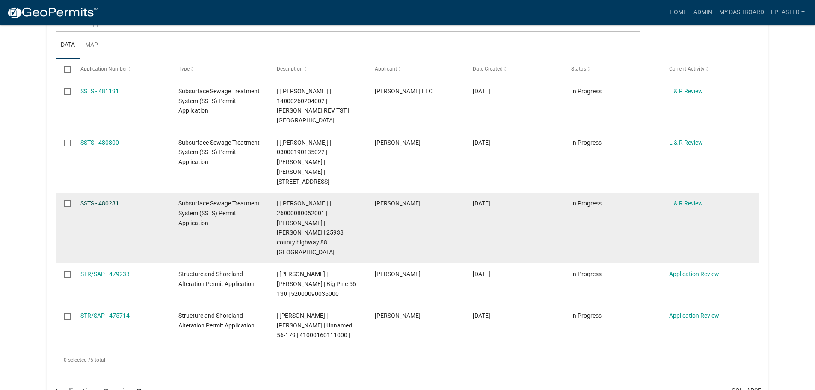
click at [95, 205] on link "SSTS - 480231" at bounding box center [99, 203] width 39 height 7
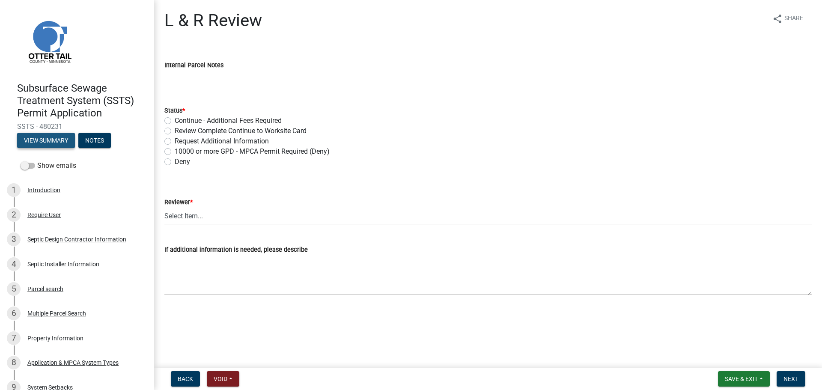
click at [50, 141] on button "View Summary" at bounding box center [46, 140] width 58 height 15
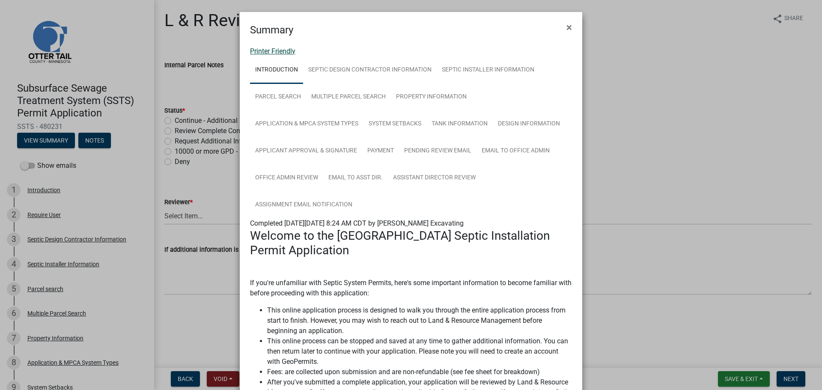
click at [268, 52] on link "Printer Friendly" at bounding box center [272, 51] width 45 height 8
click at [566, 26] on span "×" at bounding box center [569, 27] width 6 height 12
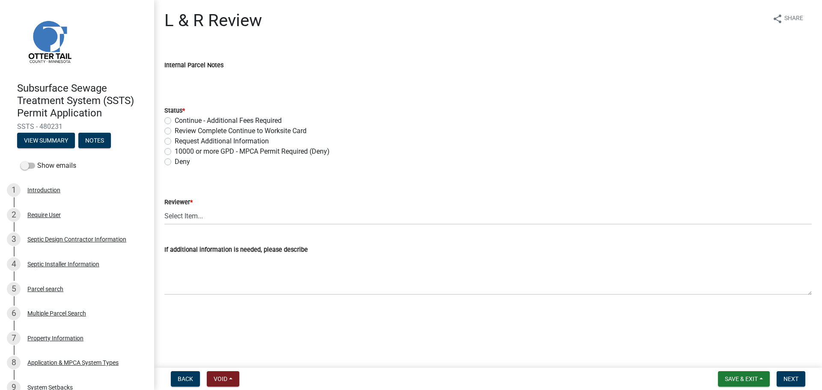
click at [175, 128] on label "Review Complete Continue to Worksite Card" at bounding box center [241, 131] width 132 height 10
click at [175, 128] on input "Review Complete Continue to Worksite Card" at bounding box center [178, 129] width 6 height 6
click at [183, 212] on select "Select Item... Alexis Newark Andrea Perales Brittany Tollefson Elizabeth Plaste…" at bounding box center [487, 216] width 647 height 18
click at [164, 207] on select "Select Item... Alexis Newark Andrea Perales Brittany Tollefson Elizabeth Plaste…" at bounding box center [487, 216] width 647 height 18
click at [786, 380] on span "Next" at bounding box center [790, 378] width 15 height 7
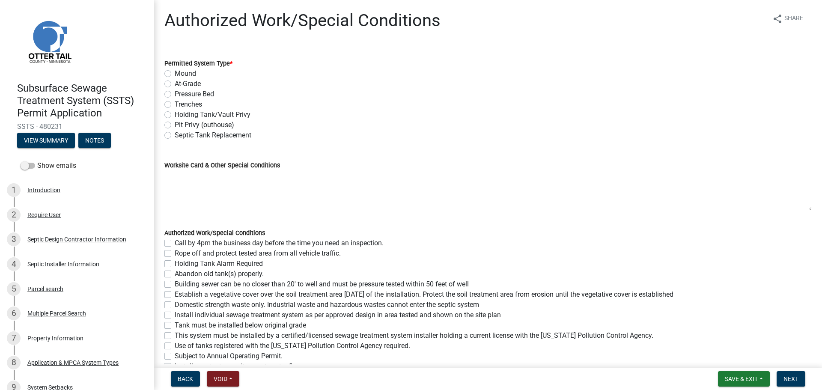
click at [175, 115] on label "Holding Tank/Vault Privy" at bounding box center [213, 115] width 76 height 10
click at [175, 115] on input "Holding Tank/Vault Privy" at bounding box center [178, 113] width 6 height 6
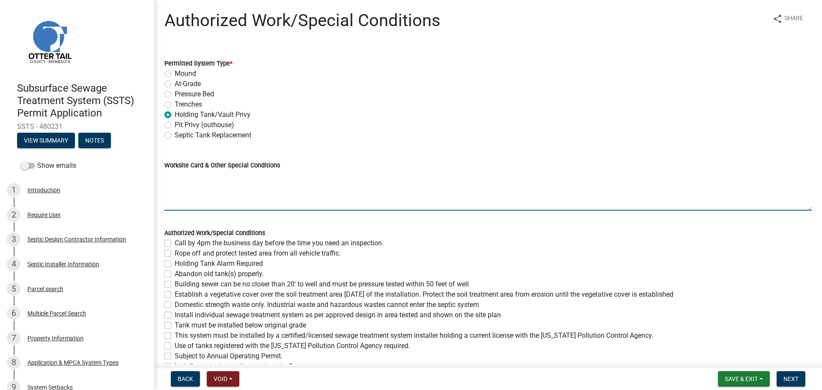
click at [175, 177] on textarea "Worksite Card & Other Special Conditions" at bounding box center [487, 190] width 647 height 40
paste textarea "Install SIZE holding tank Will have TYPE OF ALARM Tank must be in compliant loc…"
click at [199, 175] on textarea "Install SIZE holding tank Will have TYPE OF ALARM Tank must be in compliant loc…" at bounding box center [487, 190] width 647 height 40
click at [254, 186] on textarea "Install 1500 gal holding tank Will have TYPE OF ALARM Tank must be in compliant…" at bounding box center [487, 190] width 647 height 40
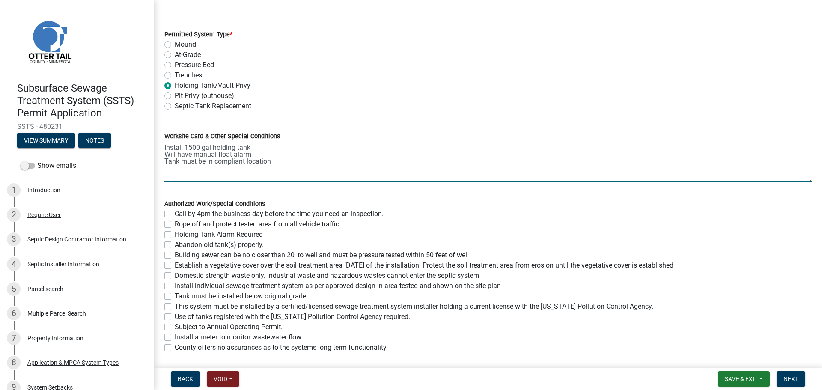
scroll to position [106, 0]
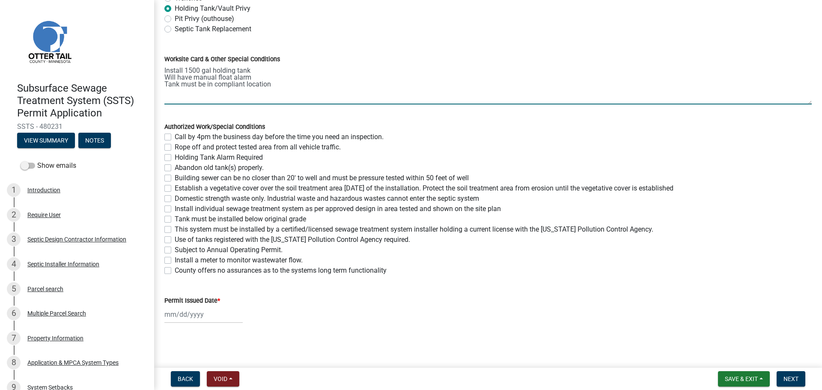
click at [175, 137] on label "Call by 4pm the business day before the time you need an inspection." at bounding box center [279, 137] width 209 height 10
click at [175, 137] on input "Call by 4pm the business day before the time you need an inspection." at bounding box center [178, 135] width 6 height 6
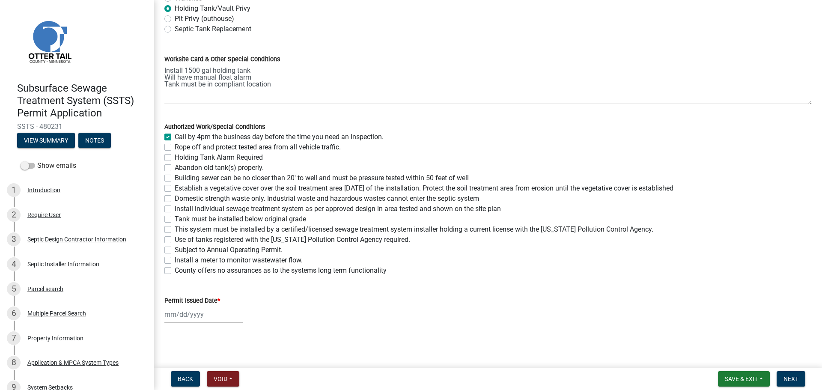
click at [167, 161] on div "Holding Tank Alarm Required" at bounding box center [487, 157] width 647 height 10
click at [175, 159] on label "Holding Tank Alarm Required" at bounding box center [219, 157] width 88 height 10
click at [175, 158] on input "Holding Tank Alarm Required" at bounding box center [178, 155] width 6 height 6
click at [175, 176] on label "Building sewer can be no closer than 20' to well and must be pressure tested wi…" at bounding box center [322, 178] width 294 height 10
click at [175, 176] on input "Building sewer can be no closer than 20' to well and must be pressure tested wi…" at bounding box center [178, 176] width 6 height 6
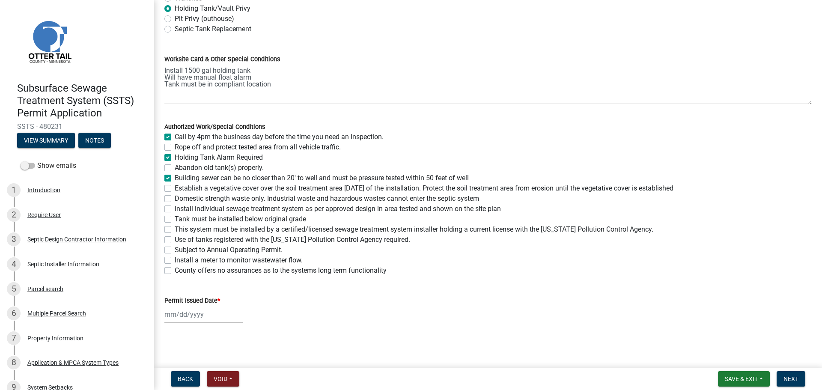
click at [175, 198] on label "Domestic strength waste only. Industrial waste and hazardous wastes cannot ente…" at bounding box center [327, 198] width 304 height 10
click at [175, 198] on input "Domestic strength waste only. Industrial waste and hazardous wastes cannot ente…" at bounding box center [178, 196] width 6 height 6
click at [175, 209] on label "Install individual sewage treatment system as per approved design in area teste…" at bounding box center [338, 209] width 326 height 10
click at [175, 209] on input "Install individual sewage treatment system as per approved design in area teste…" at bounding box center [178, 207] width 6 height 6
click at [175, 219] on label "Tank must be installed below original grade" at bounding box center [240, 219] width 131 height 10
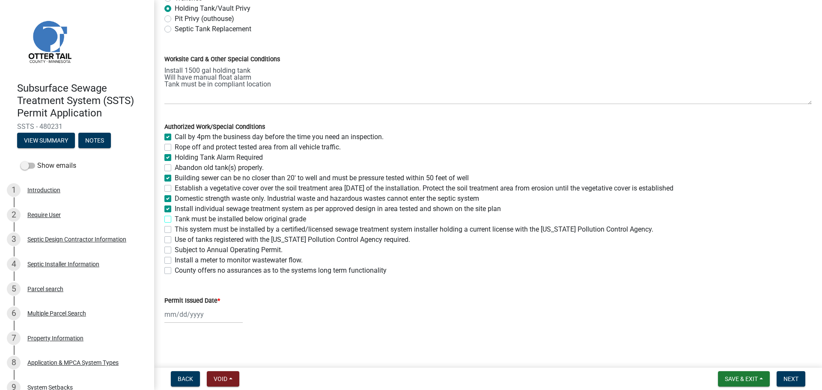
click at [175, 219] on input "Tank must be installed below original grade" at bounding box center [178, 217] width 6 height 6
click at [175, 238] on label "Use of tanks registered with the Minnesota Pollution Control Agency required." at bounding box center [292, 240] width 235 height 10
click at [175, 238] on input "Use of tanks registered with the Minnesota Pollution Control Agency required." at bounding box center [178, 238] width 6 height 6
click at [175, 261] on label "Install a meter to monitor wastewater flow." at bounding box center [239, 260] width 128 height 10
click at [175, 261] on input "Install a meter to monitor wastewater flow." at bounding box center [178, 258] width 6 height 6
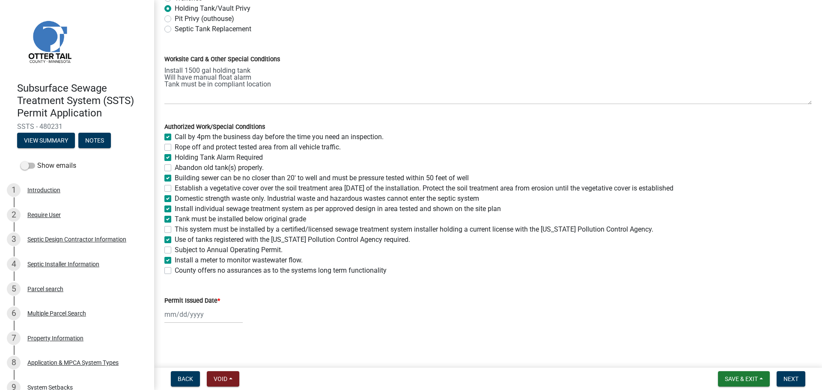
click at [175, 259] on label "Install a meter to monitor wastewater flow." at bounding box center [239, 260] width 128 height 10
click at [175, 259] on input "Install a meter to monitor wastewater flow." at bounding box center [178, 258] width 6 height 6
click at [175, 268] on label "County offers no assurances as to the systems long term functionality" at bounding box center [281, 270] width 212 height 10
click at [175, 268] on input "County offers no assurances as to the systems long term functionality" at bounding box center [178, 268] width 6 height 6
click at [175, 230] on label "This system must be installed by a certified/licensed sewage treatment system i…" at bounding box center [414, 229] width 478 height 10
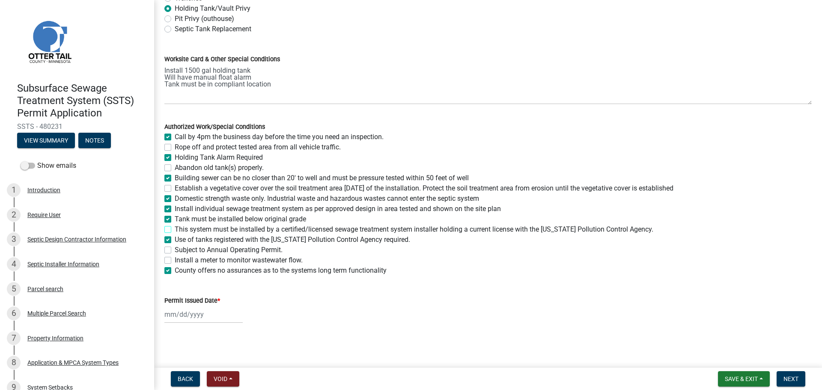
click at [175, 230] on input "This system must be installed by a certified/licensed sewage treatment system i…" at bounding box center [178, 227] width 6 height 6
click at [173, 317] on div at bounding box center [203, 315] width 78 height 18
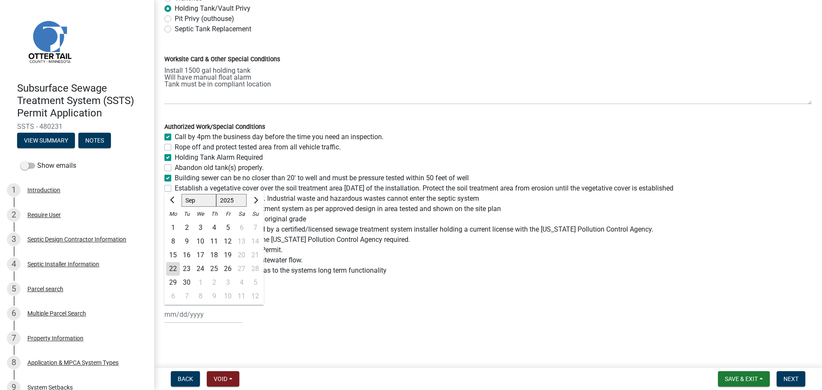
click at [172, 271] on div "22" at bounding box center [173, 269] width 14 height 14
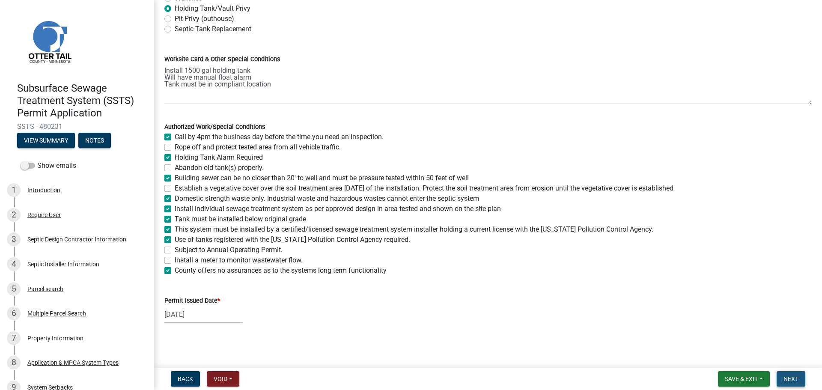
click at [793, 379] on span "Next" at bounding box center [790, 378] width 15 height 7
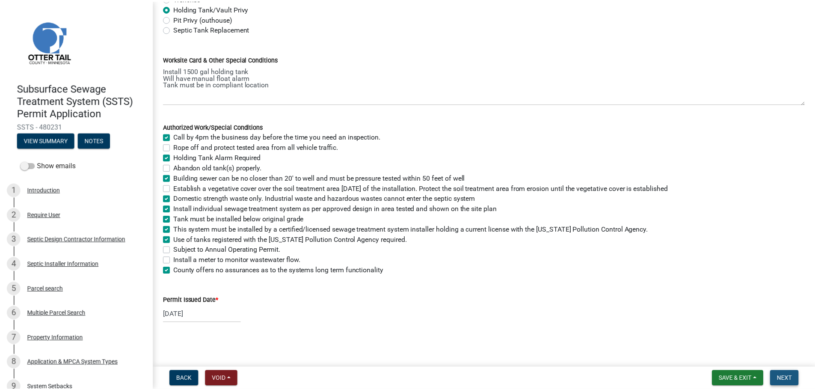
scroll to position [0, 0]
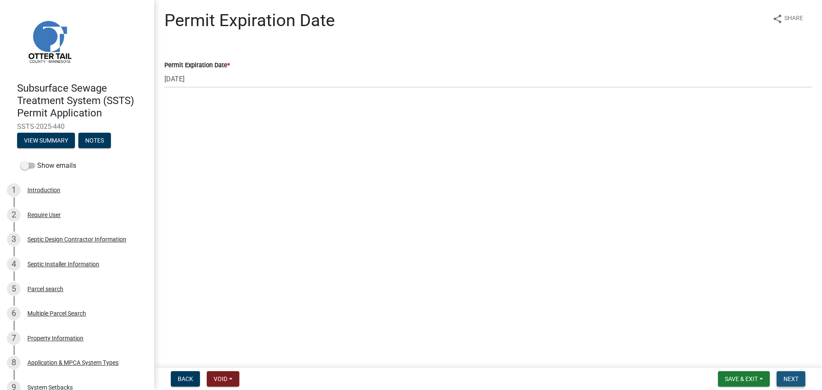
click at [796, 382] on span "Next" at bounding box center [790, 378] width 15 height 7
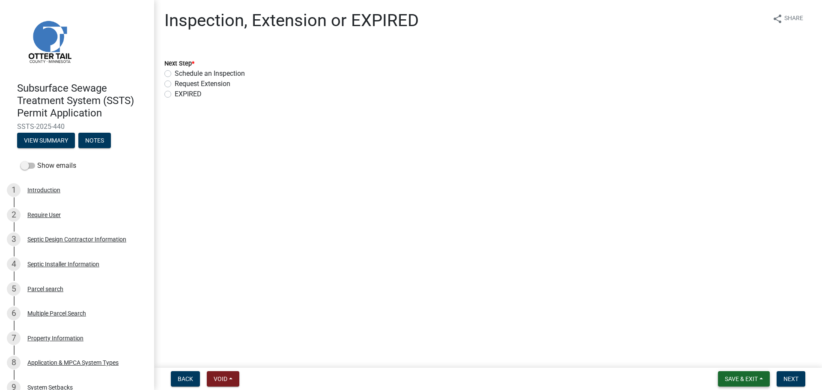
click at [746, 377] on span "Save & Exit" at bounding box center [741, 378] width 33 height 7
click at [742, 355] on button "Save & Exit" at bounding box center [735, 356] width 68 height 21
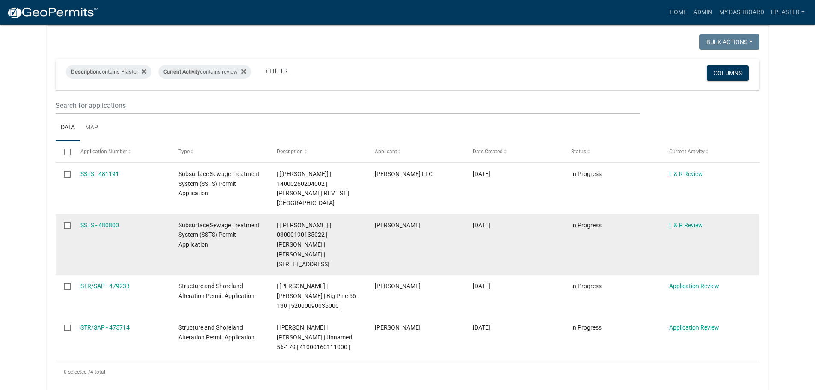
scroll to position [86, 0]
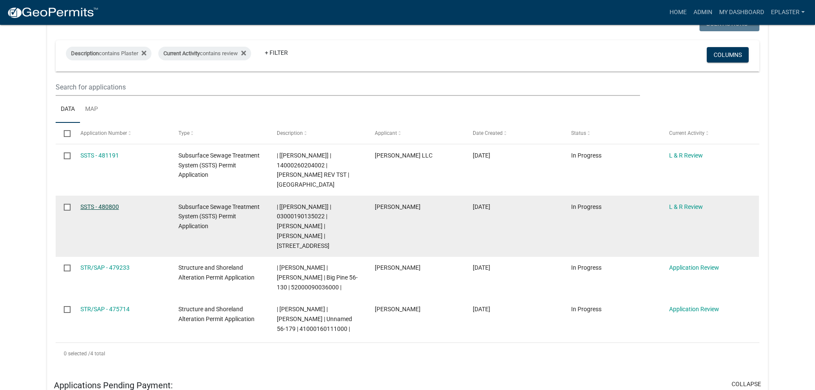
click at [98, 208] on link "SSTS - 480800" at bounding box center [99, 206] width 39 height 7
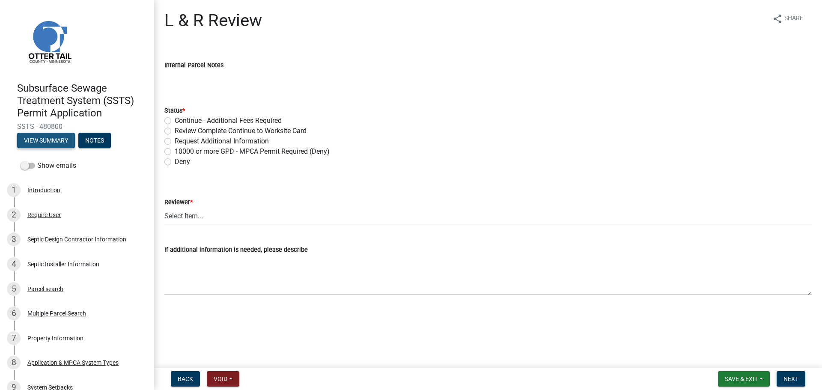
click at [56, 139] on button "View Summary" at bounding box center [46, 140] width 58 height 15
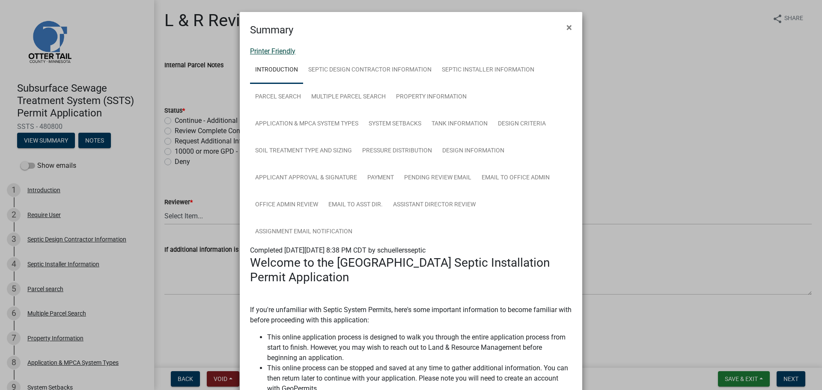
click at [260, 49] on link "Printer Friendly" at bounding box center [272, 51] width 45 height 8
click at [570, 30] on button "×" at bounding box center [568, 27] width 19 height 24
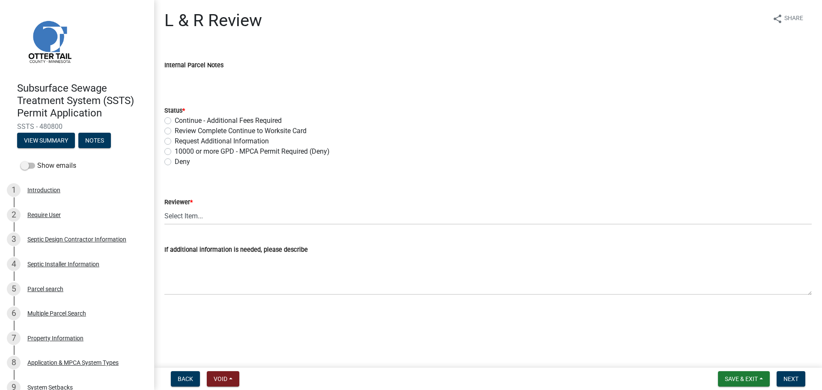
click at [175, 131] on label "Review Complete Continue to Worksite Card" at bounding box center [241, 131] width 132 height 10
click at [175, 131] on input "Review Complete Continue to Worksite Card" at bounding box center [178, 129] width 6 height 6
click at [185, 220] on select "Select Item... Alexis Newark Andrea Perales Brittany Tollefson Elizabeth Plaste…" at bounding box center [487, 216] width 647 height 18
click at [164, 207] on select "Select Item... Alexis Newark Andrea Perales Brittany Tollefson Elizabeth Plaste…" at bounding box center [487, 216] width 647 height 18
click at [788, 380] on span "Next" at bounding box center [790, 378] width 15 height 7
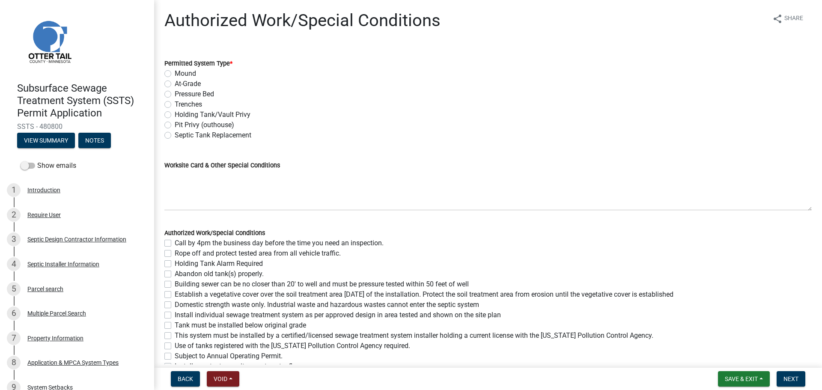
click at [175, 104] on label "Trenches" at bounding box center [188, 104] width 27 height 10
click at [175, 104] on input "Trenches" at bounding box center [178, 102] width 6 height 6
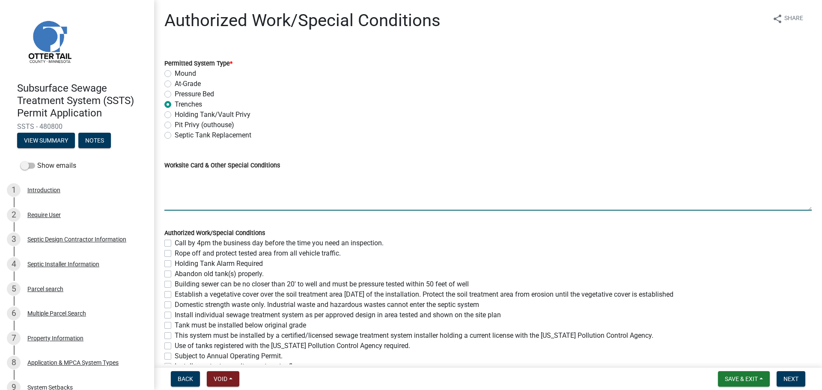
click at [185, 172] on textarea "Worksite Card & Other Special Conditions" at bounding box center [487, 190] width 647 height 40
paste textarea "# bedroom- Type I gravity trenches Install SIZE gal septic tank # HC chambers, …"
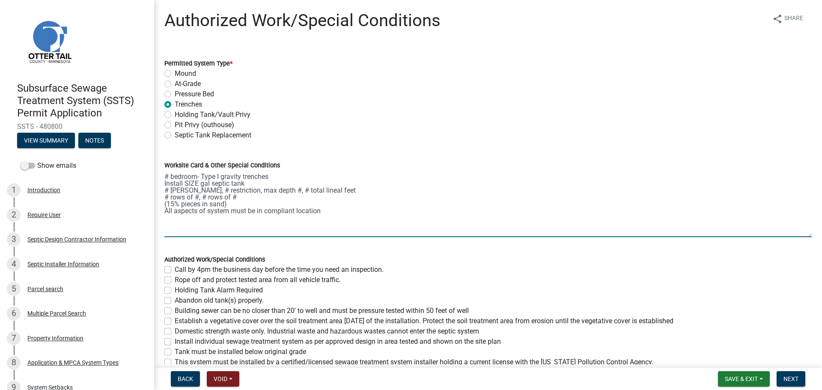
drag, startPoint x: 802, startPoint y: 208, endPoint x: 795, endPoint y: 279, distance: 71.4
click at [796, 237] on textarea "# bedroom- Type I gravity trenches Install SIZE gal septic tank # HC chambers, …" at bounding box center [487, 203] width 647 height 67
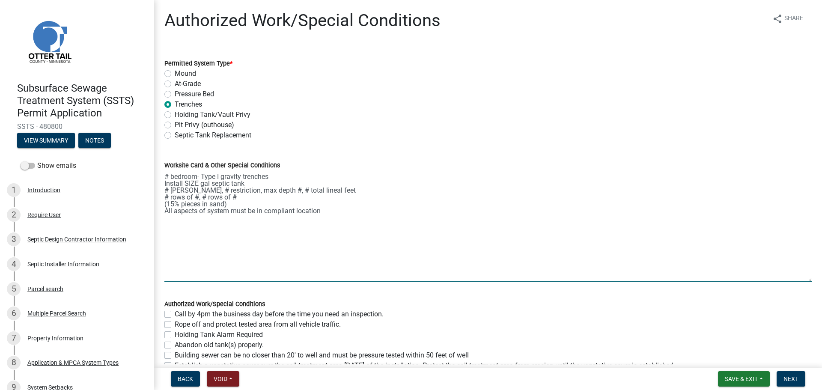
click at [169, 173] on textarea "# bedroom- Type I gravity trenches Install SIZE gal septic tank # HC chambers, …" at bounding box center [487, 225] width 647 height 111
click at [43, 142] on button "View Summary" at bounding box center [46, 140] width 58 height 15
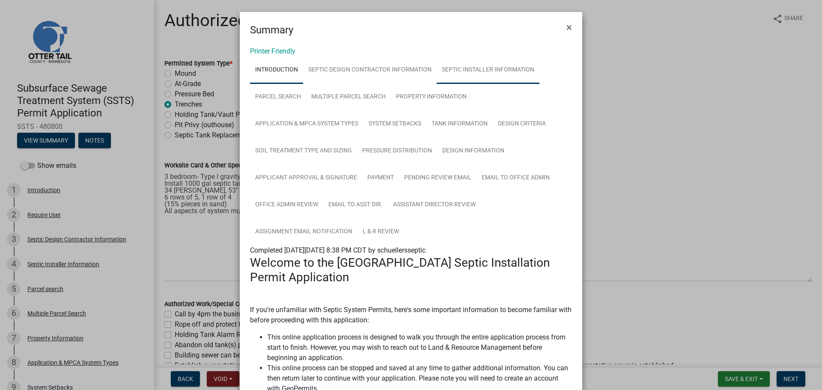
click at [466, 69] on link "Septic Installer Information" at bounding box center [488, 69] width 103 height 27
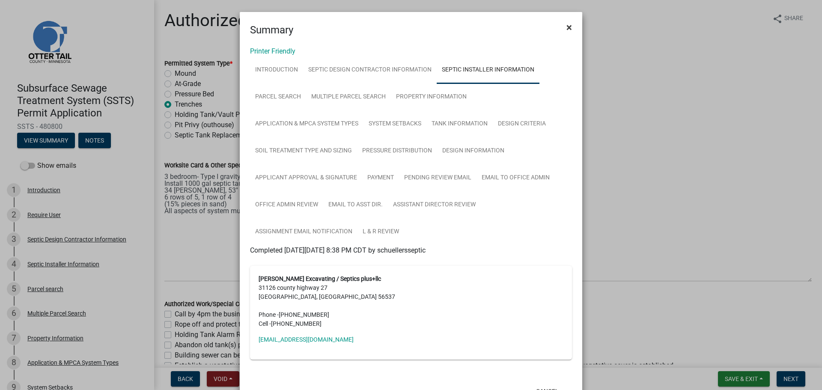
click at [566, 28] on span "×" at bounding box center [569, 27] width 6 height 12
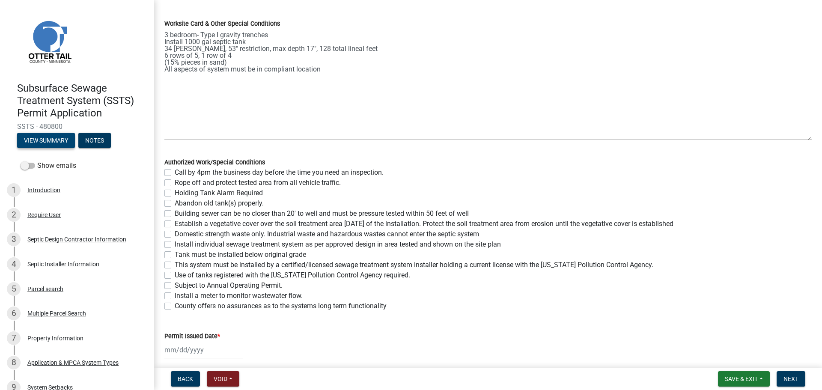
scroll to position [150, 0]
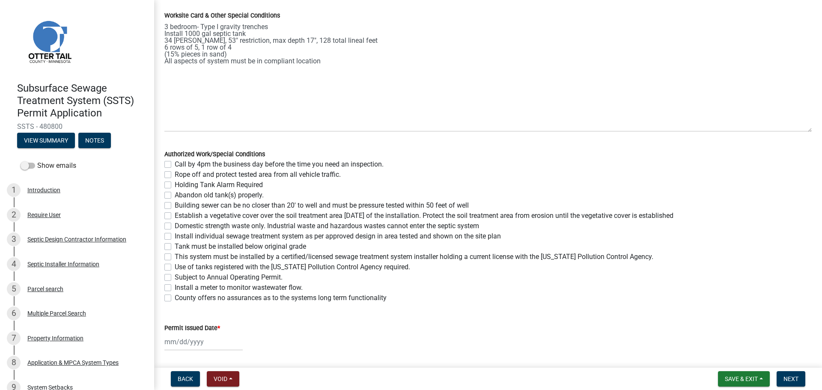
click at [171, 163] on div "Call by 4pm the business day before the time you need an inspection." at bounding box center [487, 164] width 647 height 10
click at [175, 163] on label "Call by 4pm the business day before the time you need an inspection." at bounding box center [279, 164] width 209 height 10
click at [175, 163] on input "Call by 4pm the business day before the time you need an inspection." at bounding box center [178, 162] width 6 height 6
click at [175, 172] on label "Rope off and protect tested area from all vehicle traffic." at bounding box center [258, 174] width 166 height 10
click at [175, 172] on input "Rope off and protect tested area from all vehicle traffic." at bounding box center [178, 172] width 6 height 6
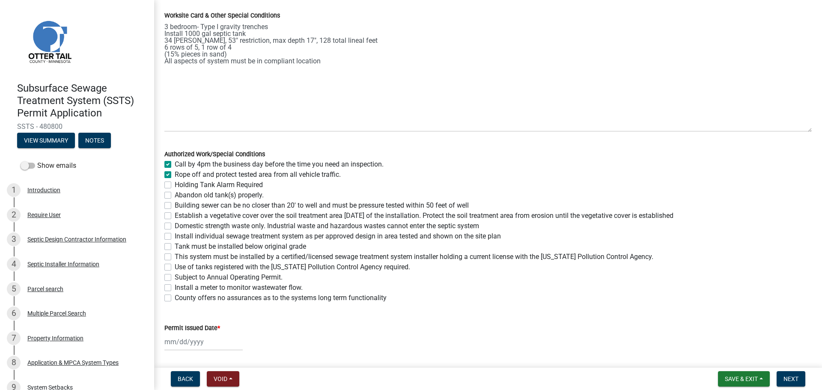
click at [175, 206] on label "Building sewer can be no closer than 20' to well and must be pressure tested wi…" at bounding box center [322, 205] width 294 height 10
click at [175, 206] on input "Building sewer can be no closer than 20' to well and must be pressure tested wi…" at bounding box center [178, 203] width 6 height 6
click at [175, 217] on label "Establish a vegetative cover over the soil treatment area within 30 days of the…" at bounding box center [424, 216] width 499 height 10
click at [175, 216] on input "Establish a vegetative cover over the soil treatment area within 30 days of the…" at bounding box center [178, 214] width 6 height 6
click at [175, 225] on label "Domestic strength waste only. Industrial waste and hazardous wastes cannot ente…" at bounding box center [327, 226] width 304 height 10
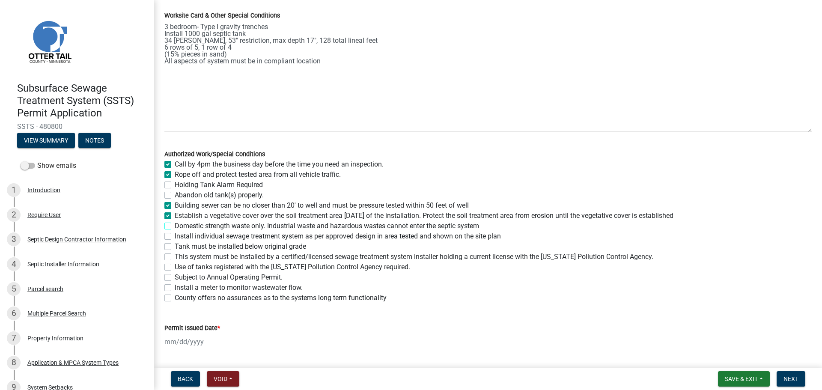
click at [175, 225] on input "Domestic strength waste only. Industrial waste and hazardous wastes cannot ente…" at bounding box center [178, 224] width 6 height 6
click at [175, 237] on label "Install individual sewage treatment system as per approved design in area teste…" at bounding box center [338, 236] width 326 height 10
click at [175, 237] on input "Install individual sewage treatment system as per approved design in area teste…" at bounding box center [178, 234] width 6 height 6
click at [170, 250] on div "Tank must be installed below original grade" at bounding box center [487, 246] width 647 height 10
click at [175, 245] on label "Tank must be installed below original grade" at bounding box center [240, 246] width 131 height 10
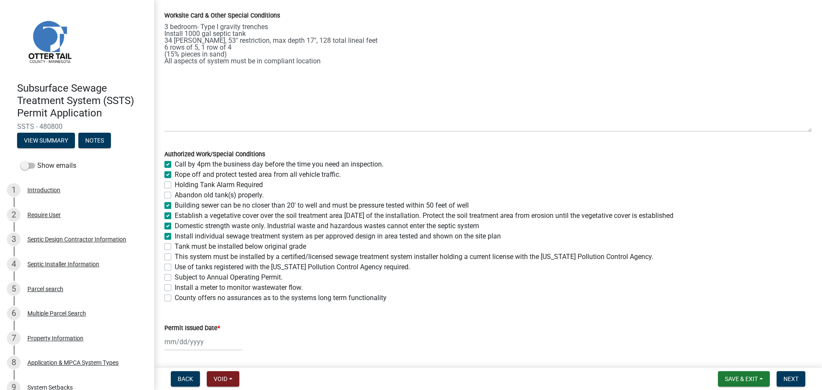
click at [175, 245] on input "Tank must be installed below original grade" at bounding box center [178, 244] width 6 height 6
click at [175, 258] on label "This system must be installed by a certified/licensed sewage treatment system i…" at bounding box center [414, 257] width 478 height 10
click at [175, 257] on input "This system must be installed by a certified/licensed sewage treatment system i…" at bounding box center [178, 255] width 6 height 6
click at [175, 266] on label "Use of tanks registered with the Minnesota Pollution Control Agency required." at bounding box center [292, 267] width 235 height 10
click at [175, 266] on input "Use of tanks registered with the Minnesota Pollution Control Agency required." at bounding box center [178, 265] width 6 height 6
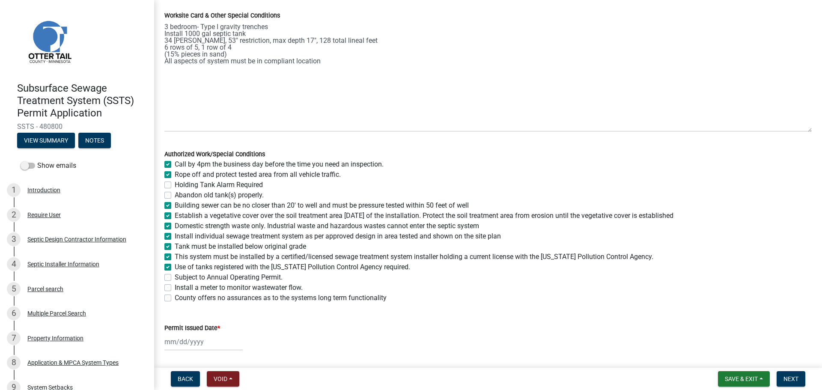
click at [175, 299] on label "County offers no assurances as to the systems long term functionality" at bounding box center [281, 298] width 212 height 10
click at [175, 298] on input "County offers no assurances as to the systems long term functionality" at bounding box center [178, 296] width 6 height 6
click at [178, 346] on div at bounding box center [203, 342] width 78 height 18
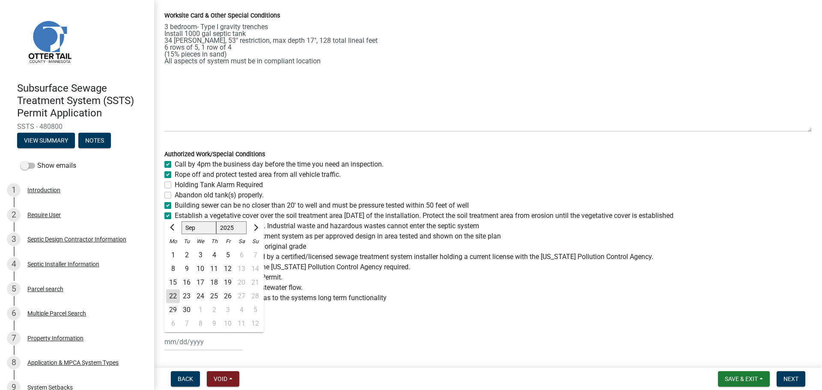
click at [174, 297] on div "22" at bounding box center [173, 296] width 14 height 14
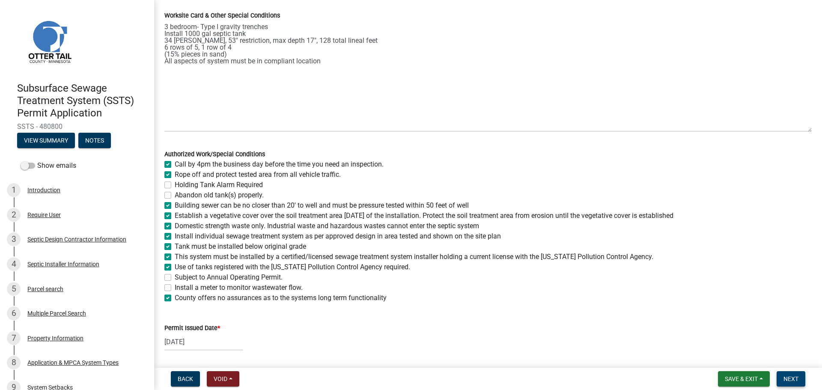
click at [789, 378] on span "Next" at bounding box center [790, 378] width 15 height 7
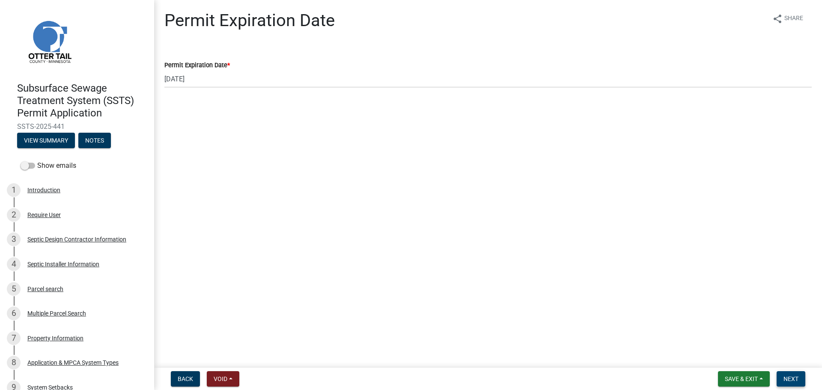
click at [800, 382] on button "Next" at bounding box center [790, 378] width 29 height 15
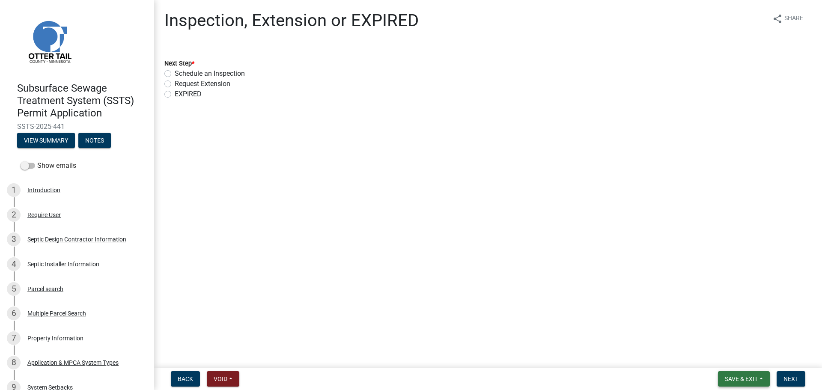
click at [751, 381] on span "Save & Exit" at bounding box center [741, 378] width 33 height 7
click at [737, 353] on button "Save & Exit" at bounding box center [735, 356] width 68 height 21
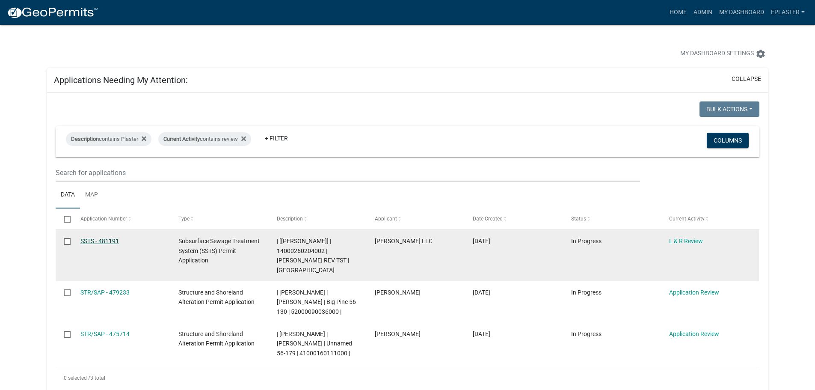
click at [104, 242] on link "SSTS - 481191" at bounding box center [99, 241] width 39 height 7
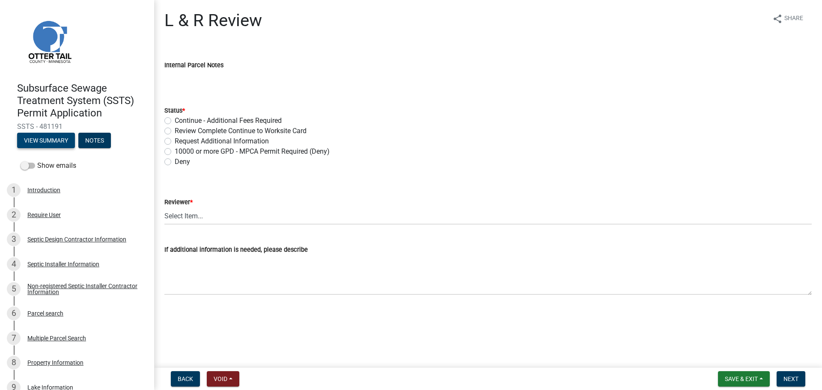
click at [56, 142] on button "View Summary" at bounding box center [46, 140] width 58 height 15
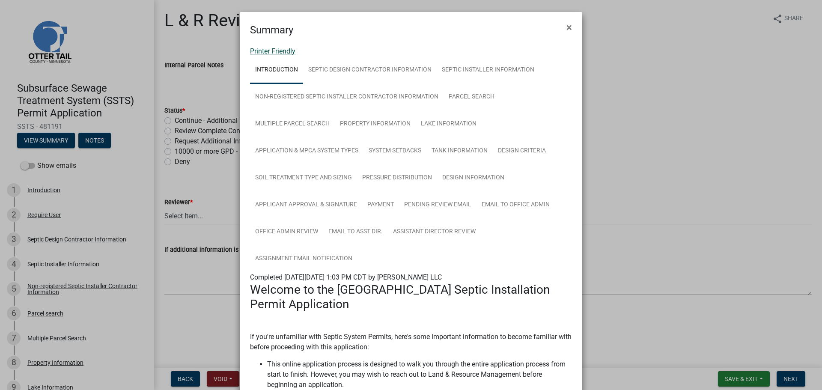
click at [276, 53] on link "Printer Friendly" at bounding box center [272, 51] width 45 height 8
click at [566, 24] on span "×" at bounding box center [569, 27] width 6 height 12
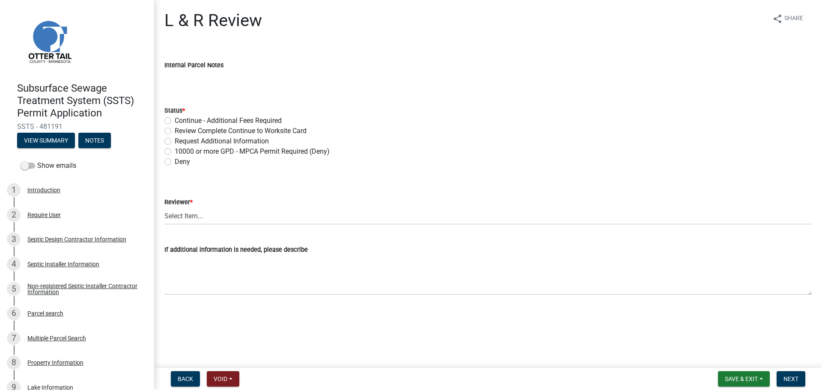
click at [169, 127] on div "Review Complete Continue to Worksite Card" at bounding box center [487, 131] width 647 height 10
click at [175, 130] on label "Review Complete Continue to Worksite Card" at bounding box center [241, 131] width 132 height 10
click at [175, 130] on input "Review Complete Continue to Worksite Card" at bounding box center [178, 129] width 6 height 6
click at [199, 215] on select "Select Item... Alexis Newark Andrea Perales Brittany Tollefson Elizabeth Plaste…" at bounding box center [487, 216] width 647 height 18
click at [164, 207] on select "Select Item... Alexis Newark Andrea Perales Brittany Tollefson Elizabeth Plaste…" at bounding box center [487, 216] width 647 height 18
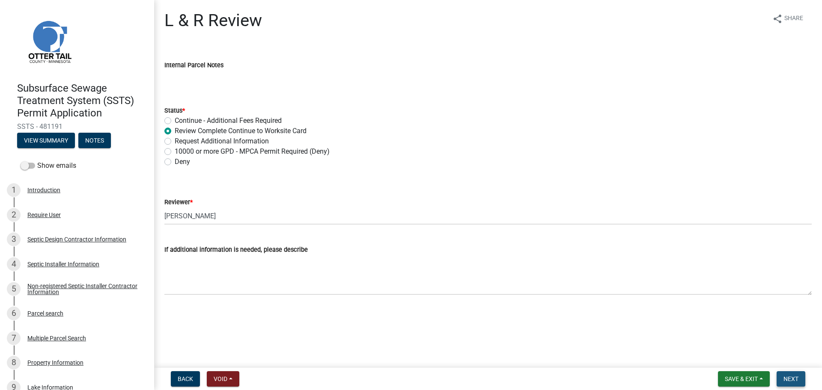
click at [799, 379] on button "Next" at bounding box center [790, 378] width 29 height 15
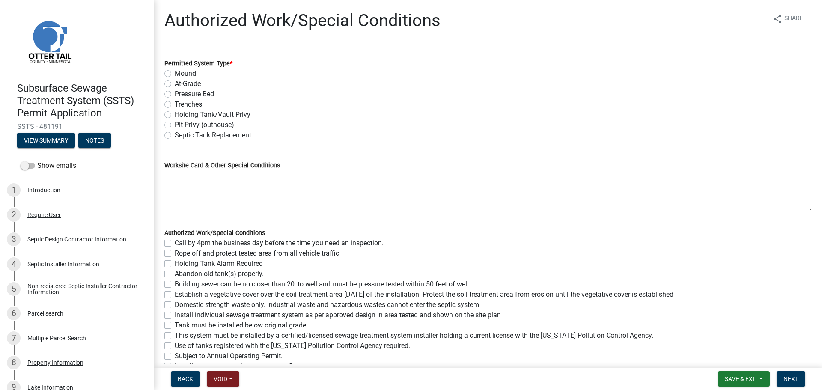
click at [175, 71] on label "Mound" at bounding box center [185, 73] width 21 height 10
click at [175, 71] on input "Mound" at bounding box center [178, 71] width 6 height 6
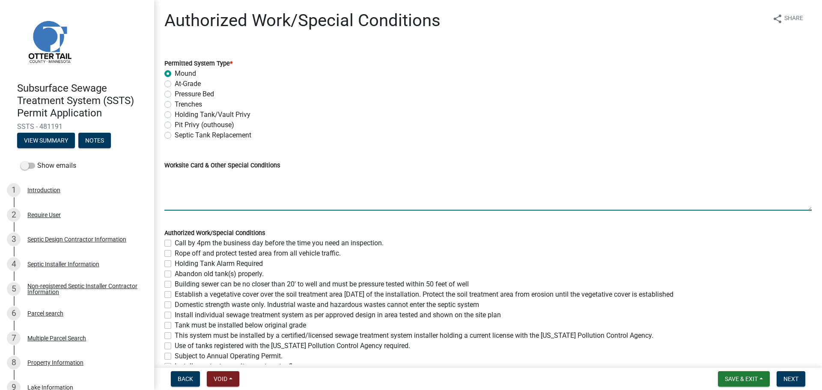
click at [184, 179] on textarea "Worksite Card & Other Special Conditions" at bounding box center [487, 190] width 647 height 40
paste textarea "# bedroom- TYPE Mound Install SIZE septic/lift tank LxW rock bed, LxW S.A.A, # …"
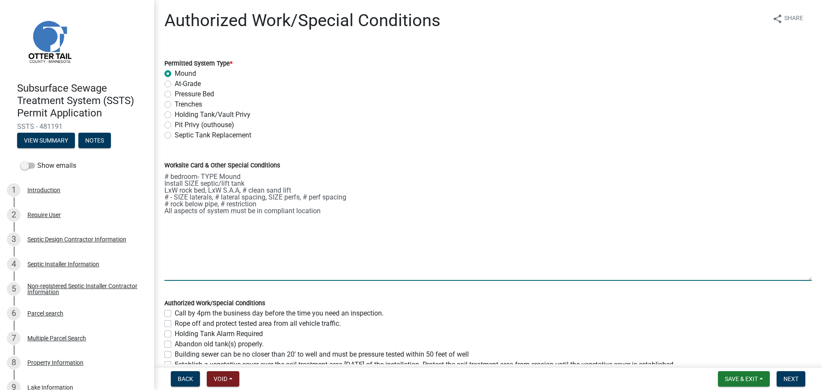
drag, startPoint x: 802, startPoint y: 209, endPoint x: 796, endPoint y: 279, distance: 70.4
click at [796, 279] on textarea "# bedroom- TYPE Mound Install SIZE septic/lift tank LxW rock bed, LxW S.A.A, # …" at bounding box center [487, 225] width 647 height 110
click at [166, 175] on textarea "# bedroom- TYPE Mound Install SIZE septic/lift tank LxW rock bed, LxW S.A.A, # …" at bounding box center [487, 225] width 647 height 110
click at [217, 177] on textarea "5 bedroom- TYPE Mound Install SIZE septic/lift tank LxW rock bed, LxW S.A.A, # …" at bounding box center [487, 225] width 647 height 110
click at [197, 183] on textarea "5 bedroom- Type I Mound Install SIZE septic/lift tank LxW rock bed, LxW S.A.A, …" at bounding box center [487, 225] width 647 height 110
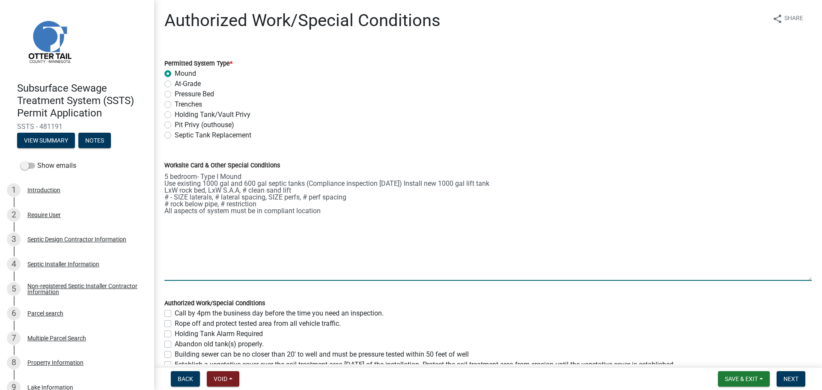
click at [176, 186] on textarea "5 bedroom- Type I Mound Use existing 1000 gal and 600 gal septic tanks (Complia…" at bounding box center [487, 225] width 647 height 110
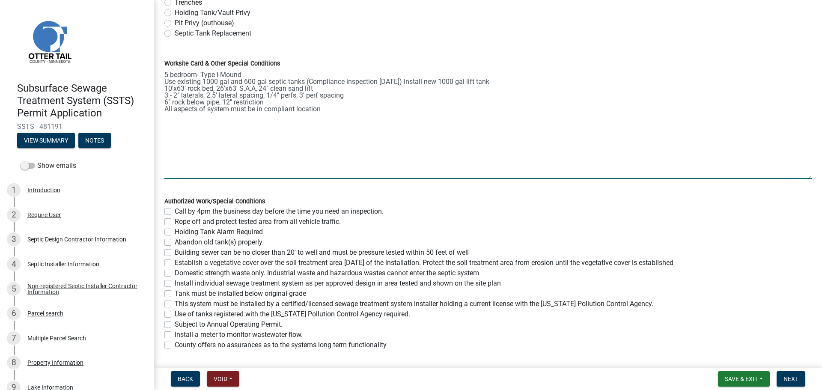
scroll to position [139, 0]
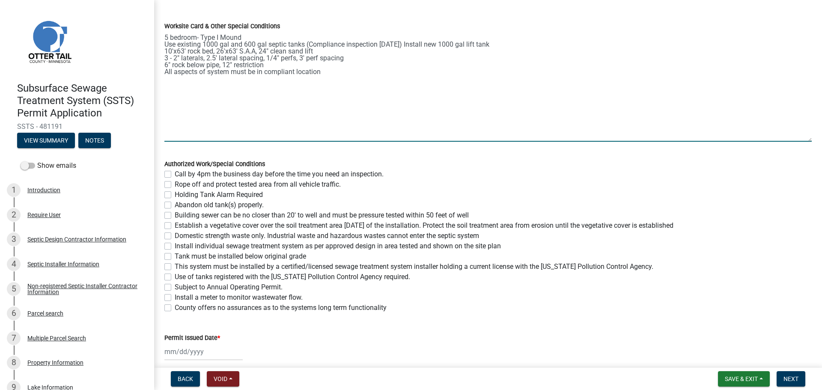
click at [175, 175] on label "Call by 4pm the business day before the time you need an inspection." at bounding box center [279, 174] width 209 height 10
click at [175, 175] on input "Call by 4pm the business day before the time you need an inspection." at bounding box center [178, 172] width 6 height 6
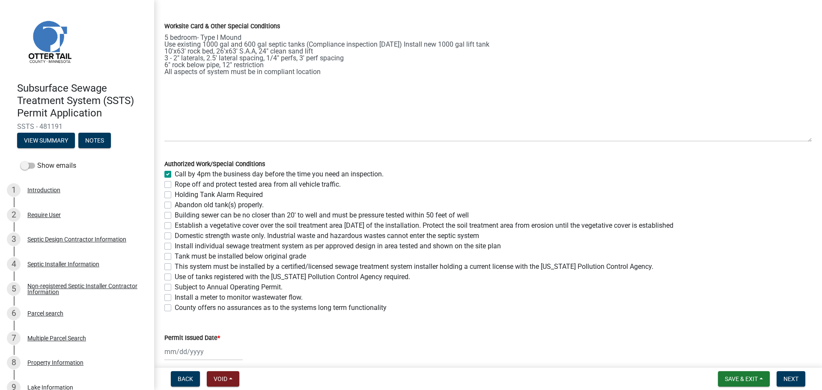
click at [175, 183] on label "Rope off and protect tested area from all vehicle traffic." at bounding box center [258, 184] width 166 height 10
click at [175, 183] on input "Rope off and protect tested area from all vehicle traffic." at bounding box center [178, 182] width 6 height 6
click at [175, 216] on label "Building sewer can be no closer than 20' to well and must be pressure tested wi…" at bounding box center [322, 215] width 294 height 10
click at [175, 216] on input "Building sewer can be no closer than 20' to well and must be pressure tested wi…" at bounding box center [178, 213] width 6 height 6
click at [175, 224] on label "Establish a vegetative cover over the soil treatment area within 30 days of the…" at bounding box center [424, 225] width 499 height 10
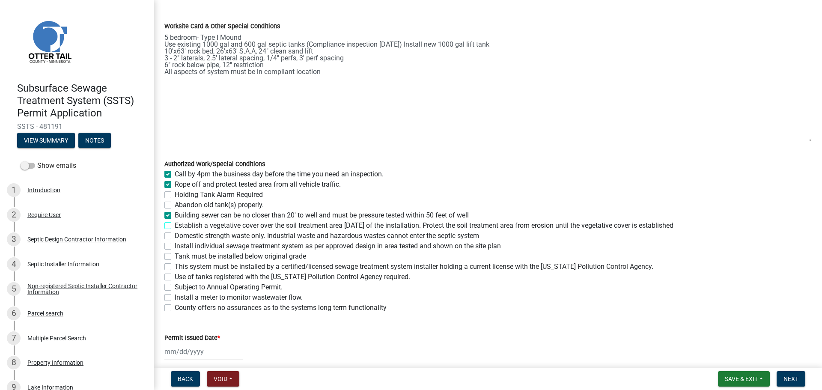
click at [175, 224] on input "Establish a vegetative cover over the soil treatment area within 30 days of the…" at bounding box center [178, 223] width 6 height 6
click at [175, 237] on label "Domestic strength waste only. Industrial waste and hazardous wastes cannot ente…" at bounding box center [327, 236] width 304 height 10
click at [175, 236] on input "Domestic strength waste only. Industrial waste and hazardous wastes cannot ente…" at bounding box center [178, 234] width 6 height 6
click at [175, 245] on label "Install individual sewage treatment system as per approved design in area teste…" at bounding box center [338, 246] width 326 height 10
click at [175, 245] on input "Install individual sewage treatment system as per approved design in area teste…" at bounding box center [178, 244] width 6 height 6
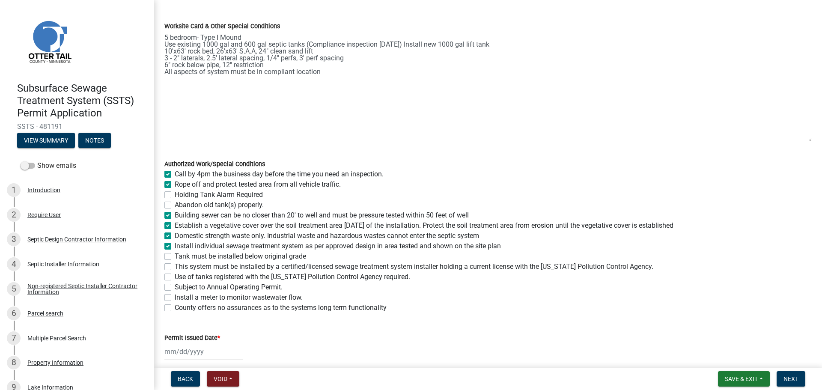
click at [175, 254] on label "Tank must be installed below original grade" at bounding box center [240, 256] width 131 height 10
click at [175, 254] on input "Tank must be installed below original grade" at bounding box center [178, 254] width 6 height 6
click at [175, 263] on label "This system must be installed by a certified/licensed sewage treatment system i…" at bounding box center [414, 266] width 478 height 10
click at [175, 263] on input "This system must be installed by a certified/licensed sewage treatment system i…" at bounding box center [178, 264] width 6 height 6
click at [175, 275] on label "Use of tanks registered with the Minnesota Pollution Control Agency required." at bounding box center [292, 277] width 235 height 10
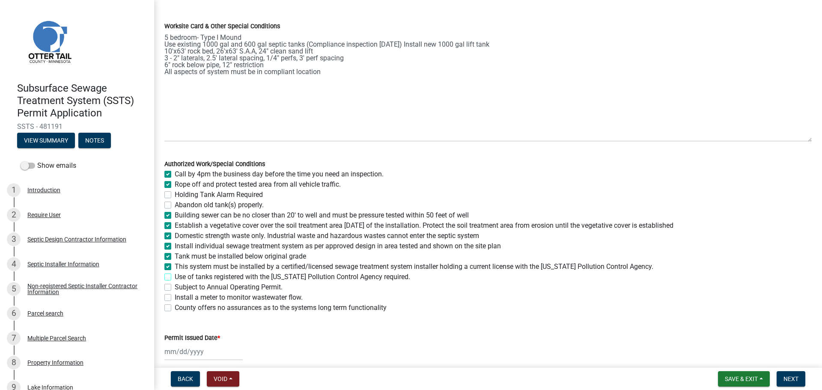
click at [175, 275] on input "Use of tanks registered with the Minnesota Pollution Control Agency required." at bounding box center [178, 275] width 6 height 6
click at [175, 294] on label "Install a meter to monitor wastewater flow." at bounding box center [239, 297] width 128 height 10
click at [175, 294] on input "Install a meter to monitor wastewater flow." at bounding box center [178, 295] width 6 height 6
click at [175, 306] on label "County offers no assurances as to the systems long term functionality" at bounding box center [281, 308] width 212 height 10
click at [175, 306] on input "County offers no assurances as to the systems long term functionality" at bounding box center [178, 306] width 6 height 6
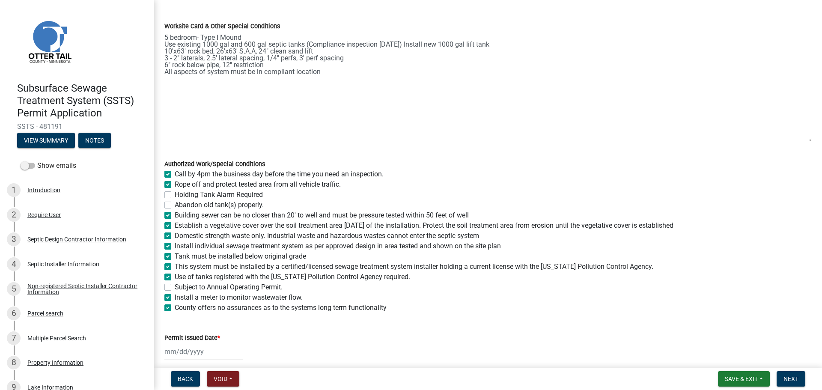
click at [173, 356] on div at bounding box center [203, 352] width 78 height 18
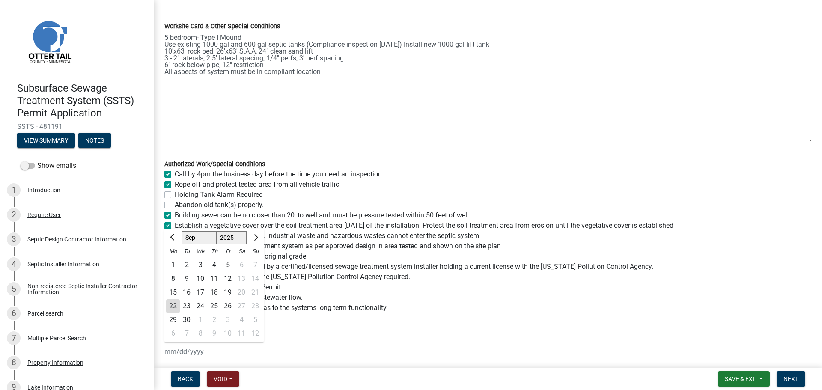
click at [172, 301] on div "22" at bounding box center [173, 306] width 14 height 14
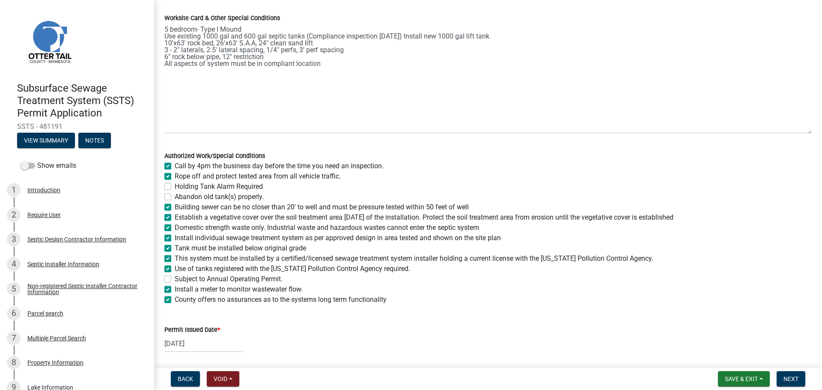
scroll to position [150, 0]
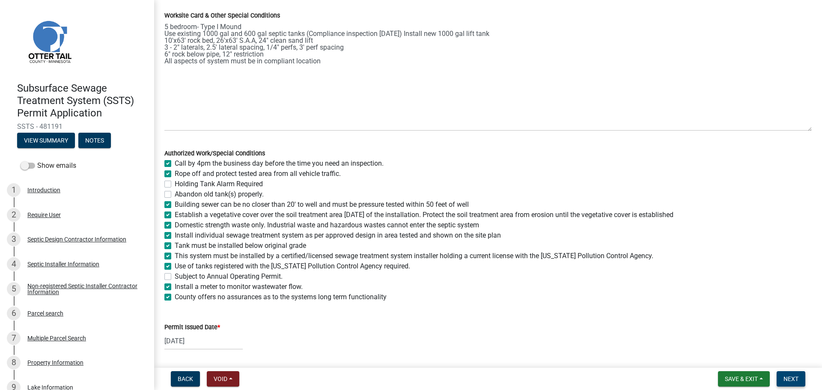
click at [791, 374] on button "Next" at bounding box center [790, 378] width 29 height 15
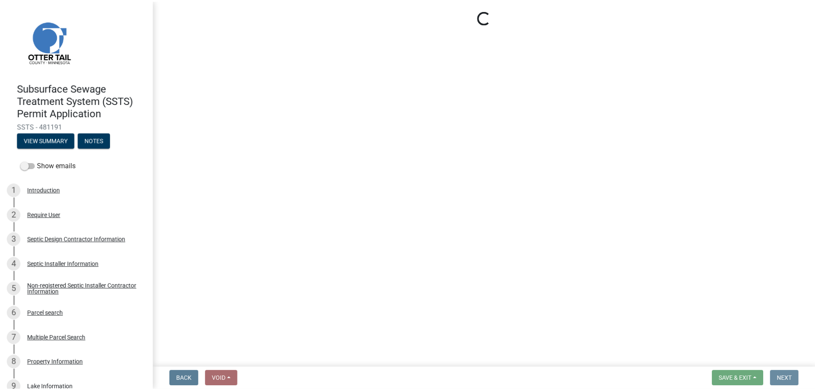
scroll to position [0, 0]
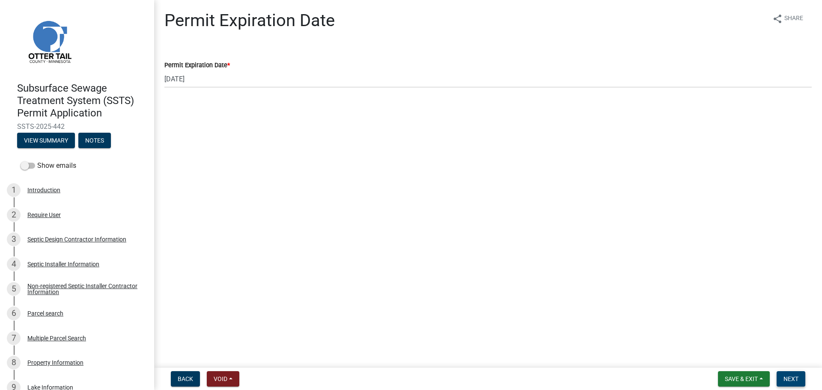
click at [783, 376] on button "Next" at bounding box center [790, 378] width 29 height 15
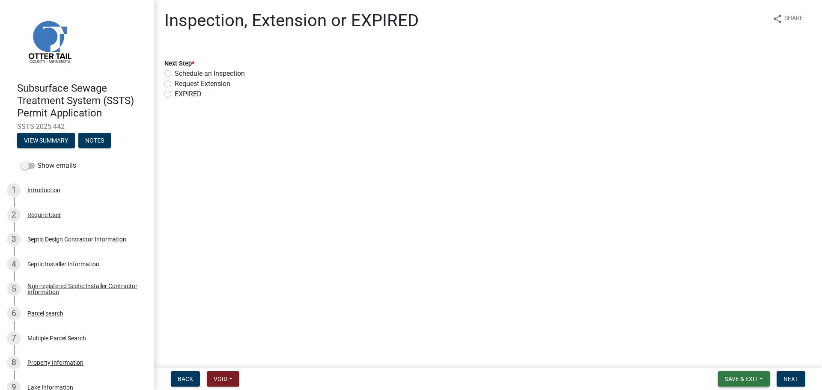
click at [740, 381] on span "Save & Exit" at bounding box center [741, 378] width 33 height 7
click at [734, 357] on button "Save & Exit" at bounding box center [735, 356] width 68 height 21
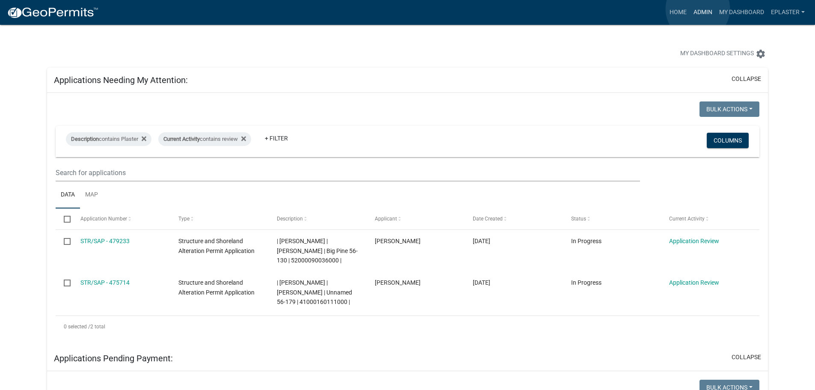
click at [698, 9] on link "Admin" at bounding box center [703, 12] width 26 height 16
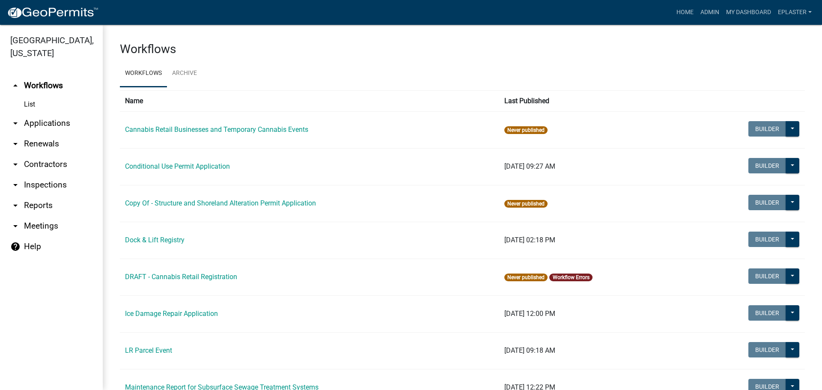
click at [39, 125] on link "arrow_drop_down Applications" at bounding box center [51, 123] width 103 height 21
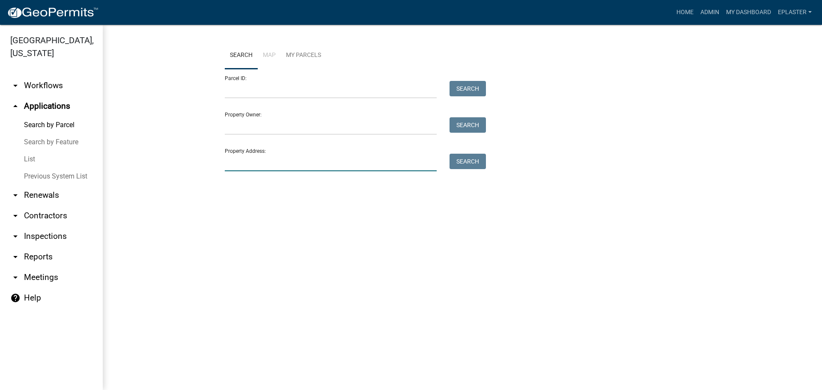
click at [261, 159] on input "Property Address:" at bounding box center [331, 163] width 212 height 18
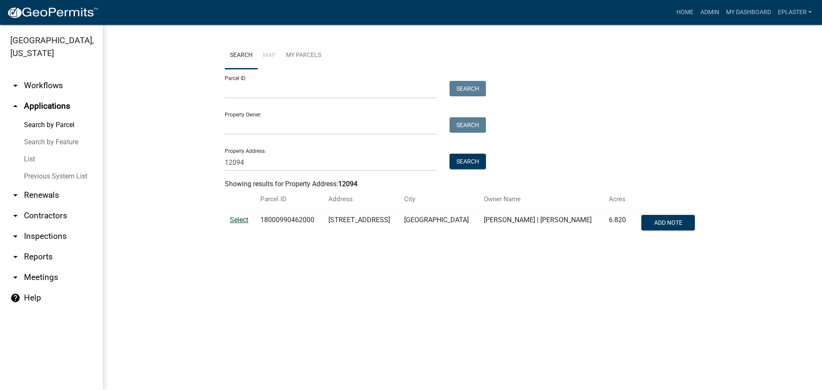
click at [237, 221] on span "Select" at bounding box center [239, 220] width 18 height 8
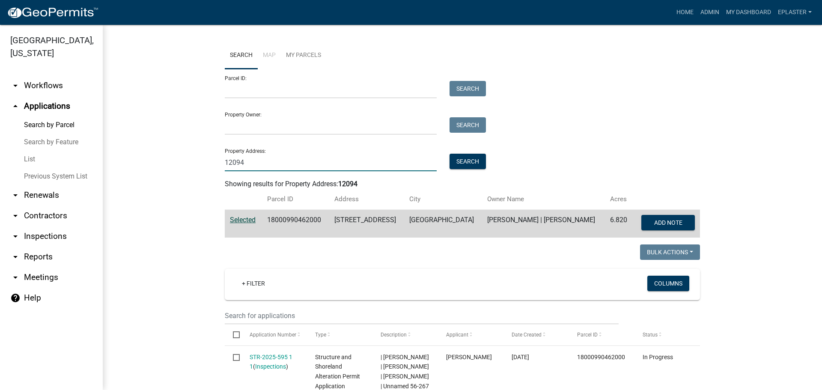
click at [261, 157] on input "12094" at bounding box center [331, 163] width 212 height 18
click at [259, 158] on input "12094" at bounding box center [331, 163] width 212 height 18
click at [252, 165] on input "12094" at bounding box center [331, 163] width 212 height 18
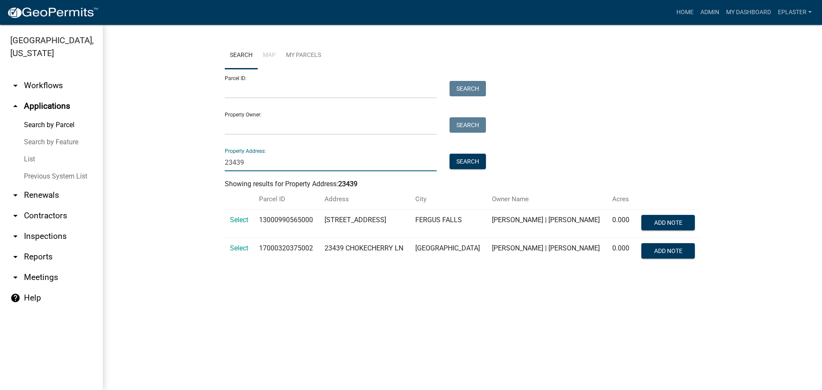
click at [233, 244] on span "Select" at bounding box center [239, 248] width 18 height 8
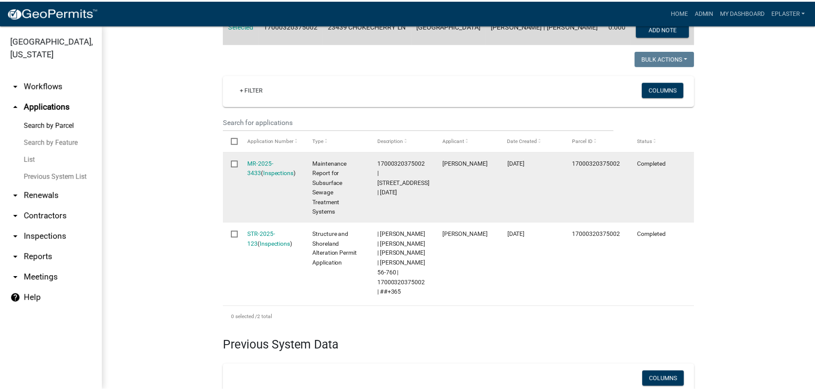
scroll to position [195, 0]
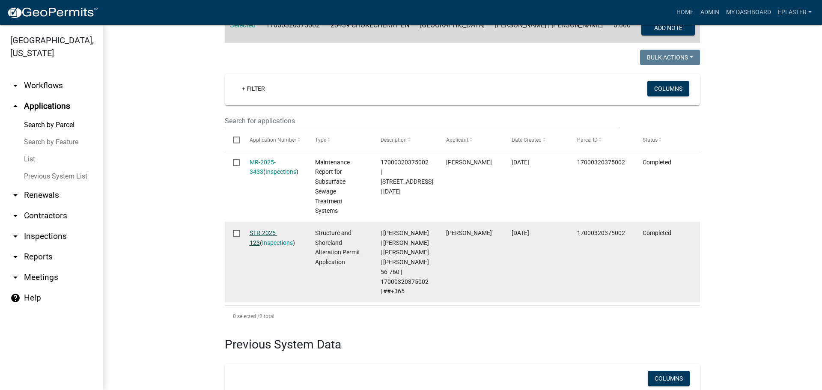
click at [261, 232] on link "STR-2025-123" at bounding box center [264, 237] width 28 height 17
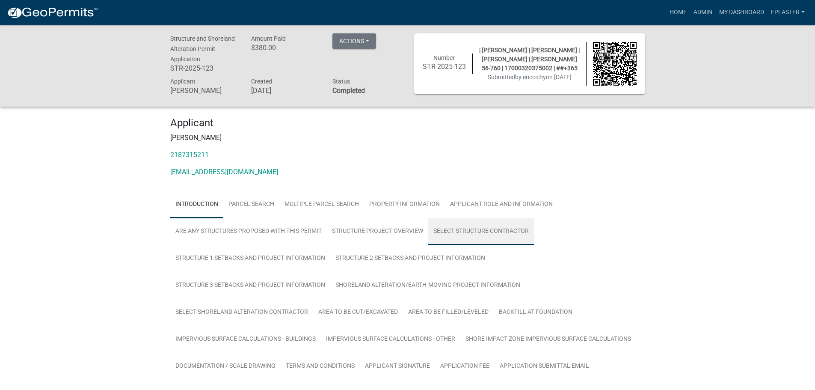
click at [451, 237] on link "Select Structure Contractor" at bounding box center [481, 231] width 106 height 27
click at [690, 14] on link "Admin" at bounding box center [703, 12] width 26 height 16
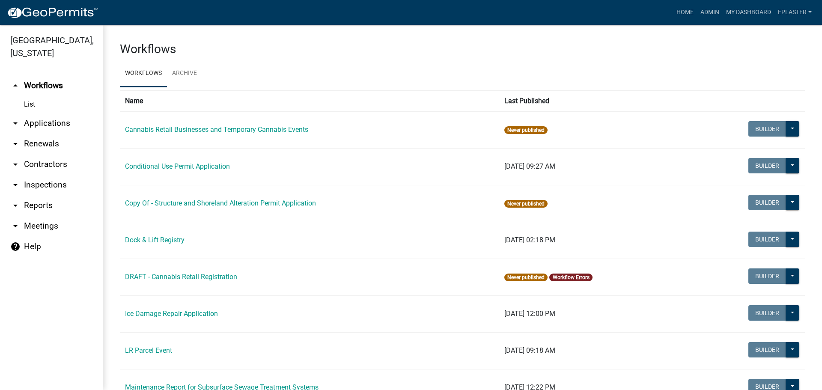
click at [46, 125] on link "arrow_drop_down Applications" at bounding box center [51, 123] width 103 height 21
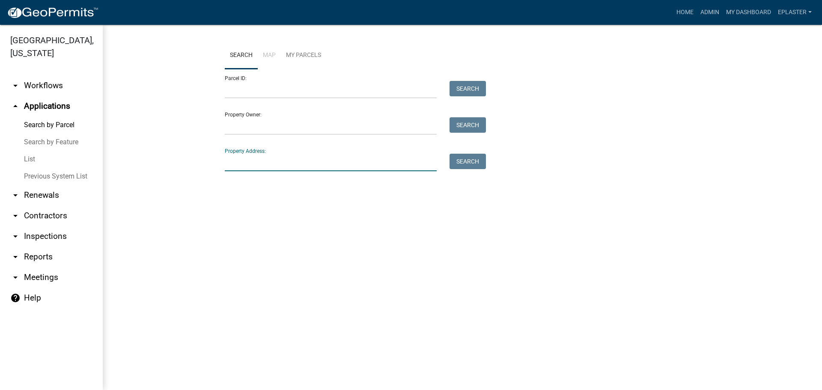
click at [250, 156] on input "Property Address:" at bounding box center [331, 163] width 212 height 18
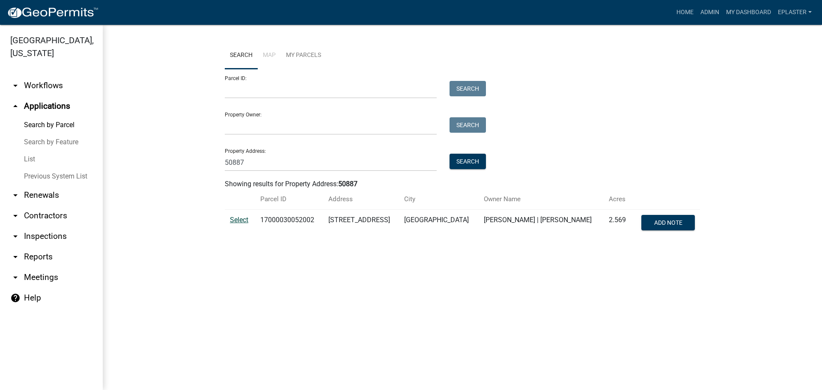
click at [240, 219] on span "Select" at bounding box center [239, 220] width 18 height 8
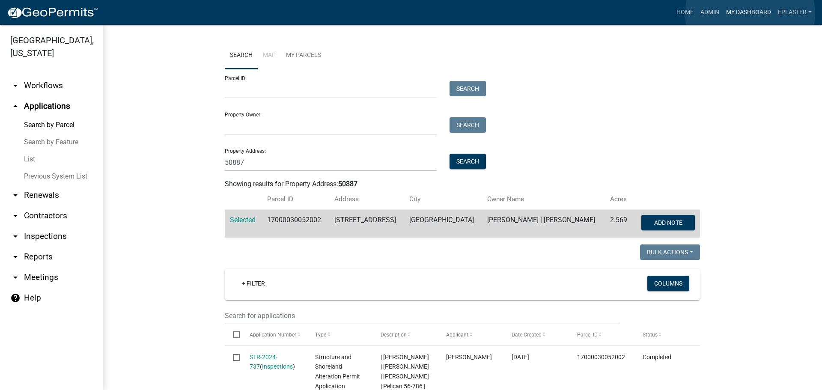
click at [750, 14] on link "My Dashboard" at bounding box center [748, 12] width 52 height 16
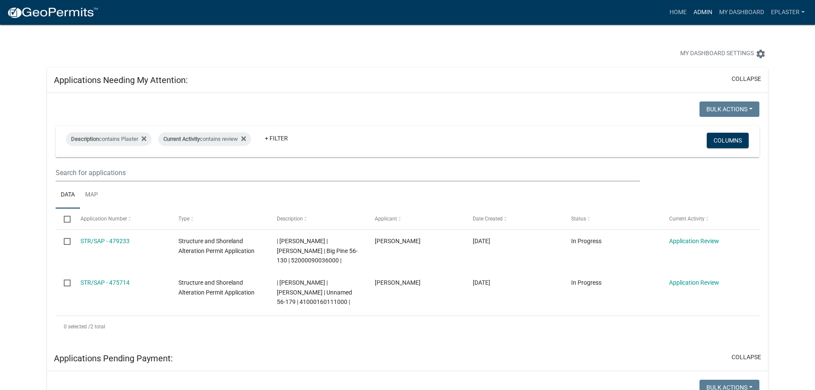
click at [701, 9] on link "Admin" at bounding box center [703, 12] width 26 height 16
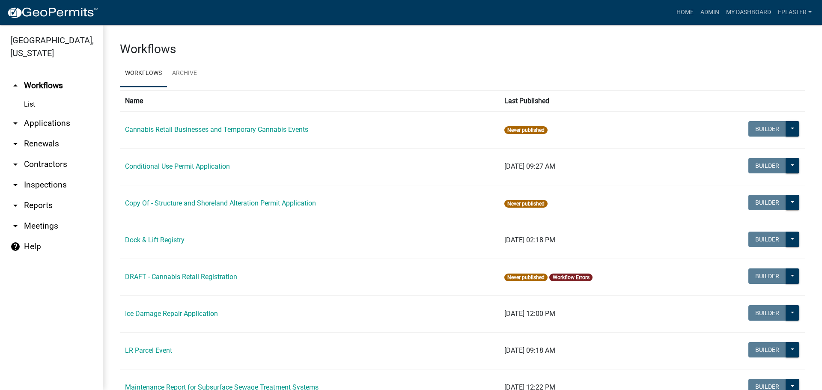
click at [47, 126] on link "arrow_drop_down Applications" at bounding box center [51, 123] width 103 height 21
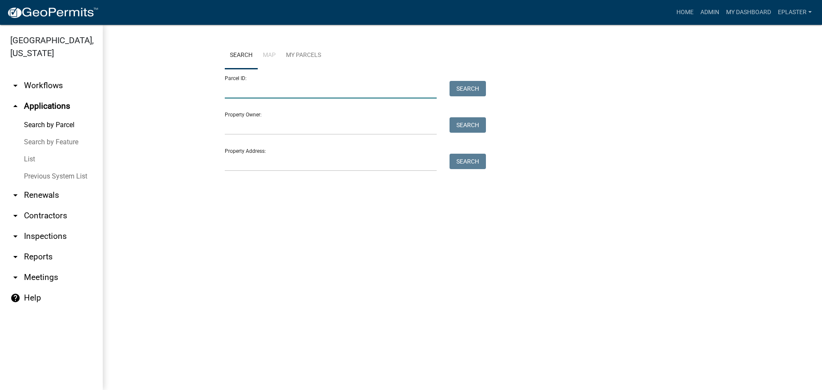
click at [249, 84] on input "Parcel ID:" at bounding box center [331, 90] width 212 height 18
paste input "55000990336000"
click at [465, 83] on button "Search" at bounding box center [467, 88] width 36 height 15
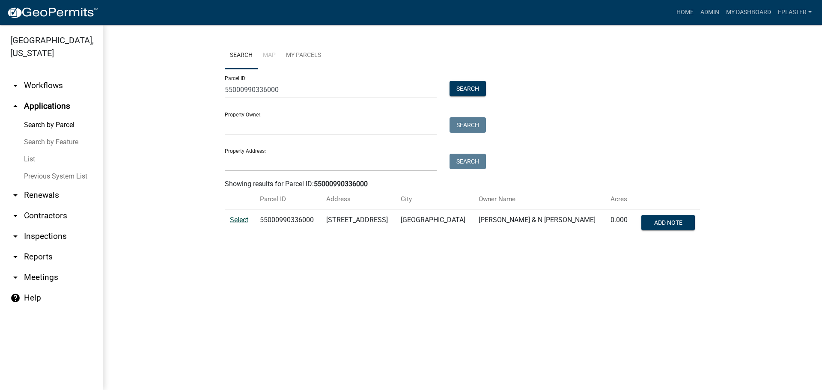
click at [242, 218] on span "Select" at bounding box center [239, 220] width 18 height 8
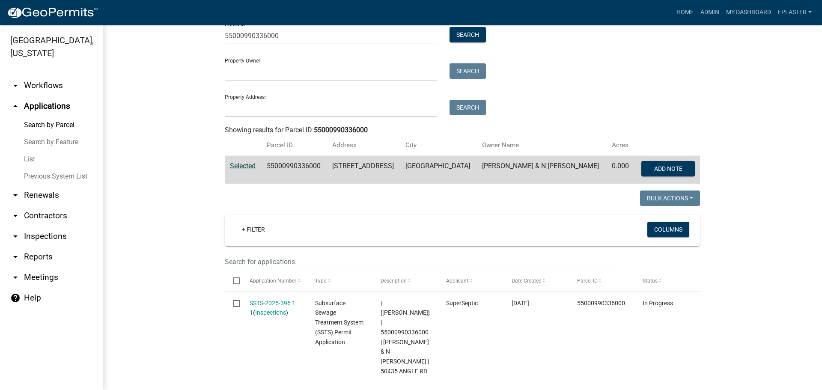
scroll to position [225, 0]
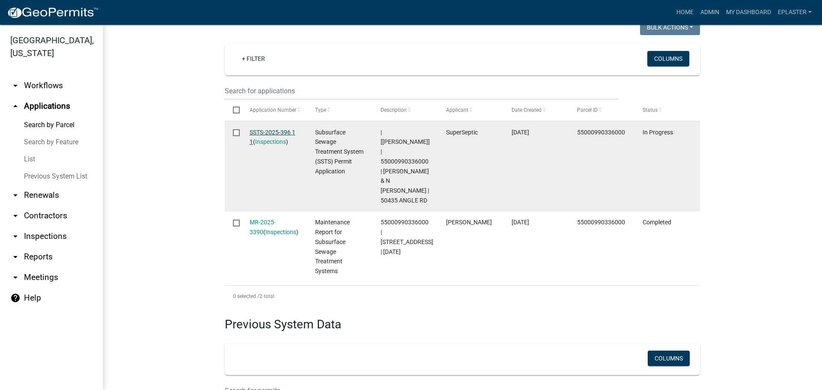
click at [277, 131] on link "SSTS-2025-396 1 1" at bounding box center [273, 137] width 46 height 17
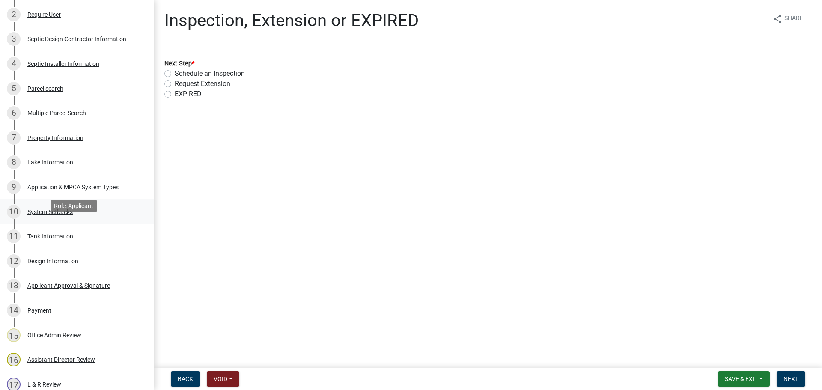
scroll to position [182, 0]
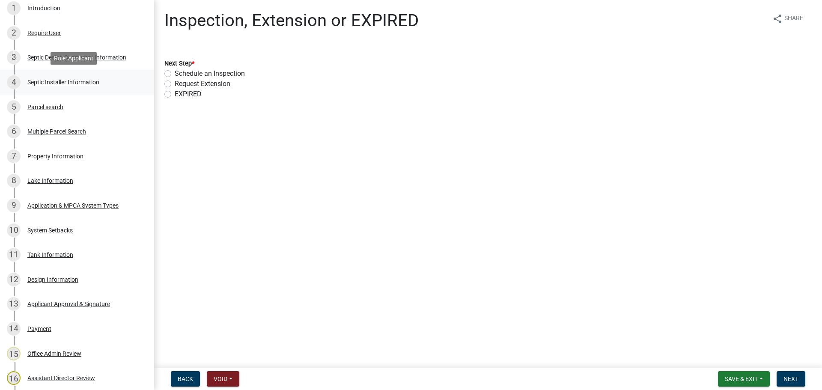
click at [100, 86] on div "4 Septic Installer Information" at bounding box center [74, 82] width 134 height 14
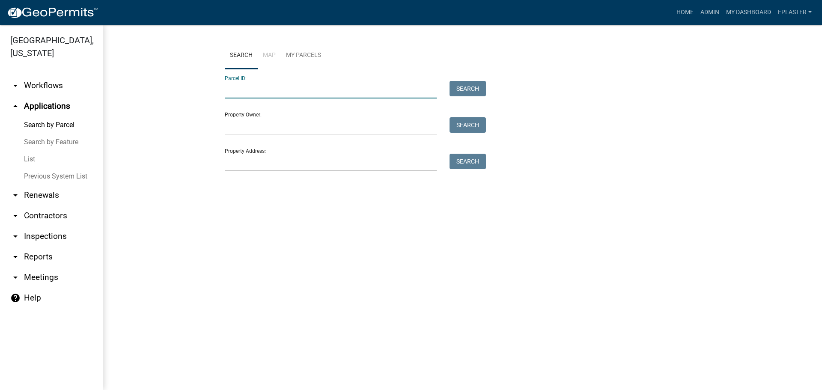
click at [254, 98] on input "Parcel ID:" at bounding box center [331, 90] width 212 height 18
paste input "55000990336000"
click at [466, 85] on button "Search" at bounding box center [467, 88] width 36 height 15
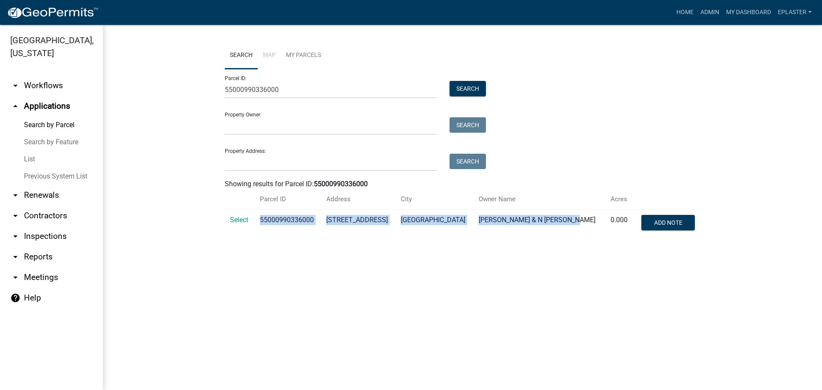
drag, startPoint x: 263, startPoint y: 218, endPoint x: 589, endPoint y: 216, distance: 326.5
click at [589, 216] on tr "Select 55000990336000 50435 ANGLE RD PELICAN RAPIDS DAVID BERGESON & N DOLISHNY…" at bounding box center [462, 224] width 475 height 28
copy tr "55000990336000 50435 ANGLE RD PELICAN RAPIDS DAVID BERGESON & N DOLISHNY"
click at [246, 220] on span "Select" at bounding box center [239, 220] width 18 height 8
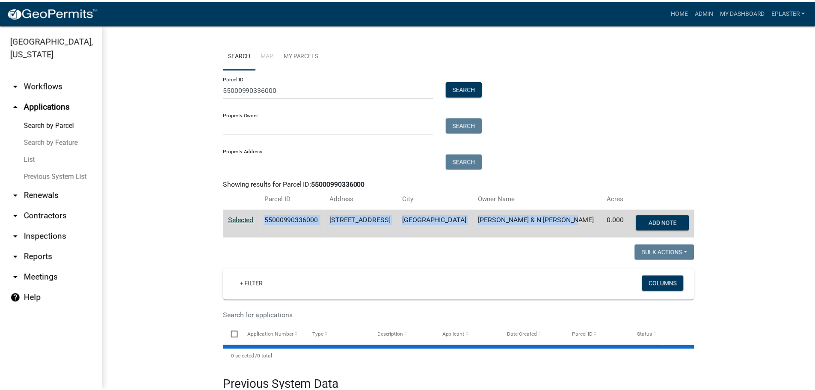
scroll to position [130, 0]
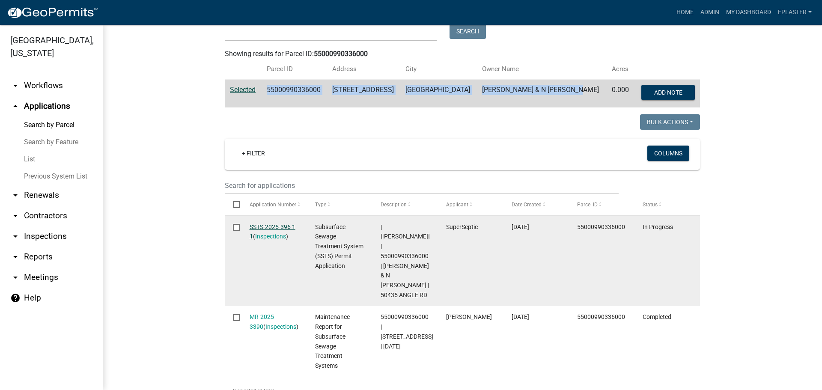
click at [262, 224] on link "SSTS-2025-396 1 1" at bounding box center [273, 231] width 46 height 17
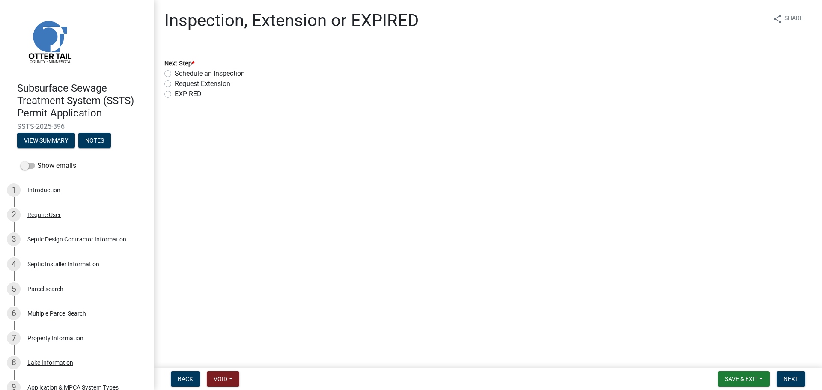
click at [175, 74] on label "Schedule an Inspection" at bounding box center [210, 73] width 70 height 10
click at [175, 74] on input "Schedule an Inspection" at bounding box center [178, 71] width 6 height 6
click at [785, 378] on span "Next" at bounding box center [790, 378] width 15 height 7
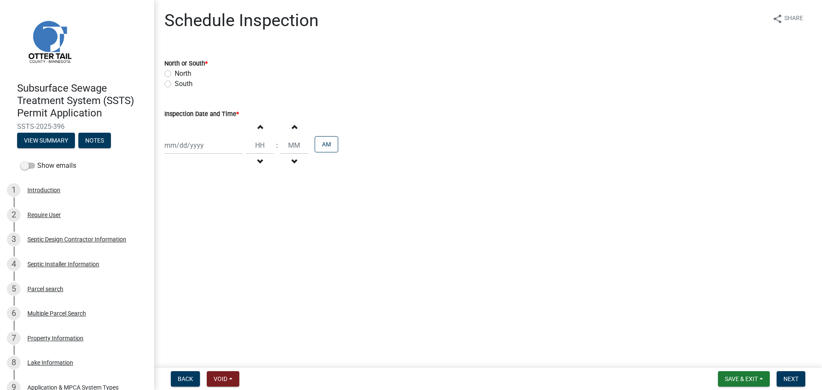
click at [175, 75] on label "North" at bounding box center [183, 73] width 17 height 10
click at [175, 74] on input "North" at bounding box center [178, 71] width 6 height 6
click at [176, 152] on div at bounding box center [203, 146] width 78 height 18
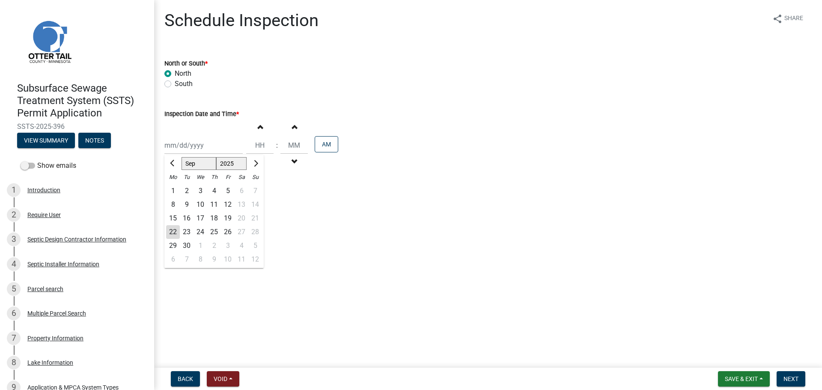
click at [184, 234] on div "23" at bounding box center [187, 232] width 14 height 14
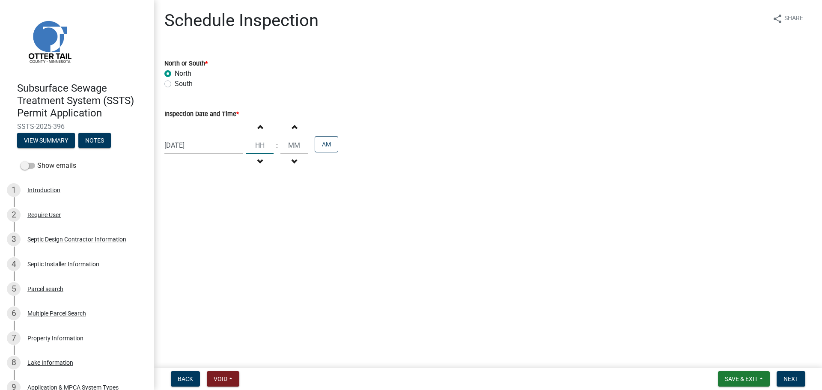
click at [257, 142] on input "Hours" at bounding box center [259, 146] width 27 height 18
click at [794, 377] on span "Next" at bounding box center [790, 378] width 15 height 7
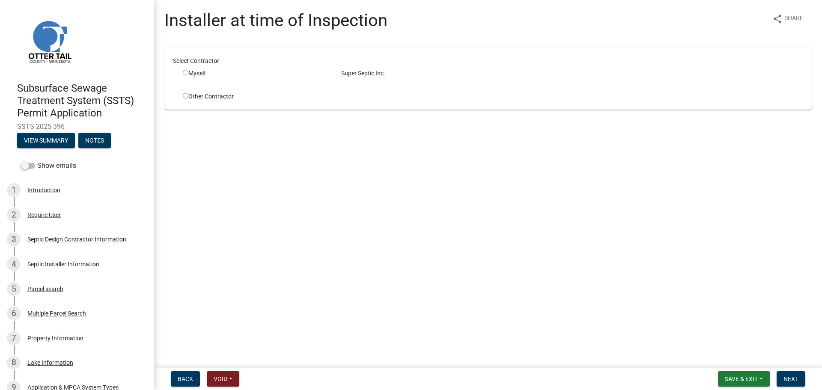
click at [185, 73] on input "radio" at bounding box center [186, 73] width 6 height 6
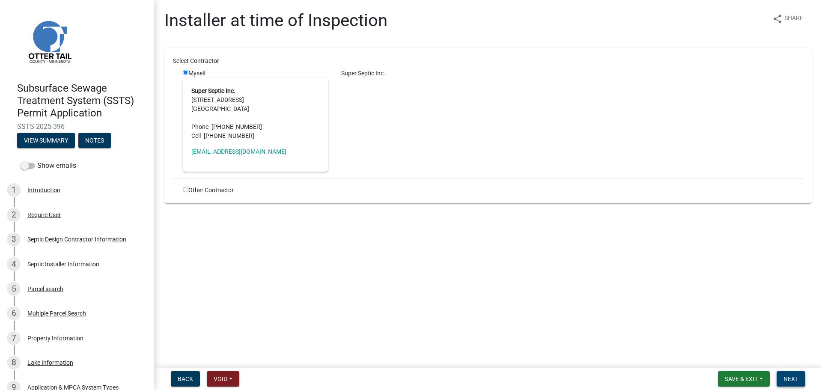
click at [802, 378] on button "Next" at bounding box center [790, 378] width 29 height 15
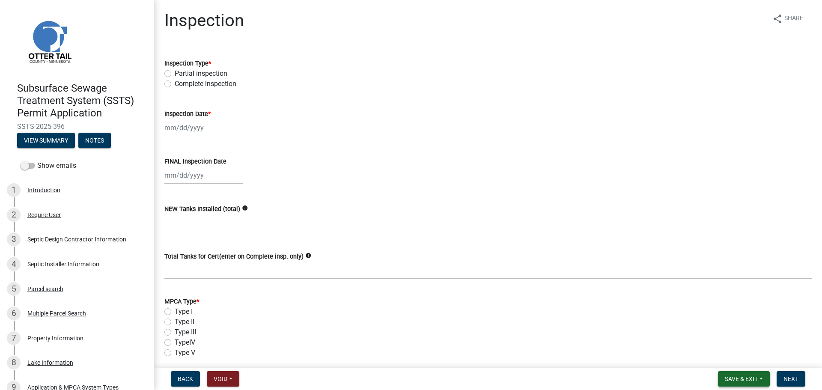
click at [737, 380] on span "Save & Exit" at bounding box center [741, 378] width 33 height 7
click at [730, 358] on button "Save & Exit" at bounding box center [735, 356] width 68 height 21
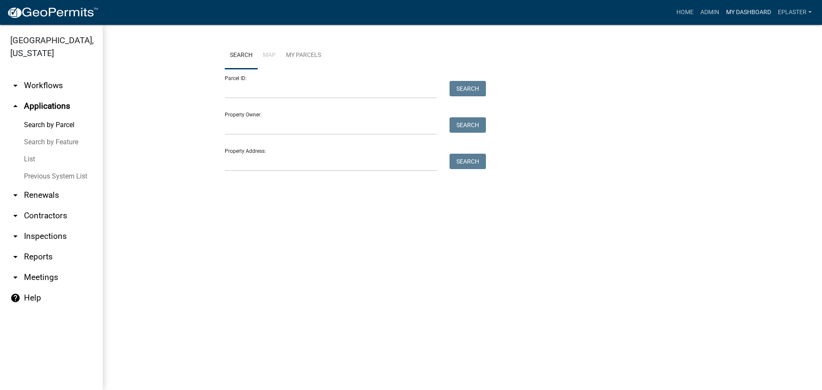
click at [740, 12] on link "My Dashboard" at bounding box center [748, 12] width 52 height 16
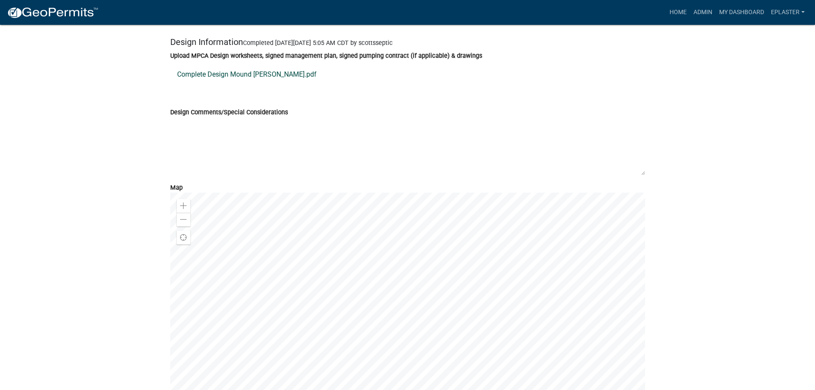
scroll to position [4269, 0]
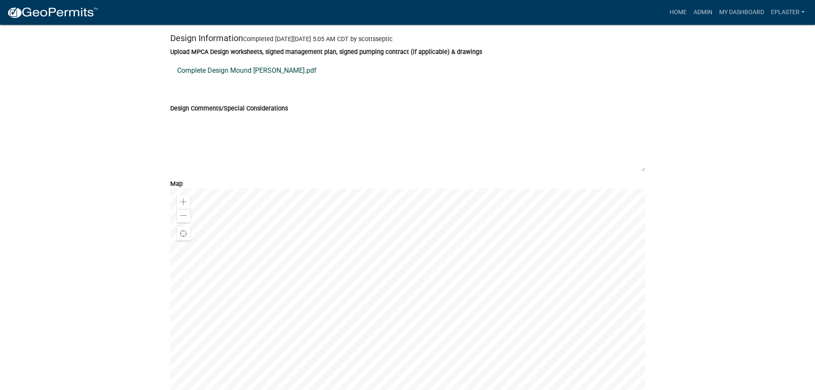
click at [261, 81] on link "Complete Design Mound [PERSON_NAME].pdf" at bounding box center [407, 70] width 475 height 21
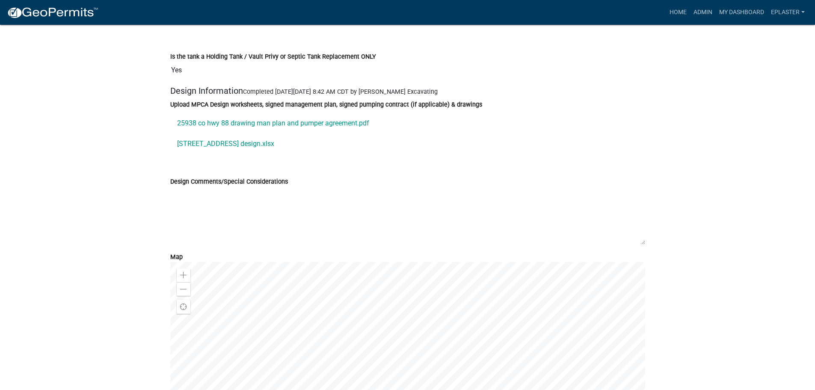
scroll to position [2825, 0]
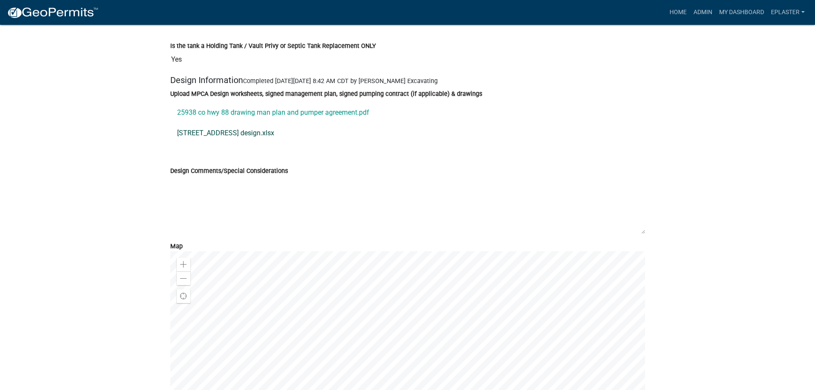
click at [251, 136] on link "[STREET_ADDRESS] design.xlsx" at bounding box center [407, 133] width 475 height 21
click at [290, 119] on link "25938 co hwy 88 drawing man plan and pumper agreement.pdf" at bounding box center [407, 112] width 475 height 21
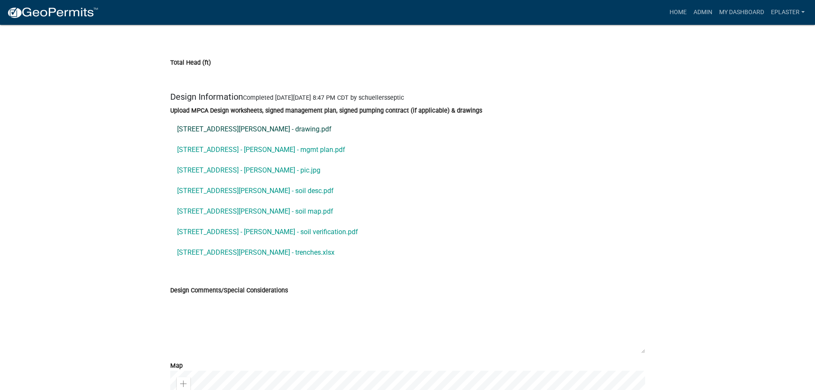
scroll to position [4044, 0]
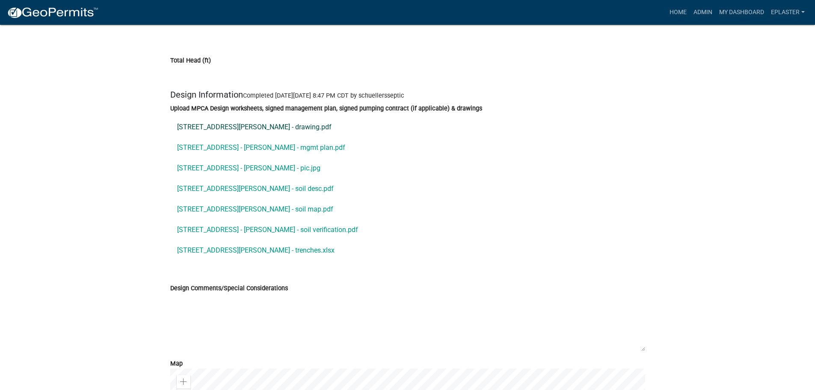
click at [241, 130] on link "[STREET_ADDRESS][PERSON_NAME] - drawing.pdf" at bounding box center [407, 127] width 475 height 21
click at [266, 253] on link "[STREET_ADDRESS][PERSON_NAME] - trenches.xlsx" at bounding box center [407, 250] width 475 height 21
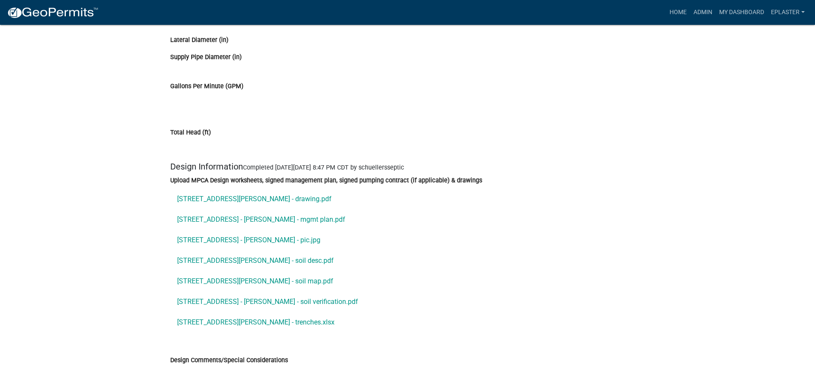
scroll to position [3971, 0]
click at [300, 220] on link "24745 225th Ave - Schueller - mgmt plan.pdf" at bounding box center [407, 221] width 475 height 21
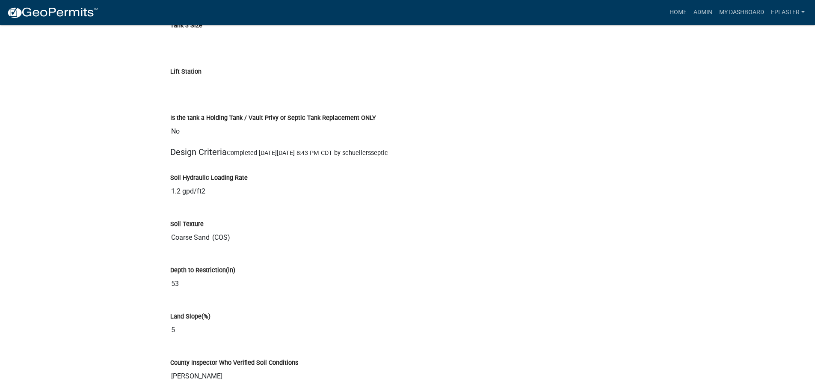
scroll to position [2719, 0]
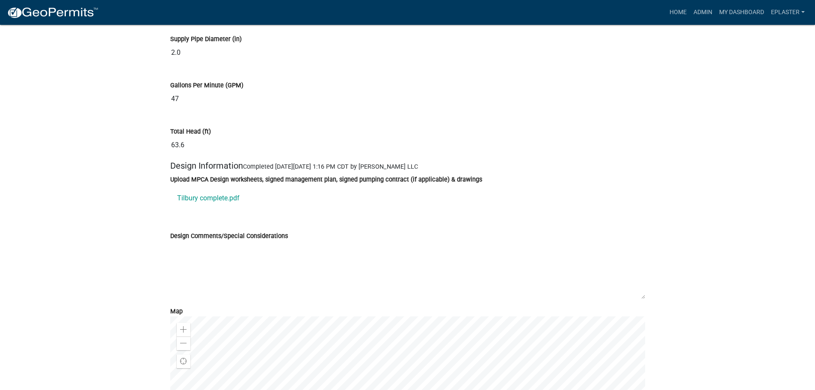
scroll to position [4804, 0]
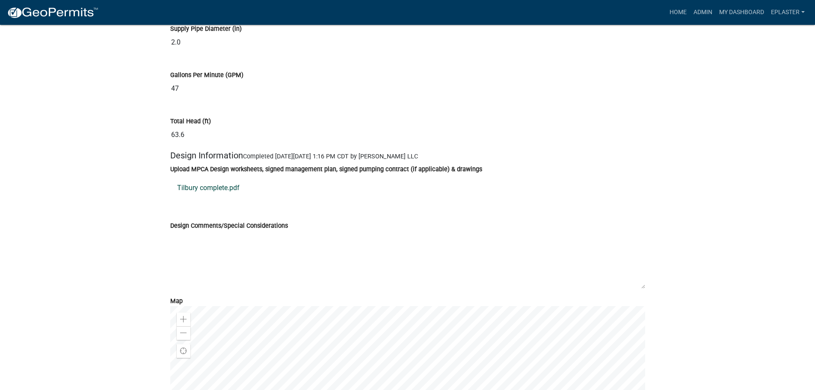
click at [203, 196] on link "Tilbury complete.pdf" at bounding box center [407, 188] width 475 height 21
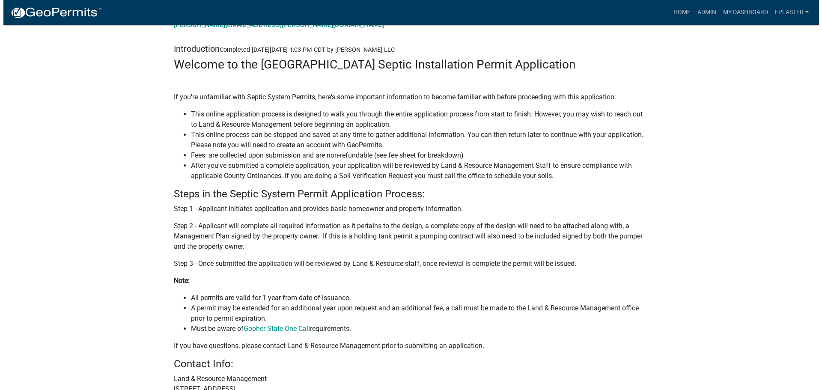
scroll to position [0, 0]
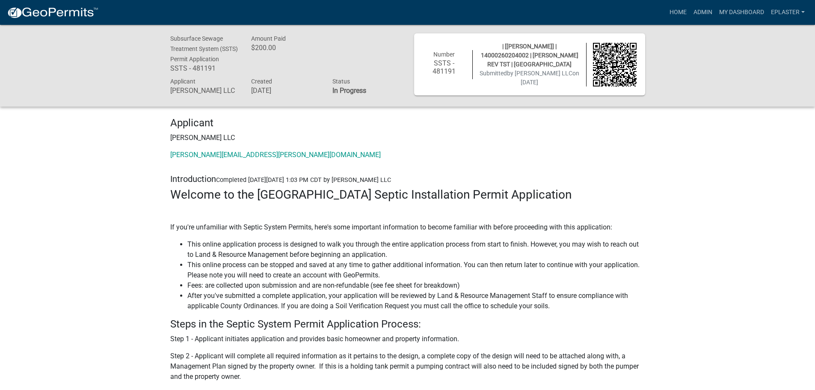
click at [503, 54] on span "| [[PERSON_NAME]] | 14000260204002 | [PERSON_NAME] REV TST | [GEOGRAPHIC_DATA]" at bounding box center [530, 55] width 98 height 25
copy span "14000260204002"
click at [703, 9] on link "Admin" at bounding box center [703, 12] width 26 height 16
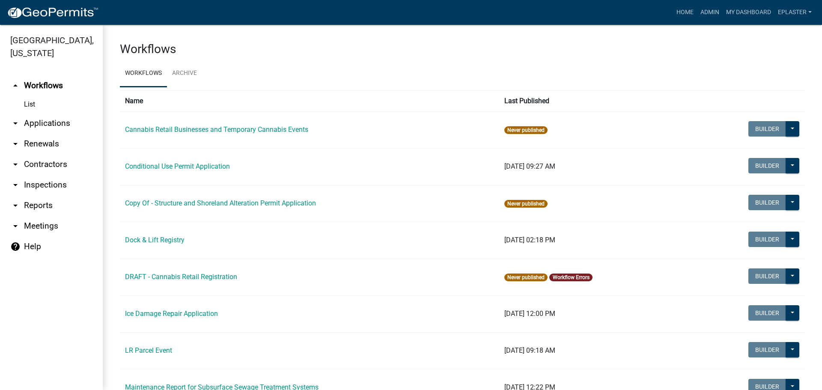
click at [56, 122] on link "arrow_drop_down Applications" at bounding box center [51, 123] width 103 height 21
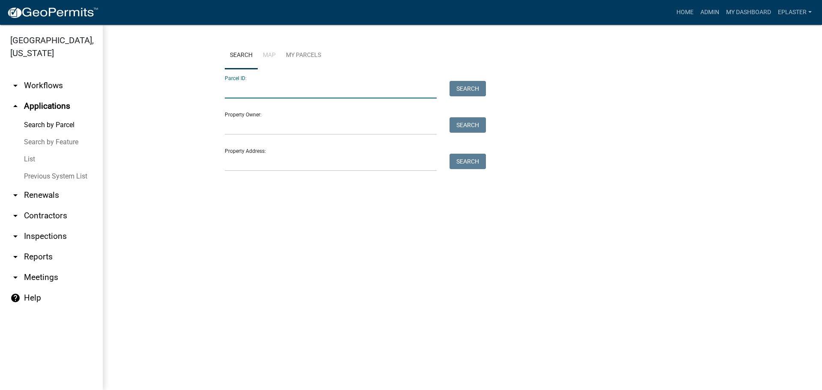
click at [235, 91] on input "Parcel ID:" at bounding box center [331, 90] width 212 height 18
paste input "14000260204002"
type input "14000260204002"
click at [475, 88] on button "Search" at bounding box center [467, 88] width 36 height 15
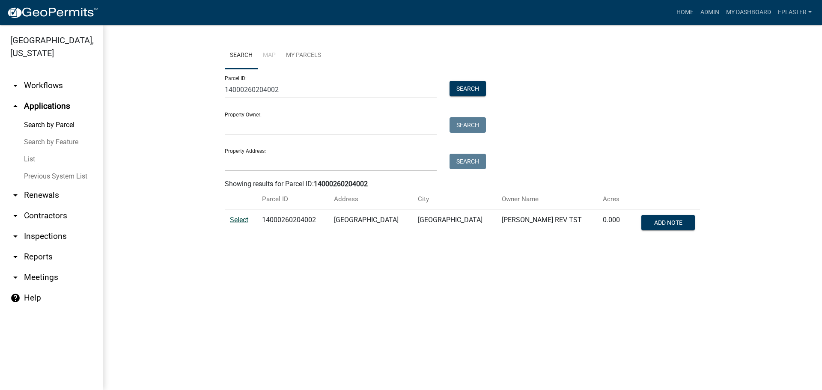
click at [242, 220] on span "Select" at bounding box center [239, 220] width 18 height 8
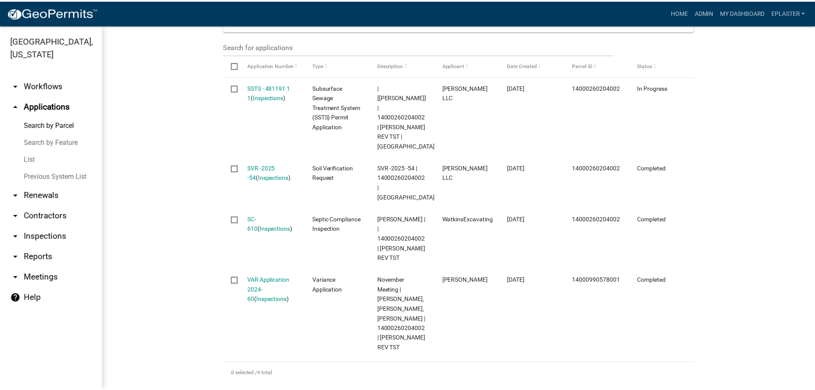
scroll to position [280, 0]
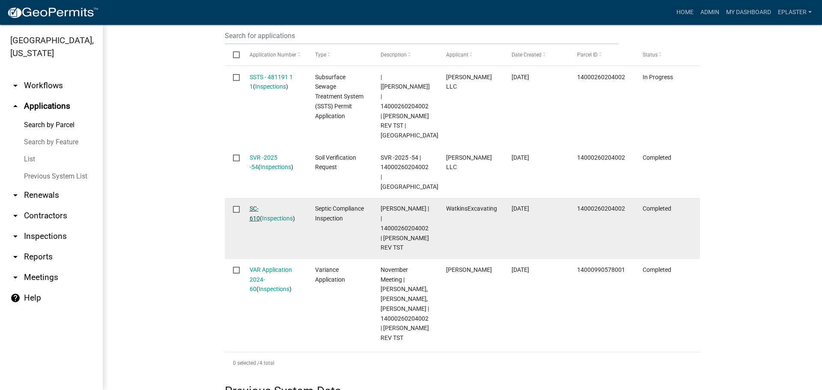
click at [260, 205] on link "SC-610" at bounding box center [255, 213] width 10 height 17
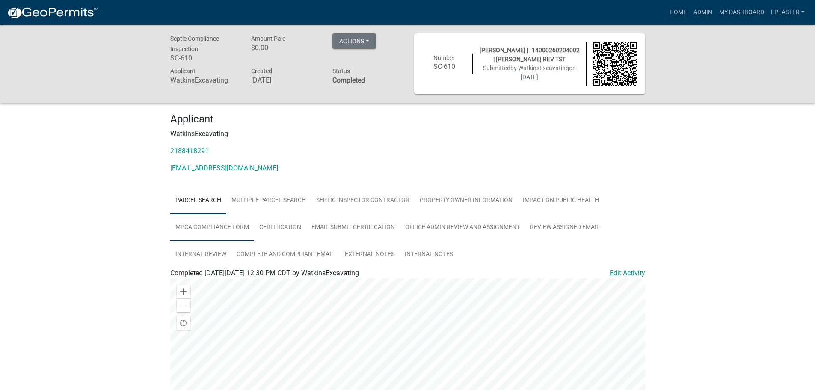
click at [221, 225] on link "MPCA Compliance Form" at bounding box center [212, 227] width 84 height 27
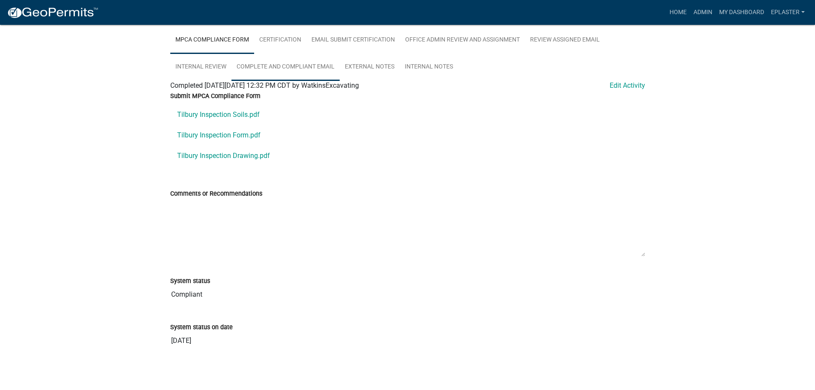
scroll to position [190, 0]
